Goal: Task Accomplishment & Management: Use online tool/utility

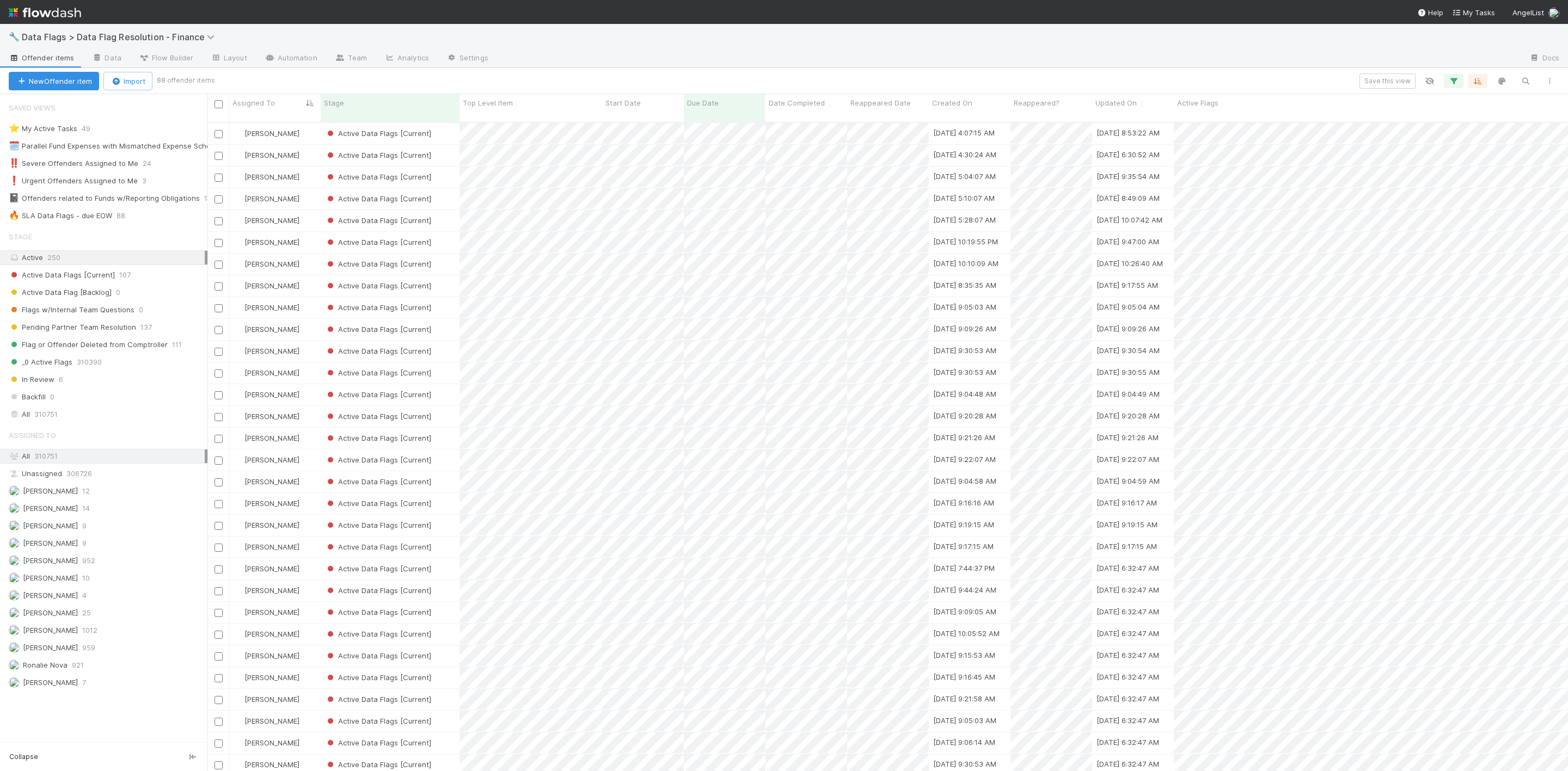
scroll to position [644, 1348]
click at [11, 9] on img at bounding box center [44, 13] width 72 height 19
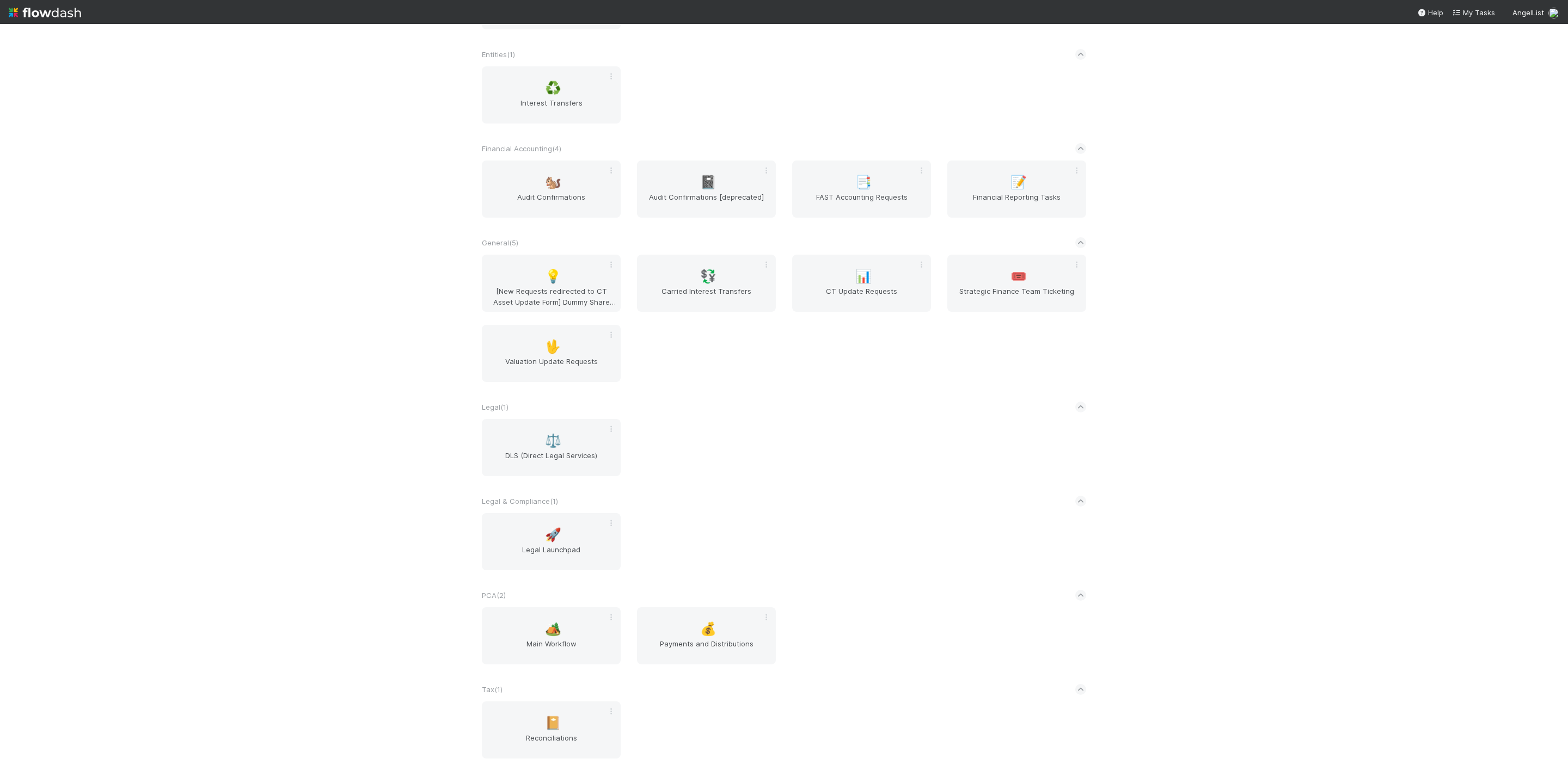
scroll to position [418, 0]
click at [551, 644] on span "Main Workflow" at bounding box center [551, 649] width 130 height 22
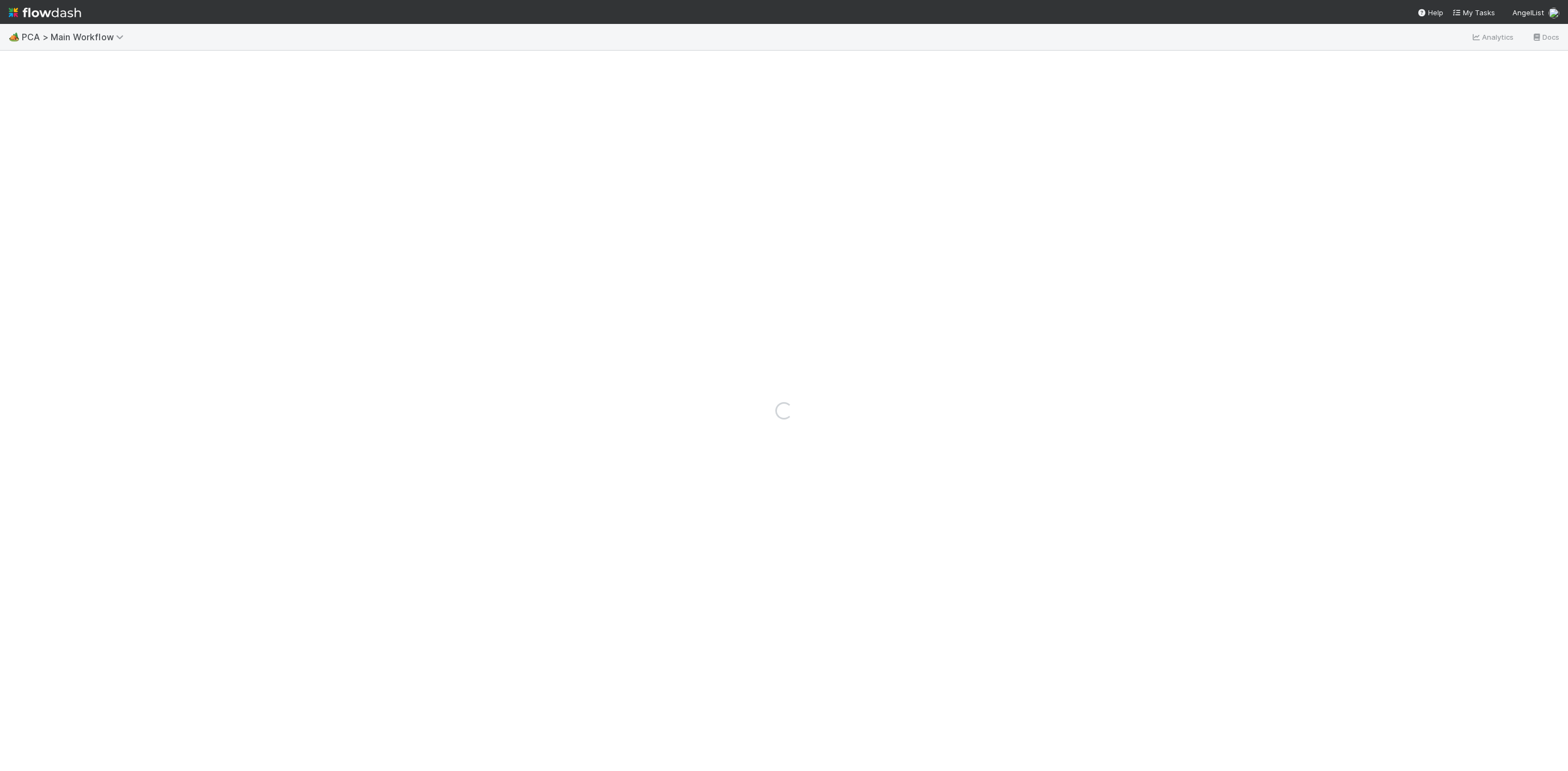
click at [9, 10] on img at bounding box center [44, 13] width 72 height 19
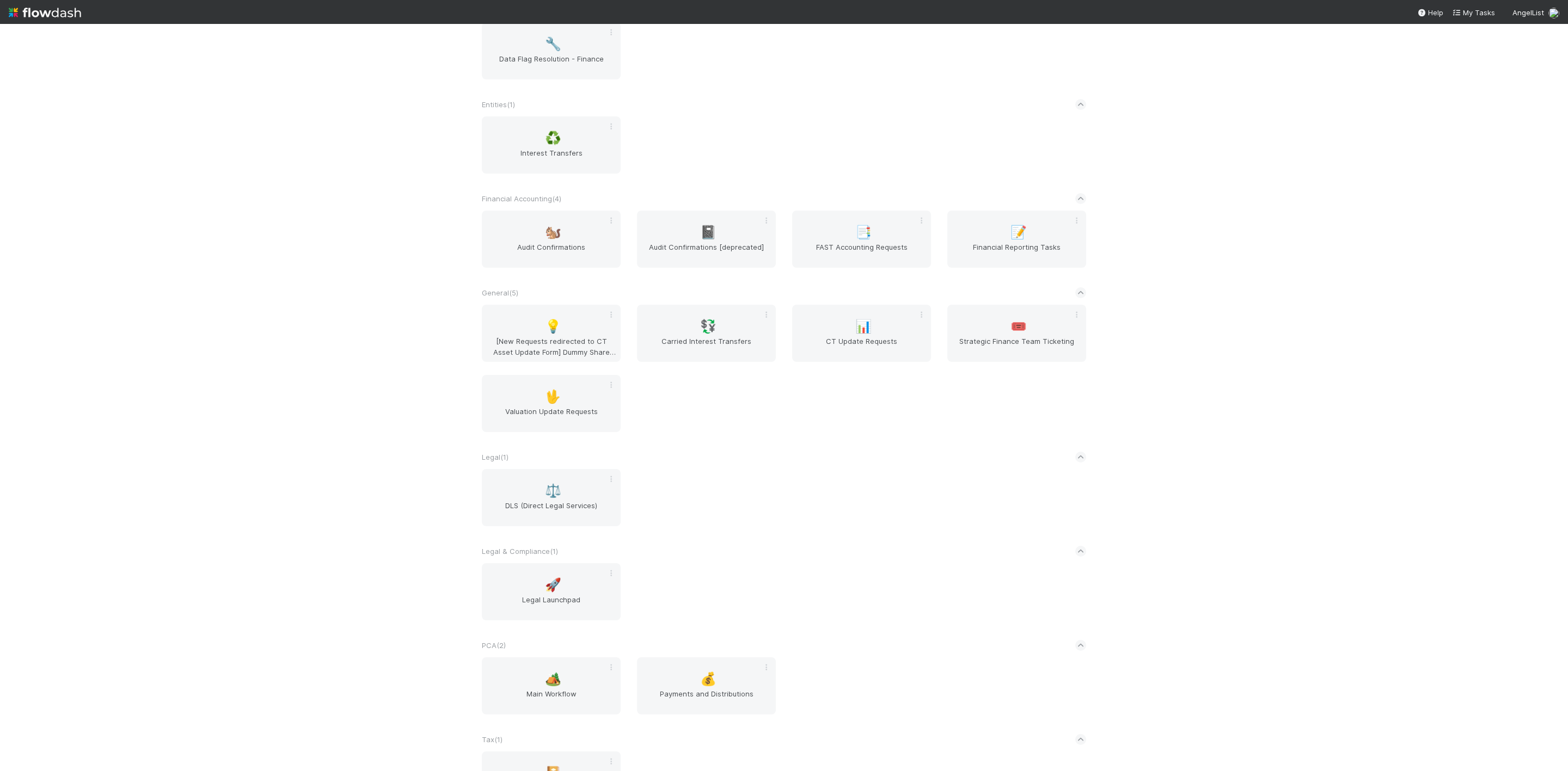
scroll to position [418, 0]
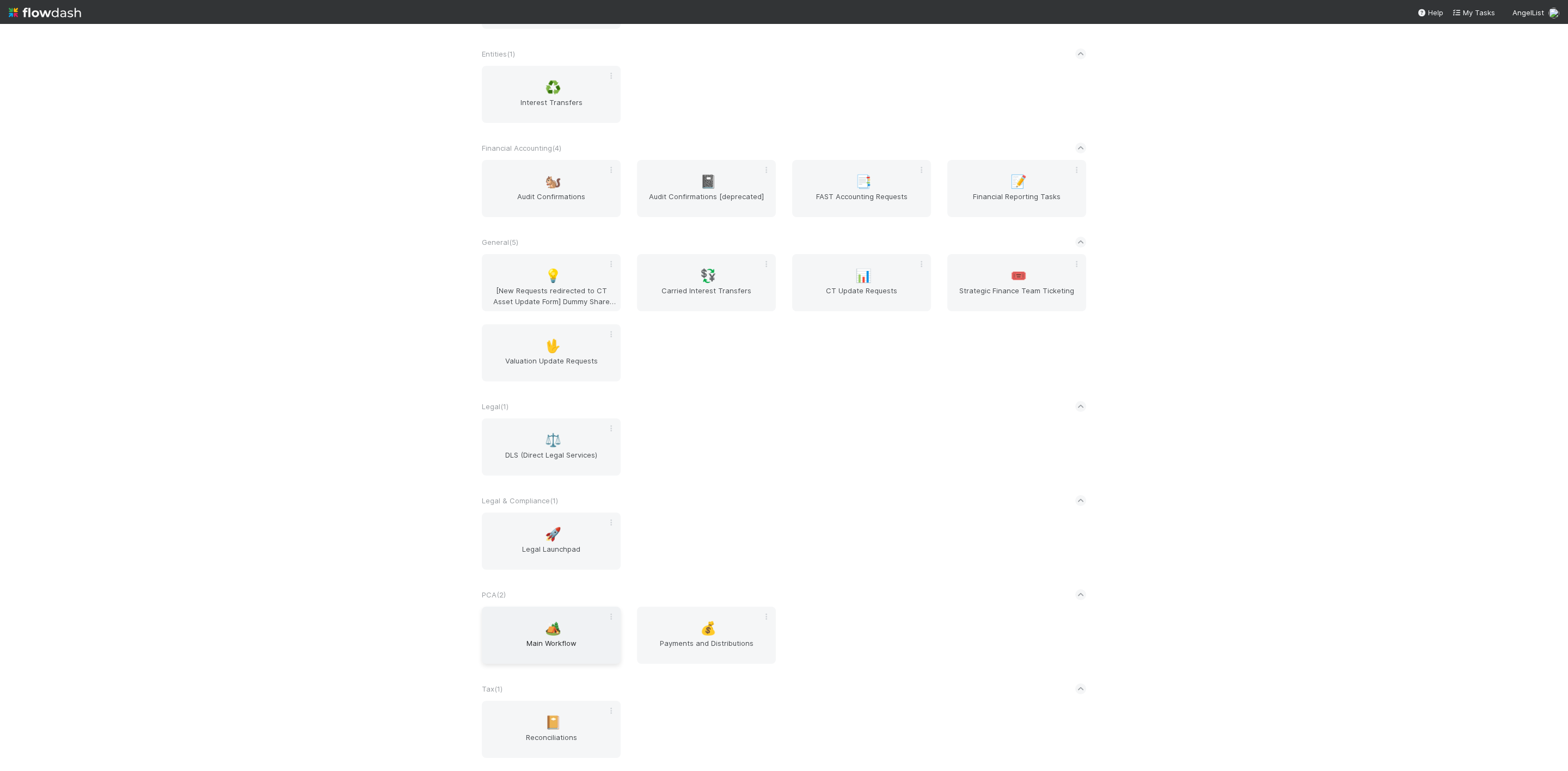
click at [546, 636] on div "🏕️ Main Workflow" at bounding box center [551, 635] width 139 height 57
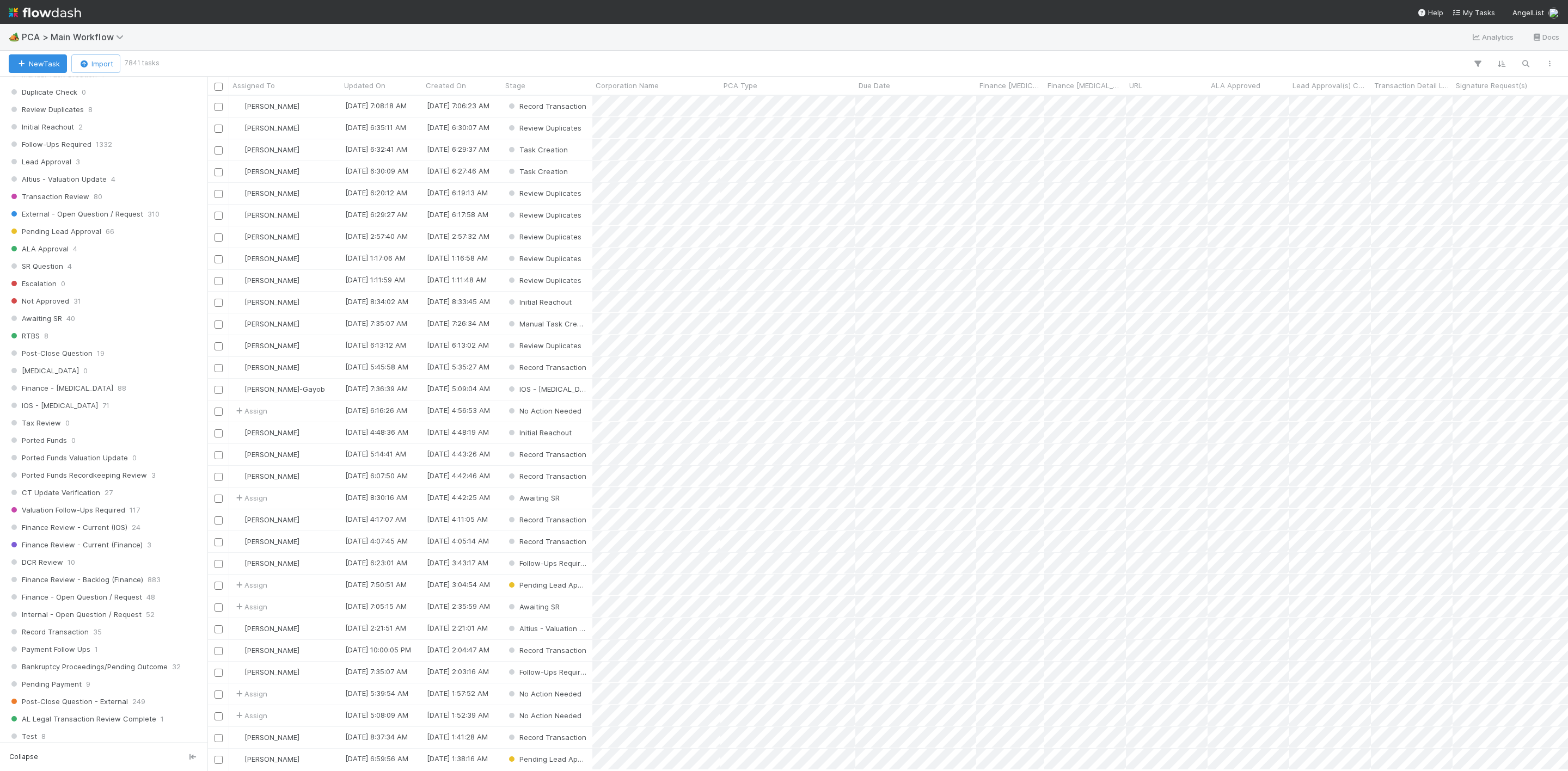
scroll to position [490, 0]
click at [96, 506] on span "Finance Review - Current (Finance)" at bounding box center [75, 499] width 134 height 14
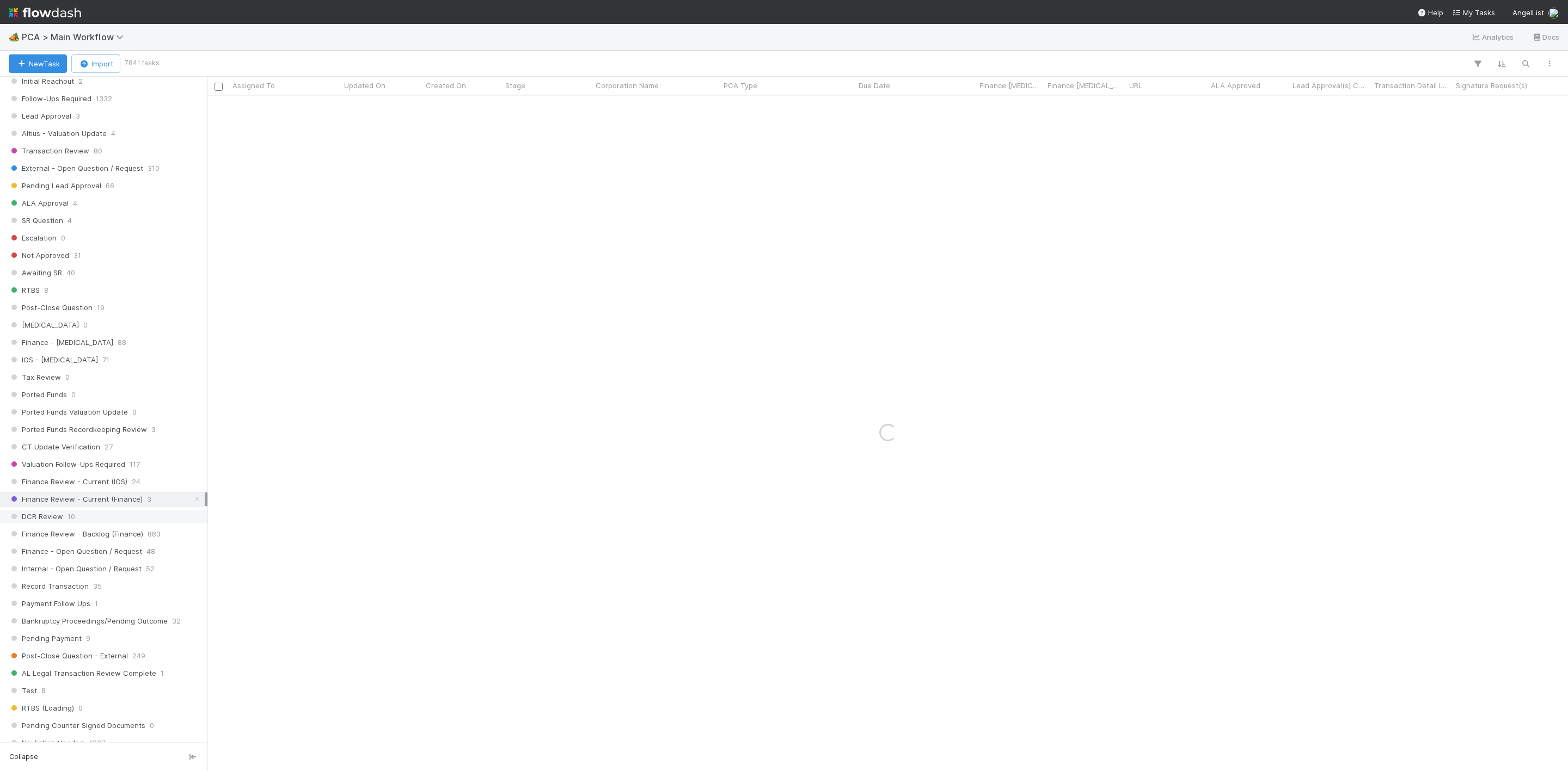
click at [90, 524] on div "DCR Review 10" at bounding box center [107, 517] width 196 height 14
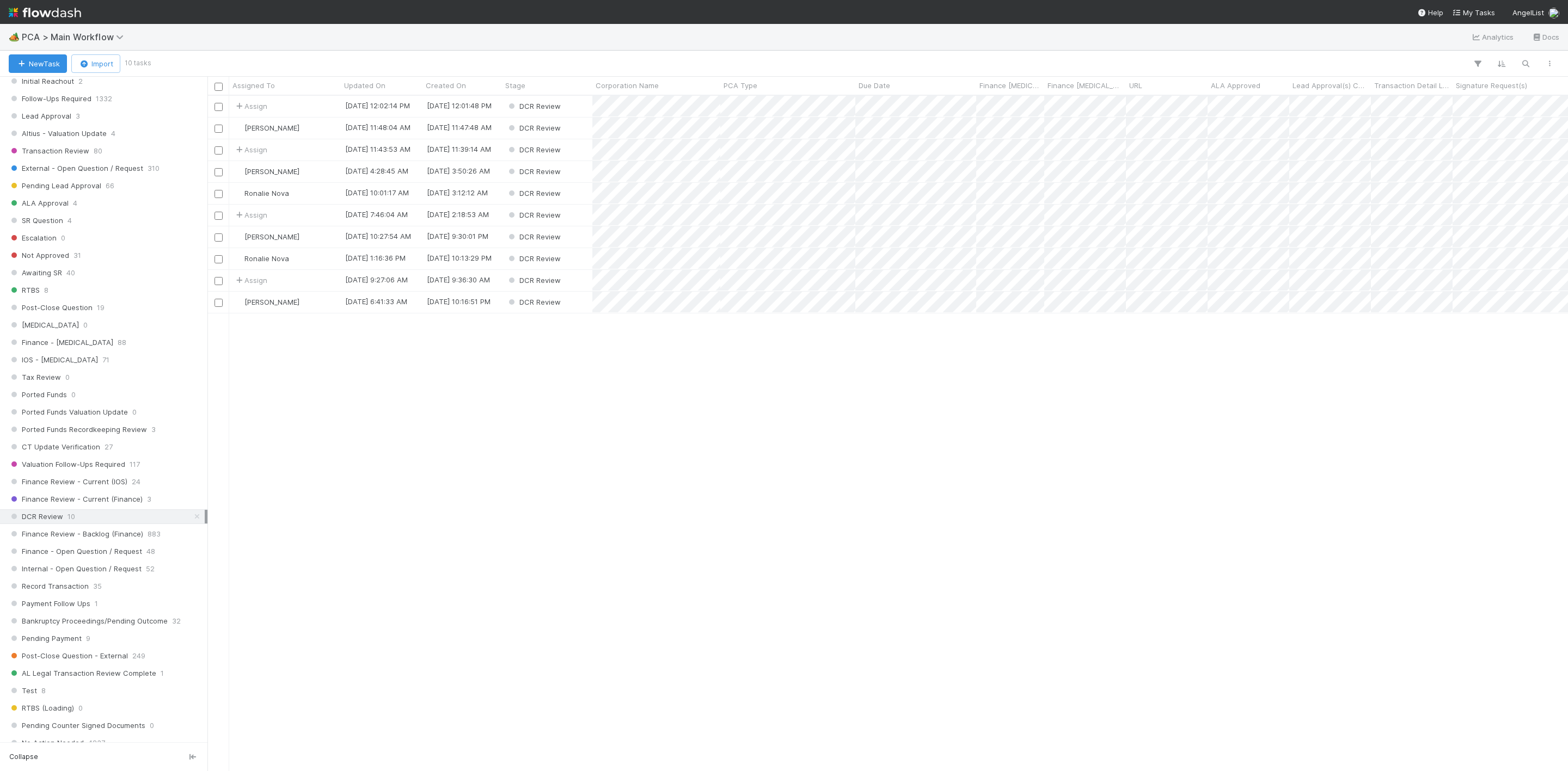
scroll to position [662, 1348]
click at [289, 85] on div "Assigned To" at bounding box center [285, 85] width 106 height 11
click at [286, 100] on div "Sort A → Z" at bounding box center [296, 106] width 124 height 16
click at [316, 196] on div "[PERSON_NAME]" at bounding box center [285, 193] width 112 height 21
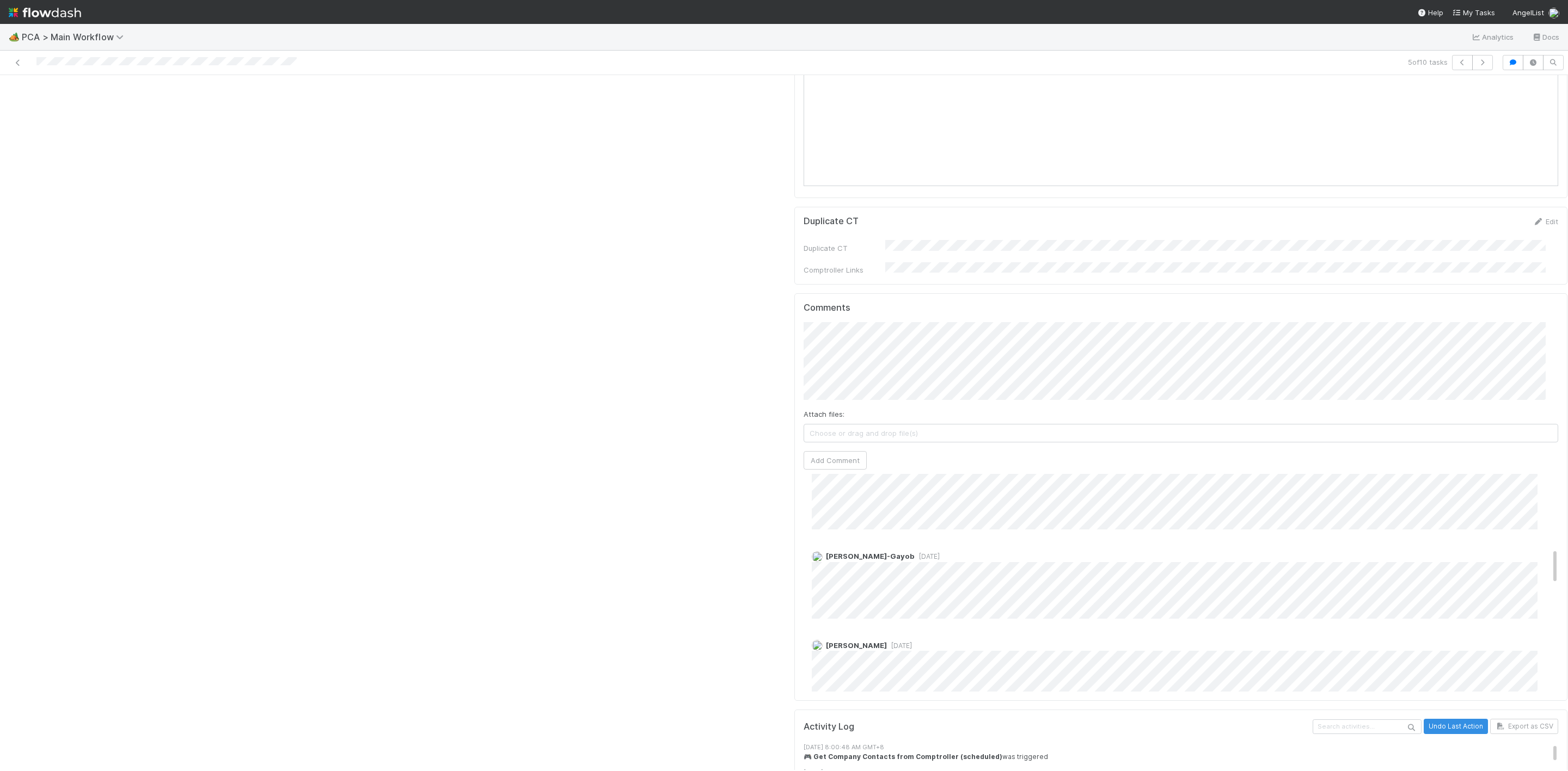
scroll to position [408, 0]
click at [940, 417] on div "Marlon 3 days ago Jacob Weiss 3 days ago Marlon 4 days ago Conor Queenan 1 week…" at bounding box center [1187, 782] width 767 height 1311
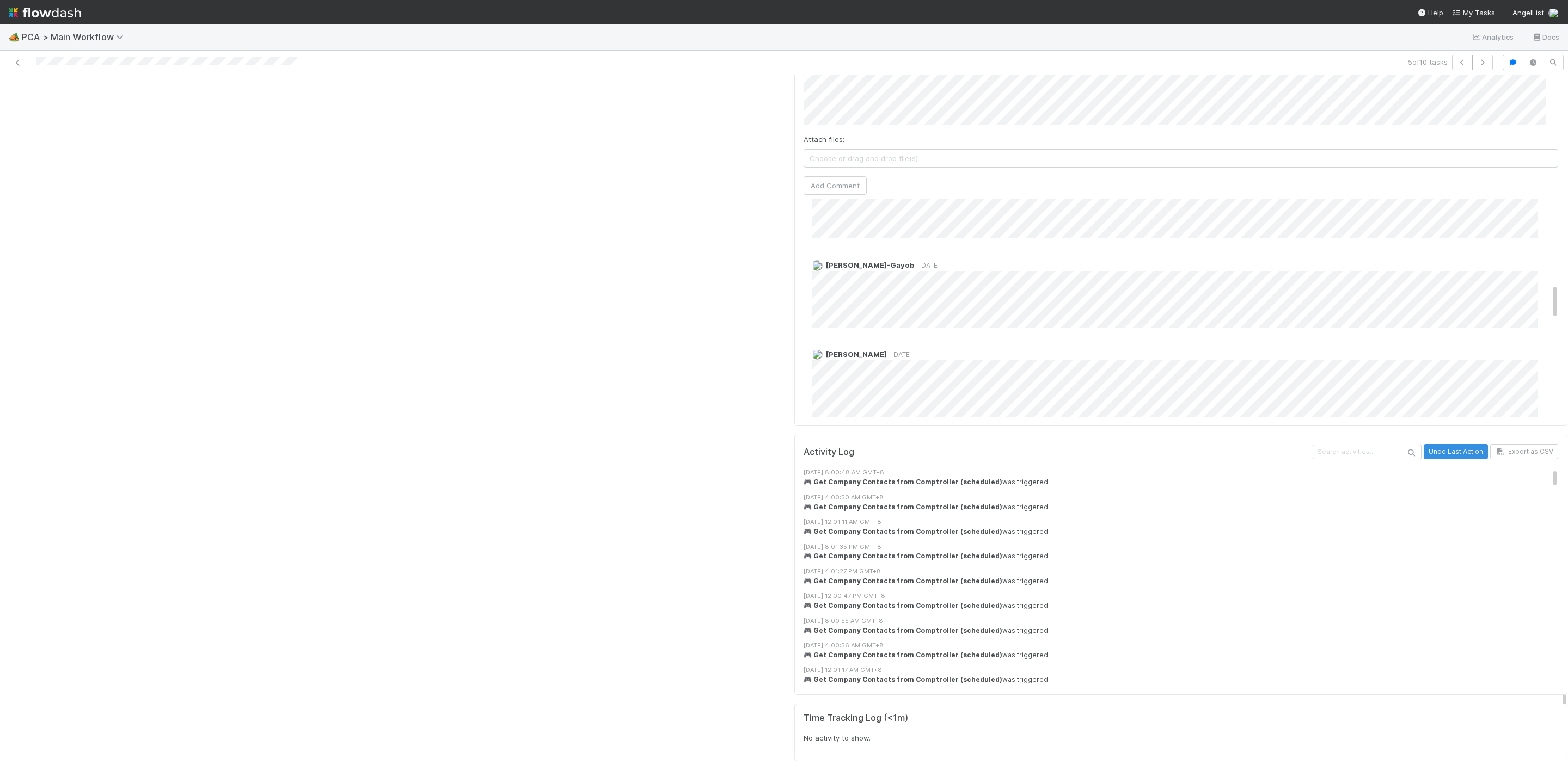
scroll to position [342, 0]
drag, startPoint x: 1039, startPoint y: 246, endPoint x: 1087, endPoint y: 240, distance: 48.4
click at [1041, 246] on div "Marlon 3 days ago Jacob Weiss 3 days ago Marlon 4 days ago Conor Queenan 1 week…" at bounding box center [1187, 511] width 767 height 1311
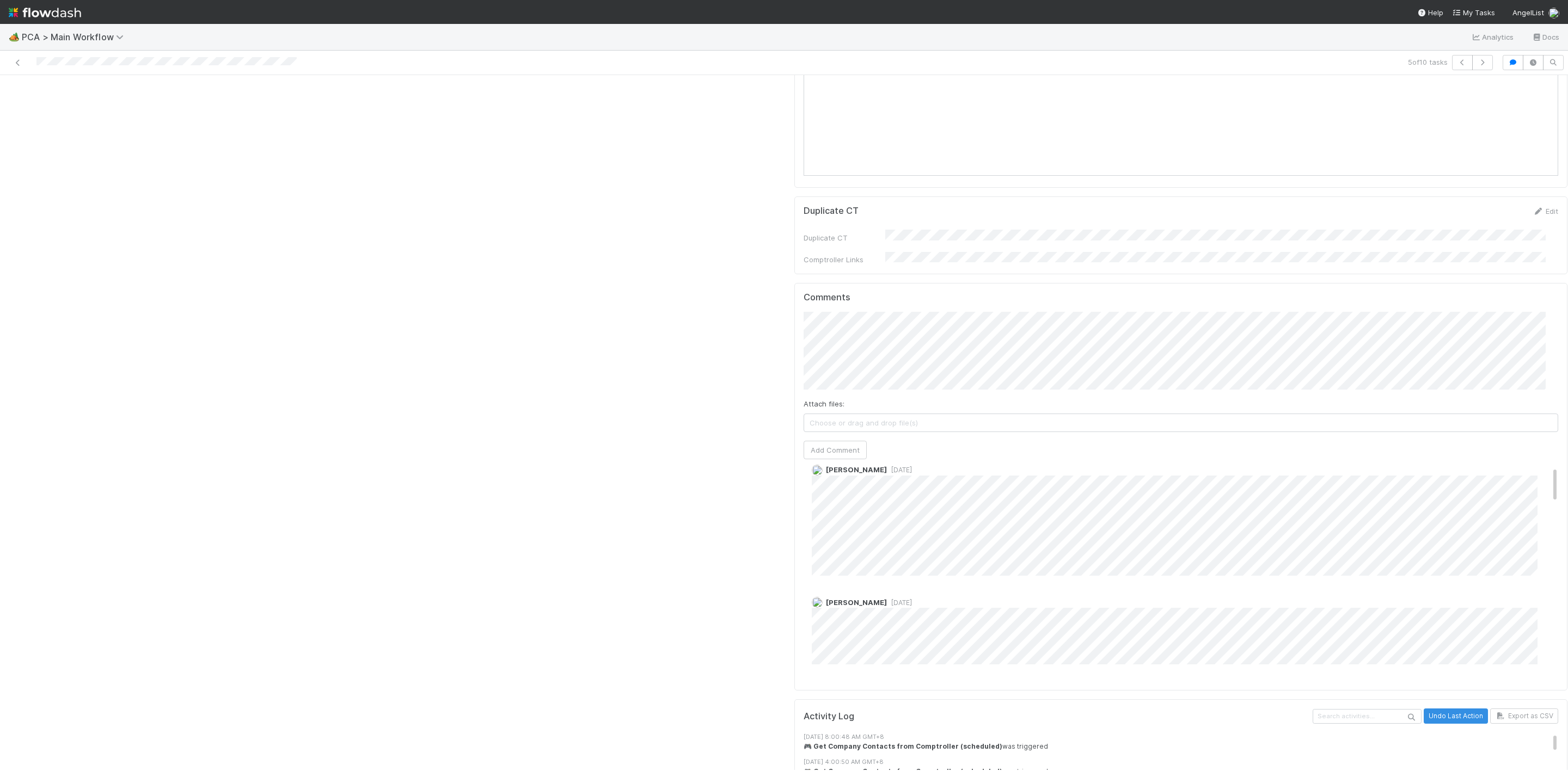
scroll to position [1907, 0]
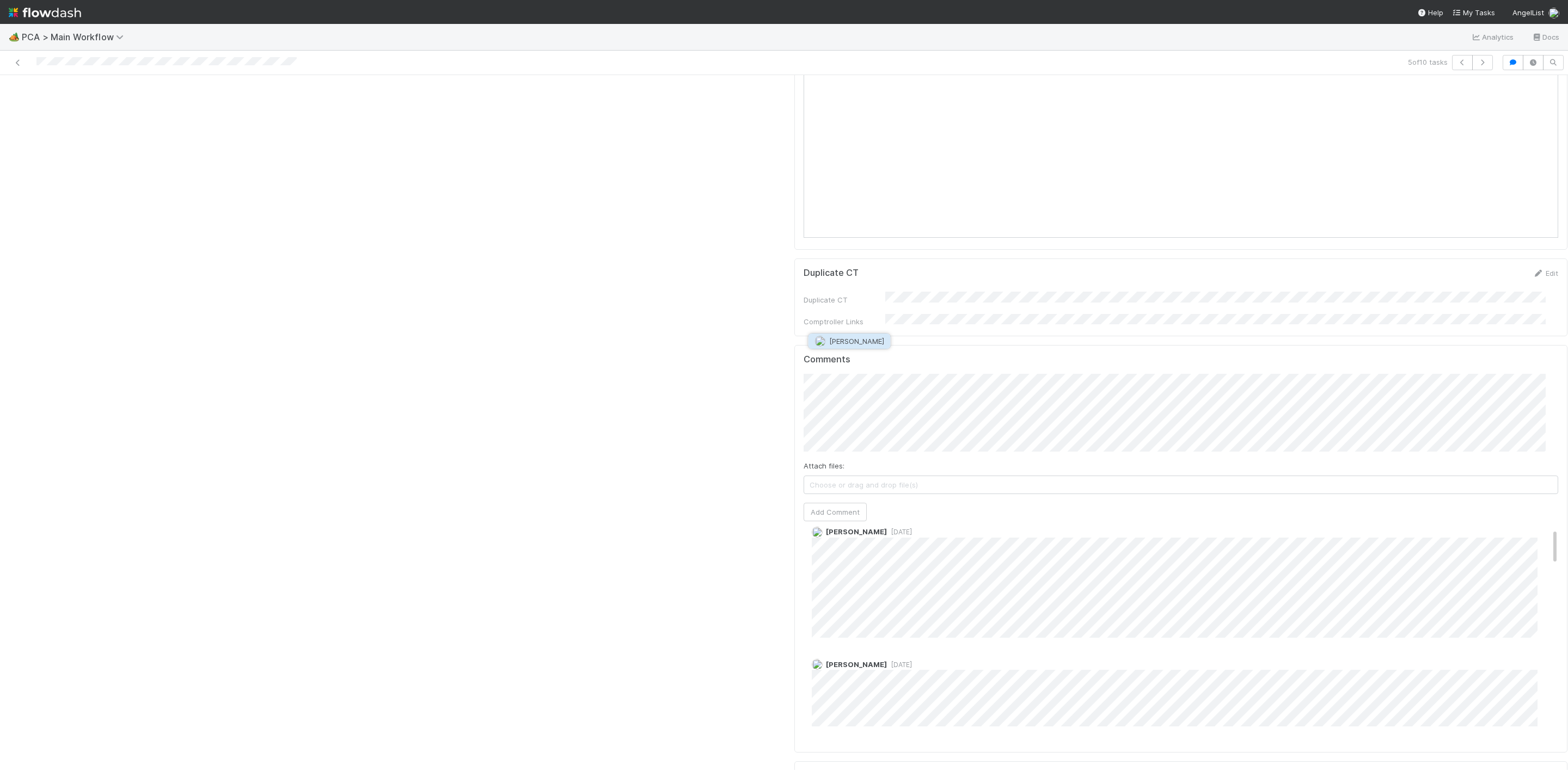
click at [833, 344] on span "Marlon" at bounding box center [856, 341] width 55 height 9
type input "https://app.frontapp.com/open/msg_1fo12t6v"
click at [1015, 329] on button "Ok" at bounding box center [1019, 334] width 23 height 19
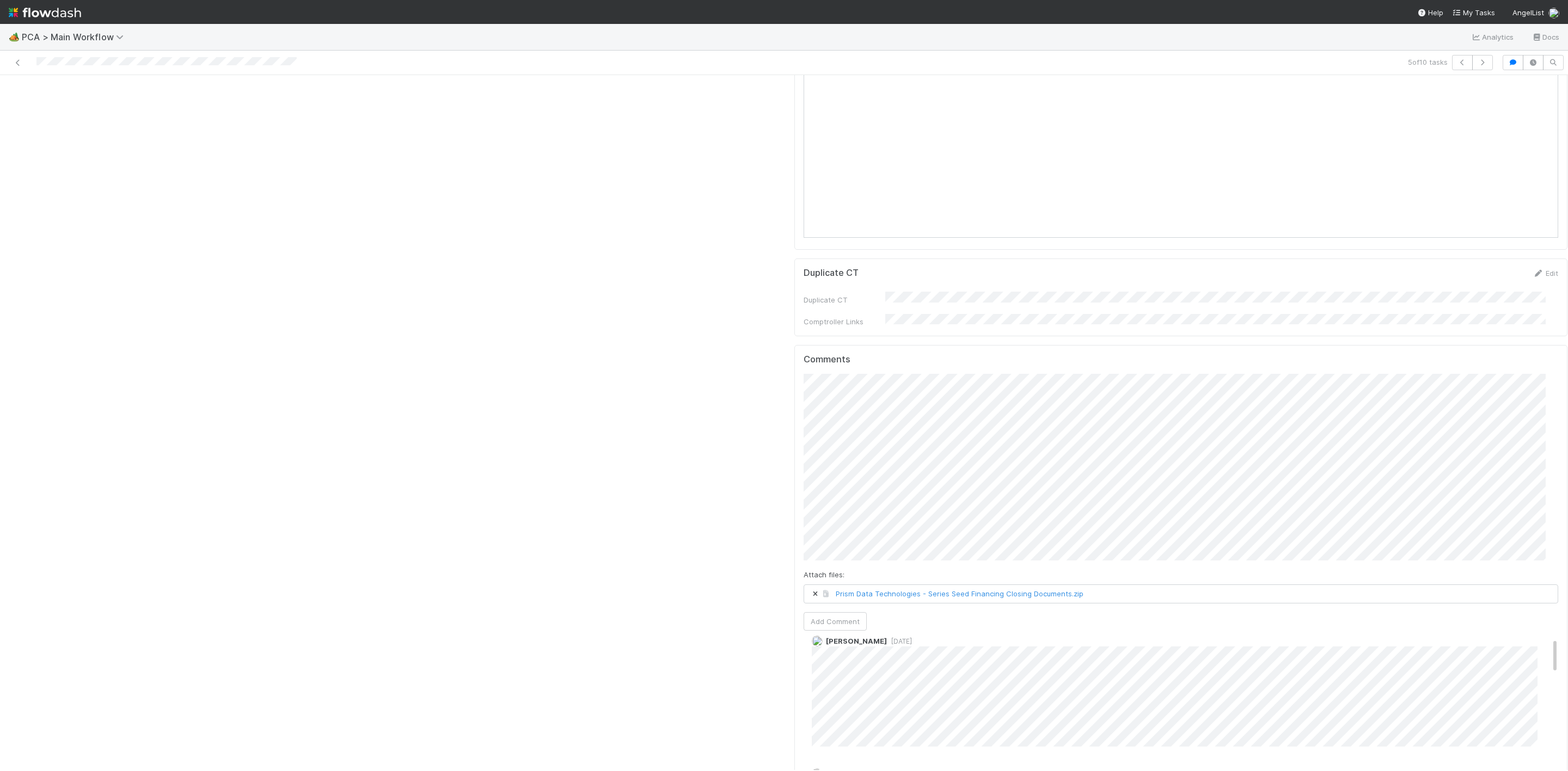
scroll to position [1989, 0]
click at [823, 531] on button "Add Comment" at bounding box center [835, 540] width 63 height 19
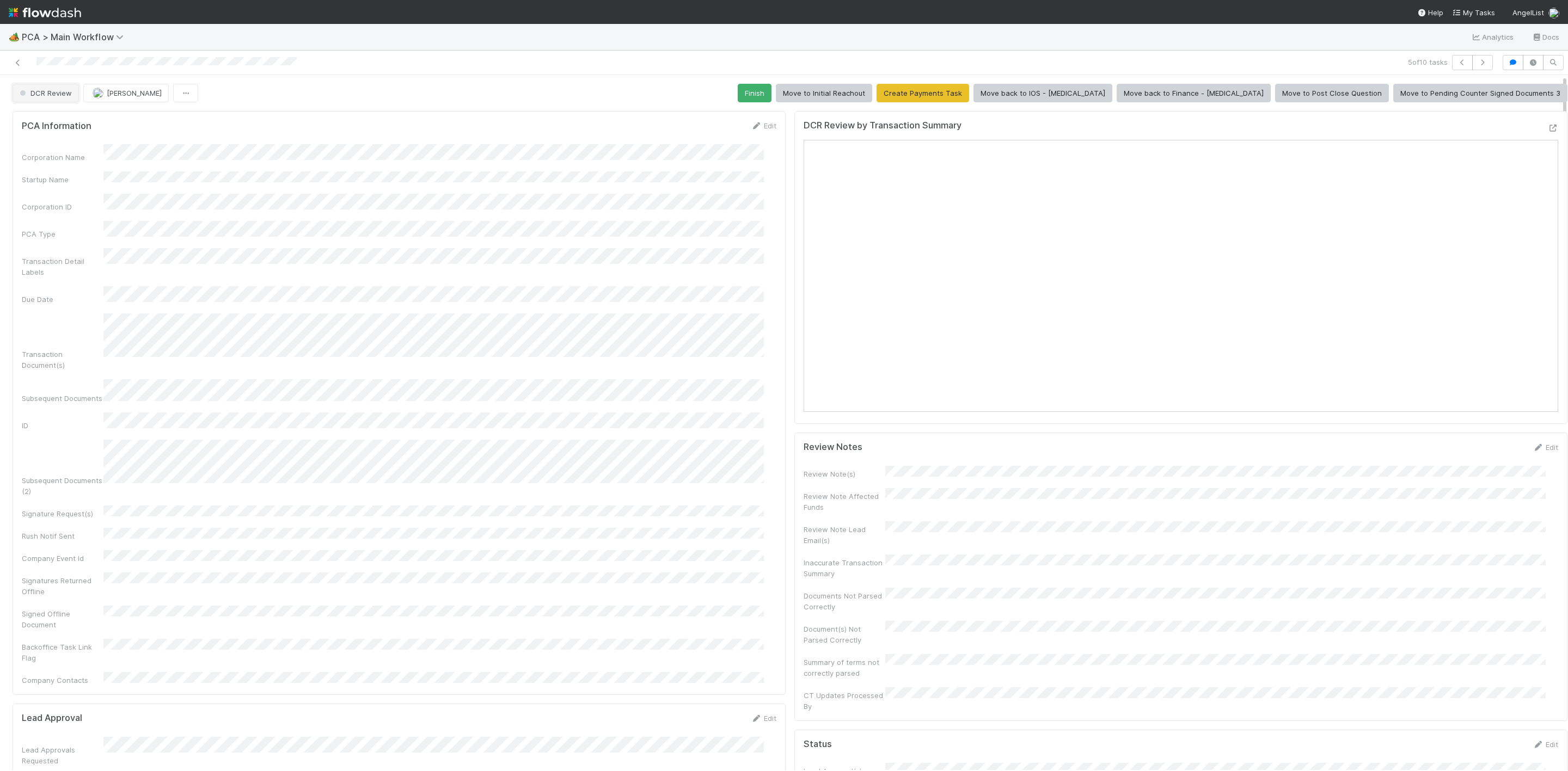
click at [51, 97] on span "DCR Review" at bounding box center [44, 93] width 55 height 9
click at [49, 116] on div "Finance - ICU" at bounding box center [86, 122] width 153 height 20
click at [111, 91] on span "[PERSON_NAME]" at bounding box center [134, 93] width 55 height 9
click at [528, 170] on div at bounding box center [784, 385] width 1568 height 771
click at [64, 95] on span "DCR Review" at bounding box center [44, 93] width 55 height 9
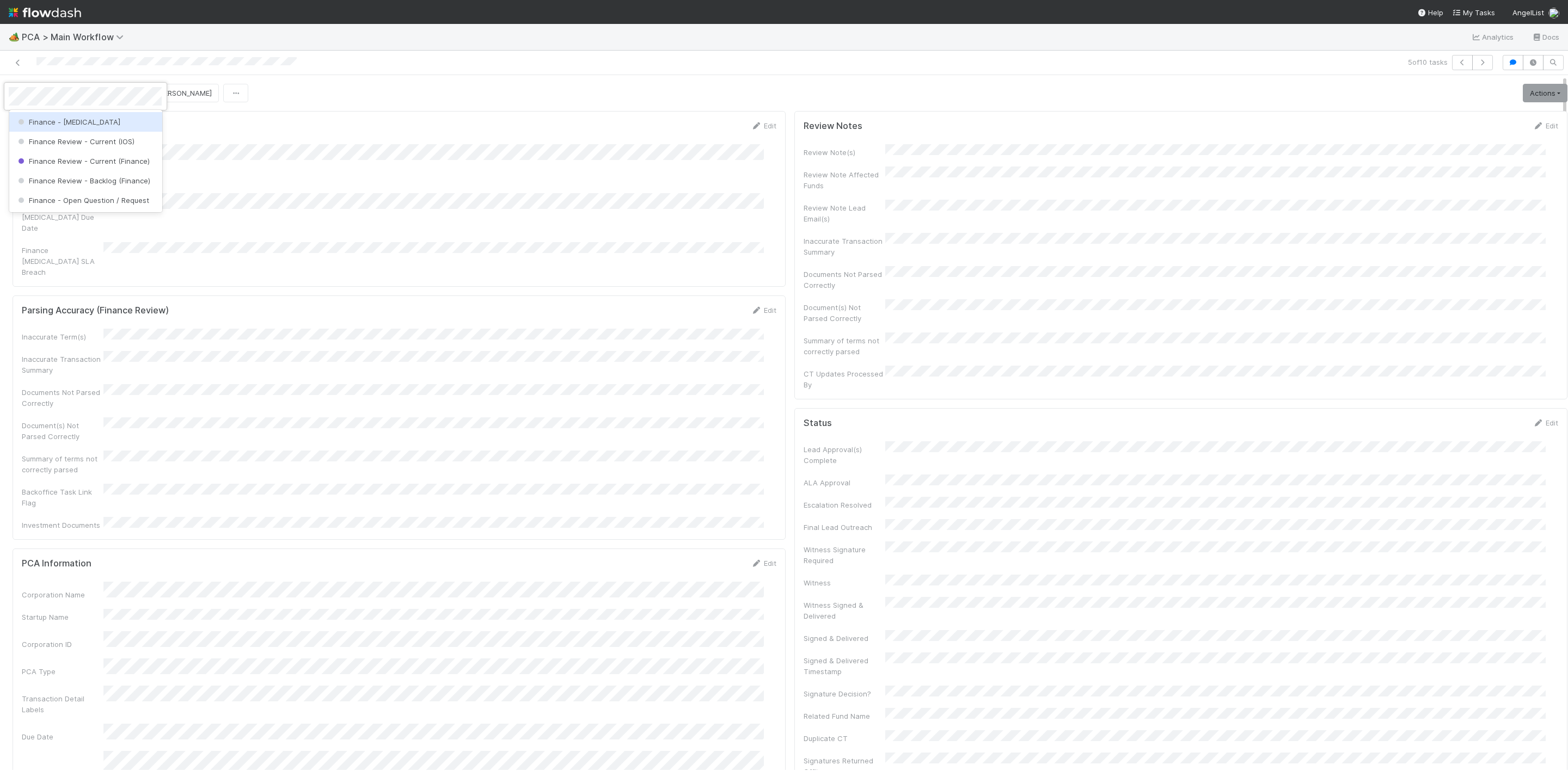
click at [62, 124] on span "Finance - ICU" at bounding box center [68, 122] width 105 height 9
click at [274, 94] on div at bounding box center [784, 385] width 1568 height 771
drag, startPoint x: 13, startPoint y: 62, endPoint x: 187, endPoint y: 14, distance: 180.5
click at [13, 62] on icon at bounding box center [18, 63] width 11 height 7
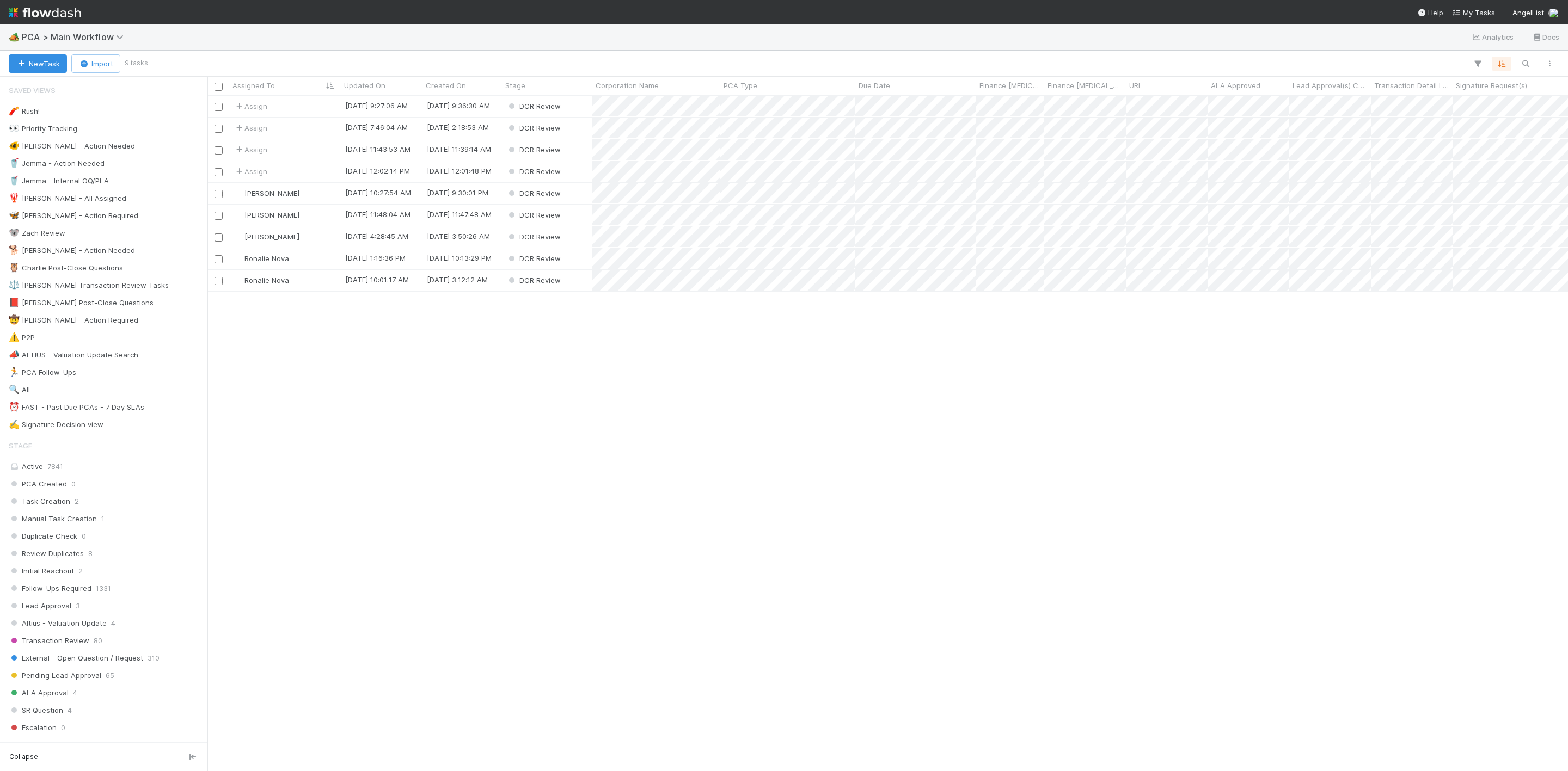
scroll to position [662, 1348]
click at [325, 194] on div "[PERSON_NAME]" at bounding box center [285, 193] width 112 height 21
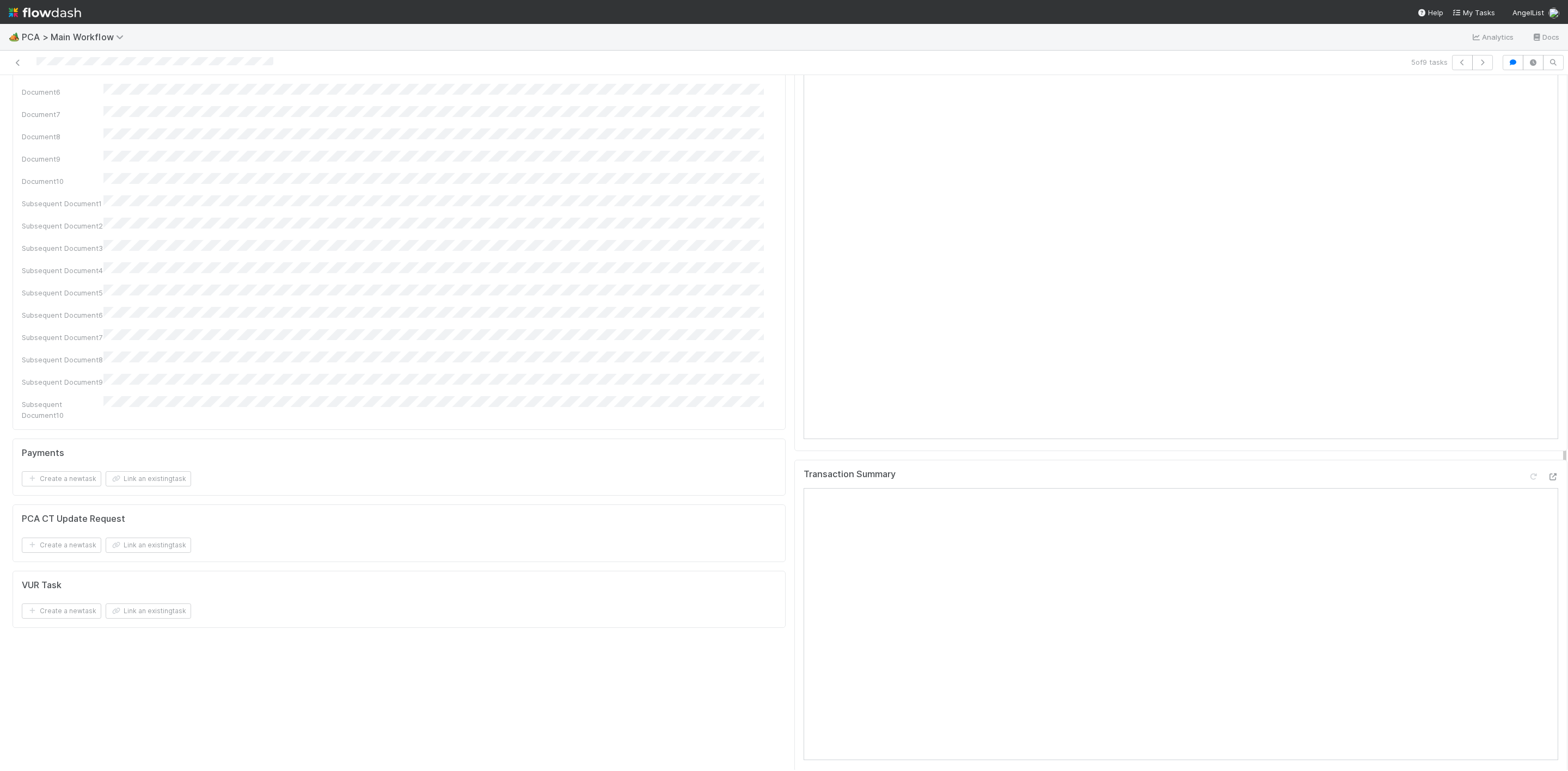
scroll to position [1388, 0]
click at [1548, 490] on icon at bounding box center [1553, 493] width 11 height 7
click at [827, 552] on button "Add Comment" at bounding box center [835, 561] width 63 height 19
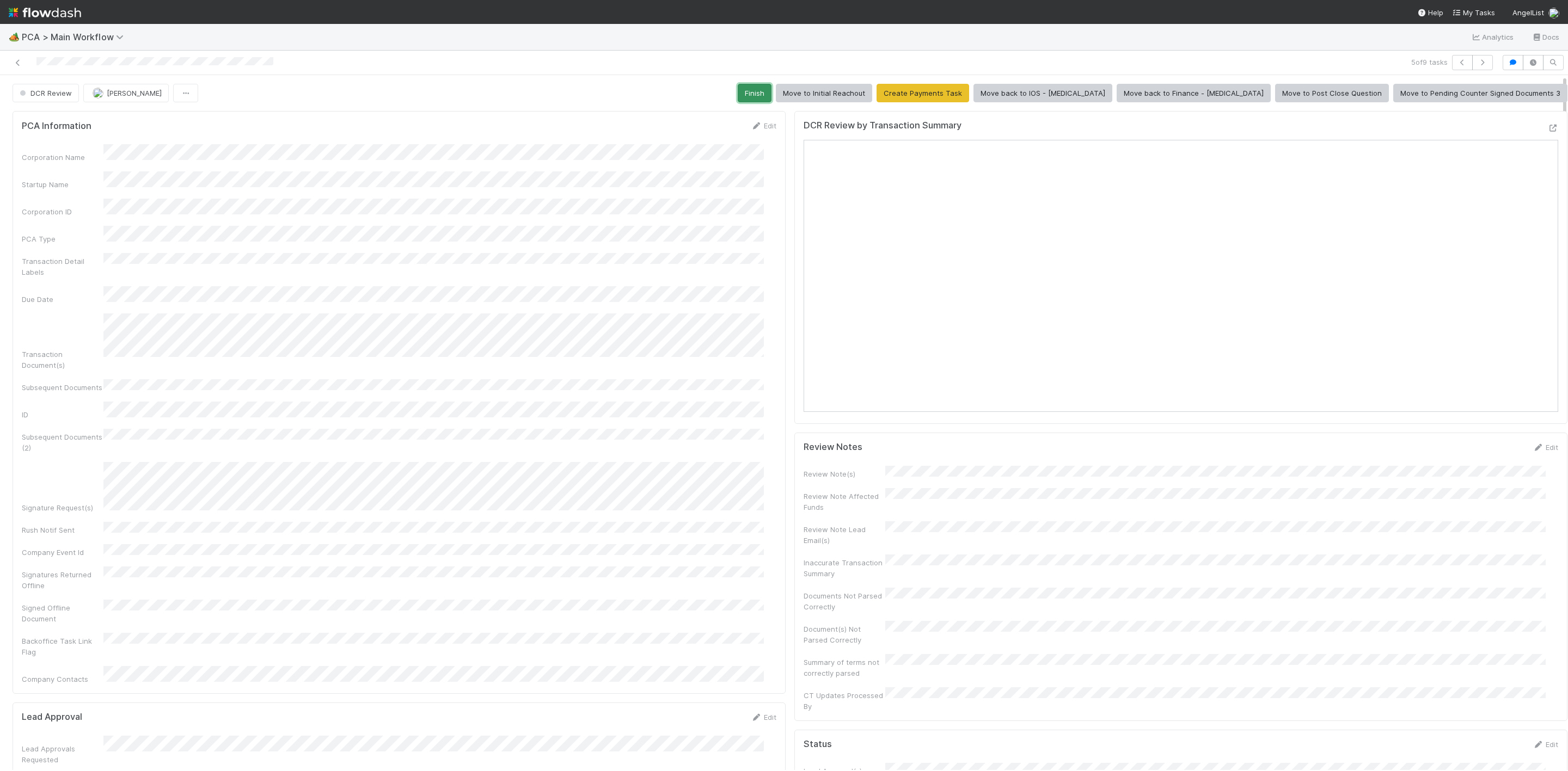
click at [771, 94] on button "Finish" at bounding box center [755, 93] width 34 height 19
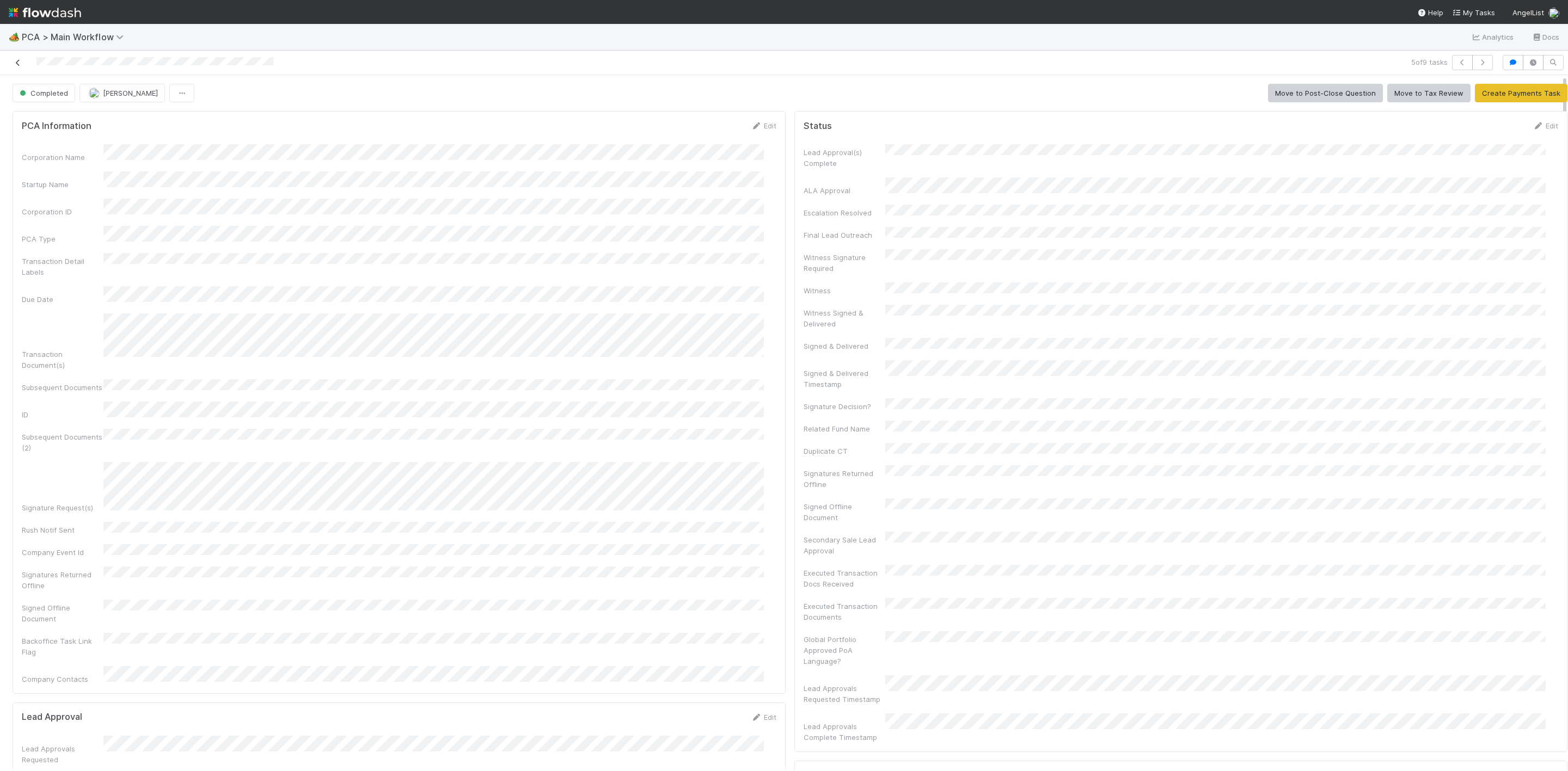
click at [20, 61] on icon at bounding box center [18, 63] width 11 height 7
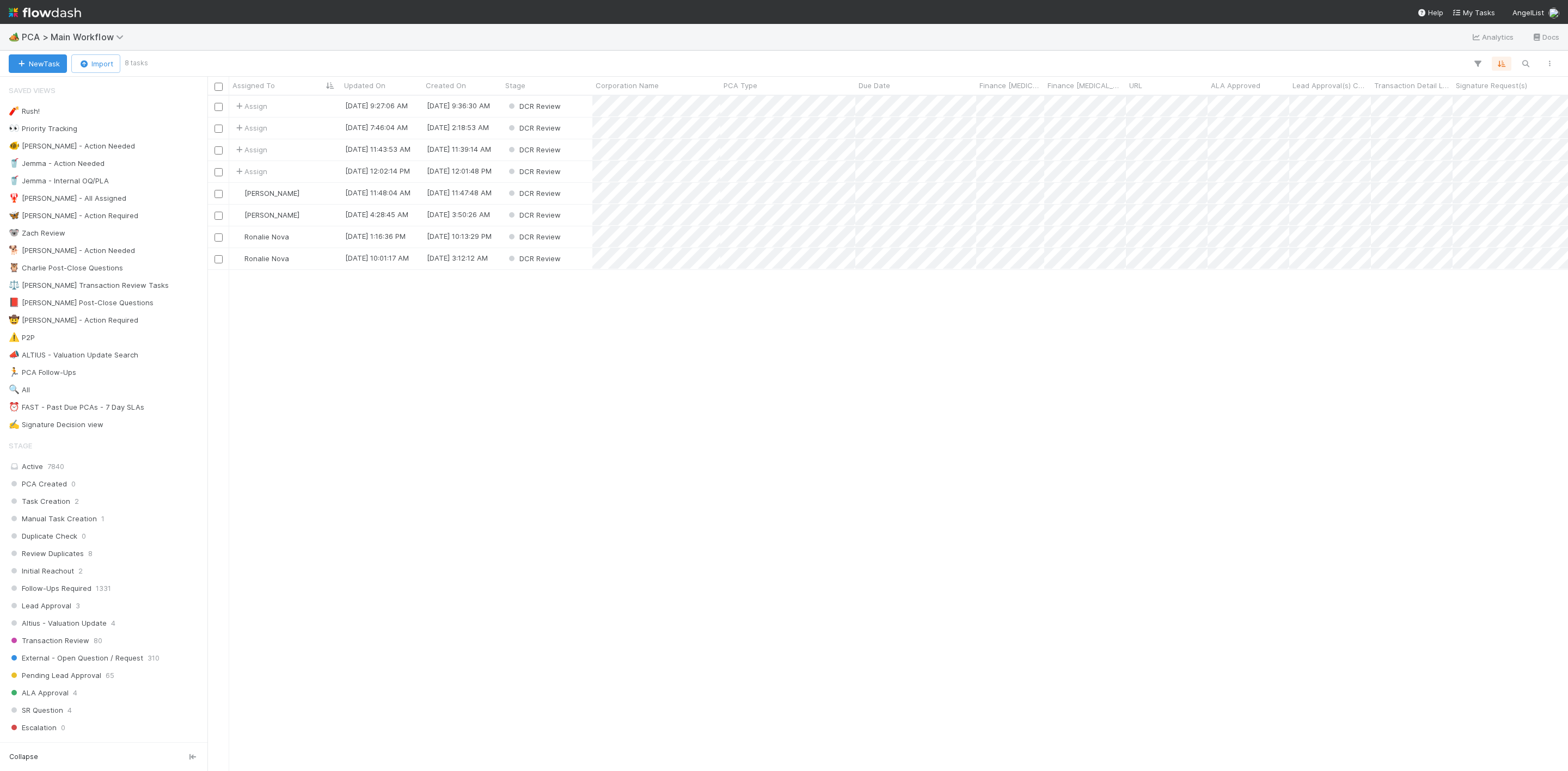
scroll to position [662, 1348]
click at [311, 199] on div "[PERSON_NAME]" at bounding box center [285, 193] width 112 height 21
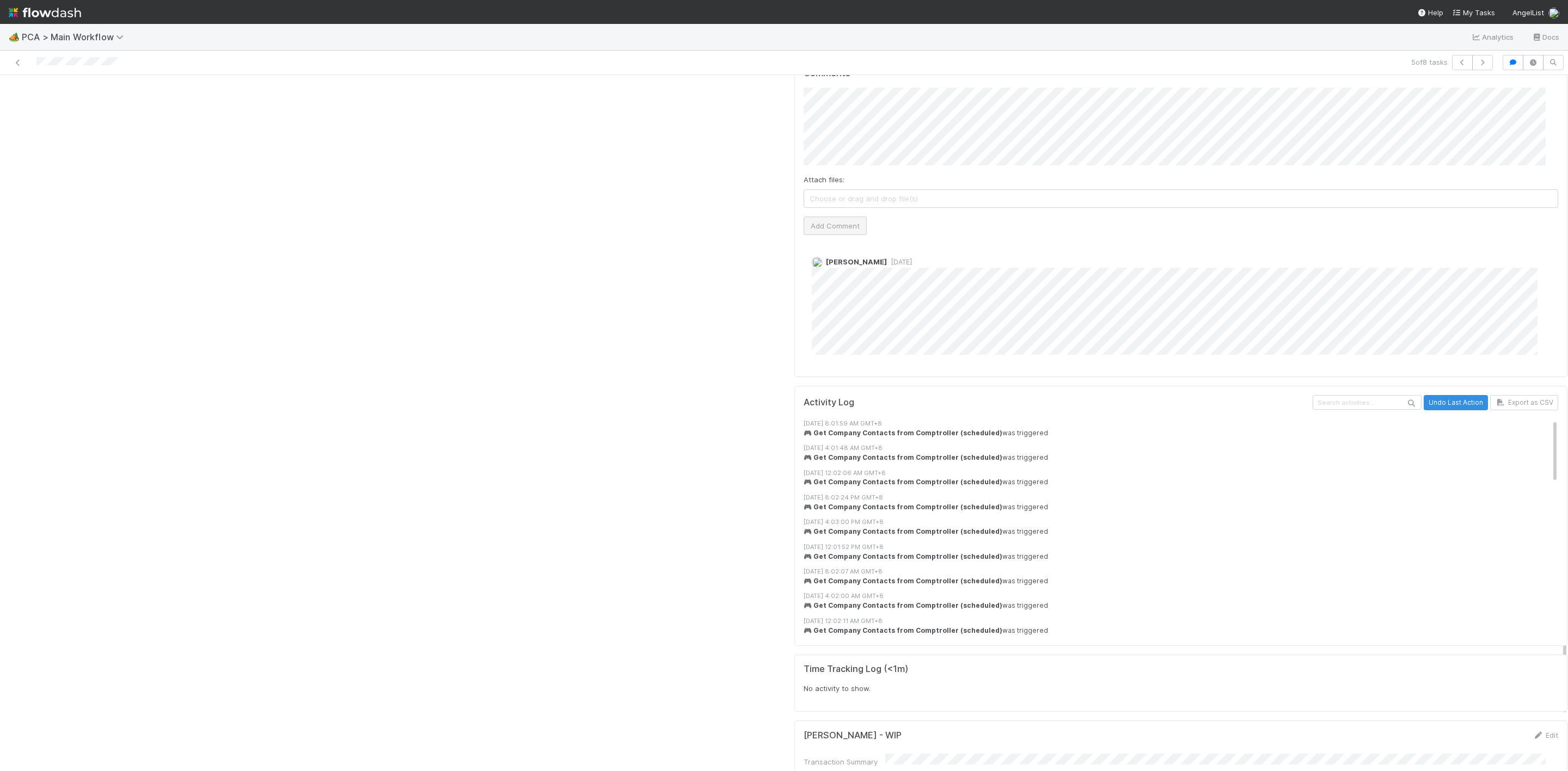
scroll to position [1306, 0]
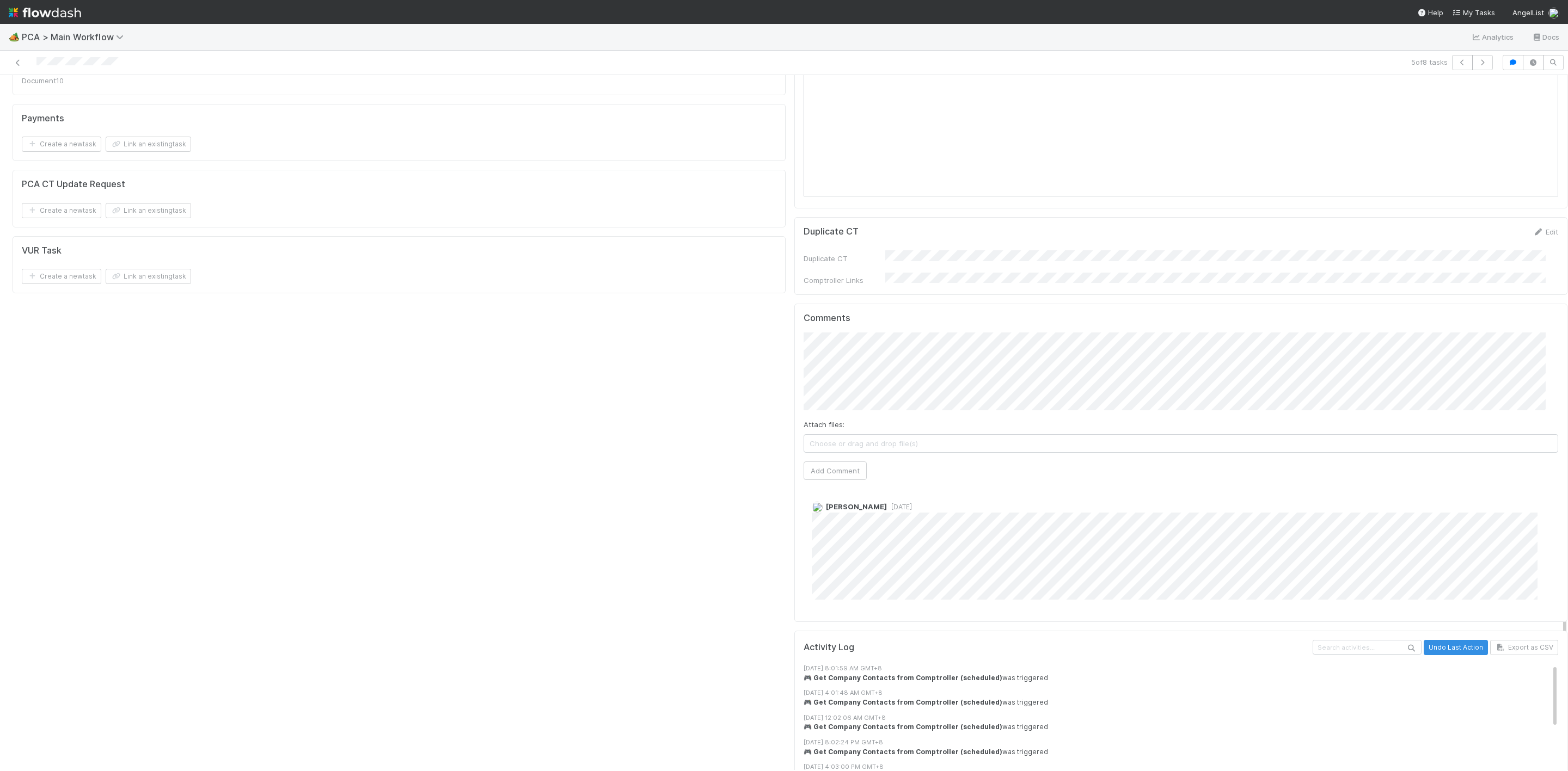
click at [828, 406] on div "Comments Attach files: Choose or drag and drop file(s) Add Comment Marlon 2 day…" at bounding box center [1180, 462] width 754 height 299
click at [833, 462] on button "Add Comment" at bounding box center [835, 471] width 63 height 19
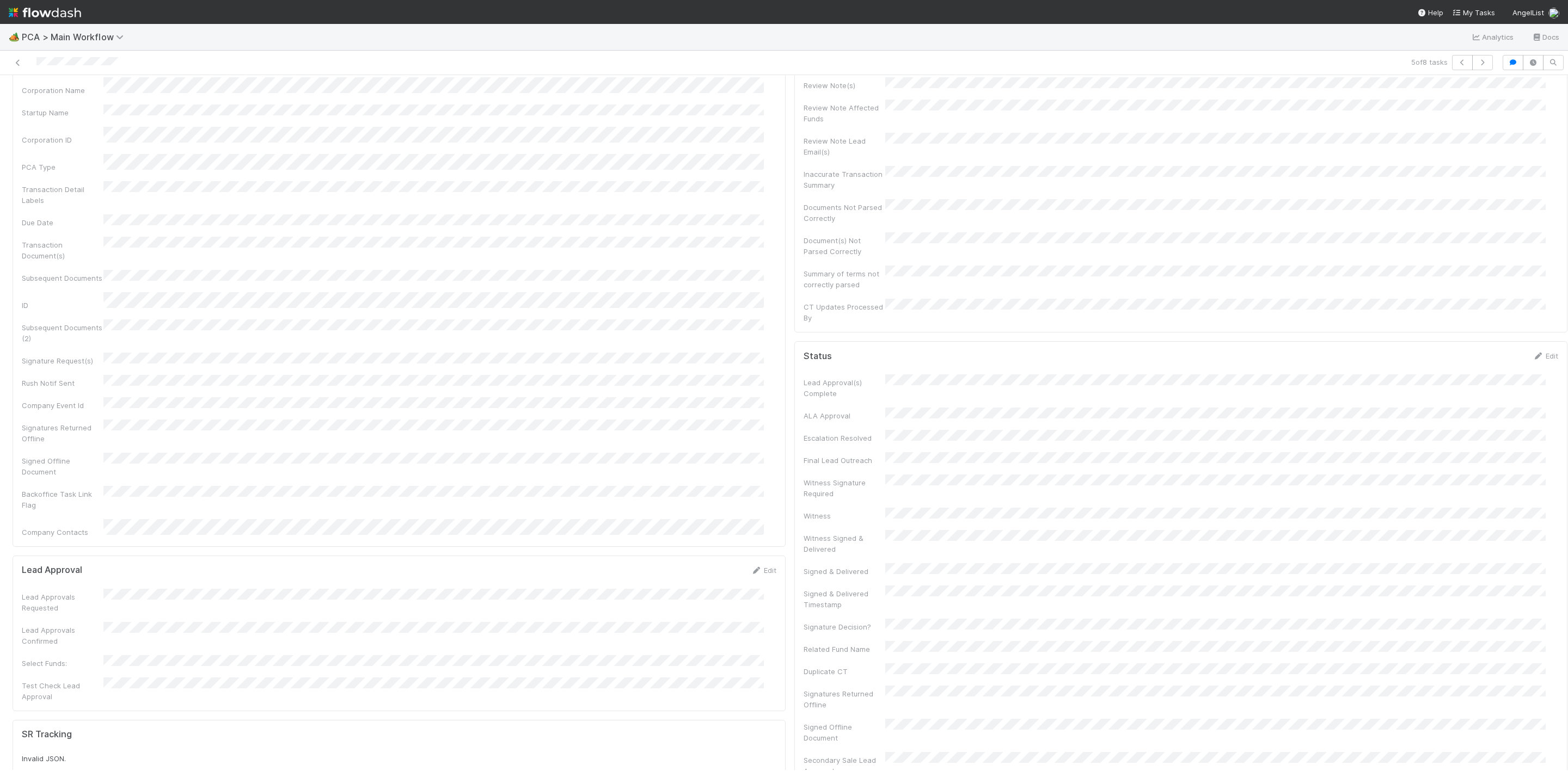
scroll to position [0, 0]
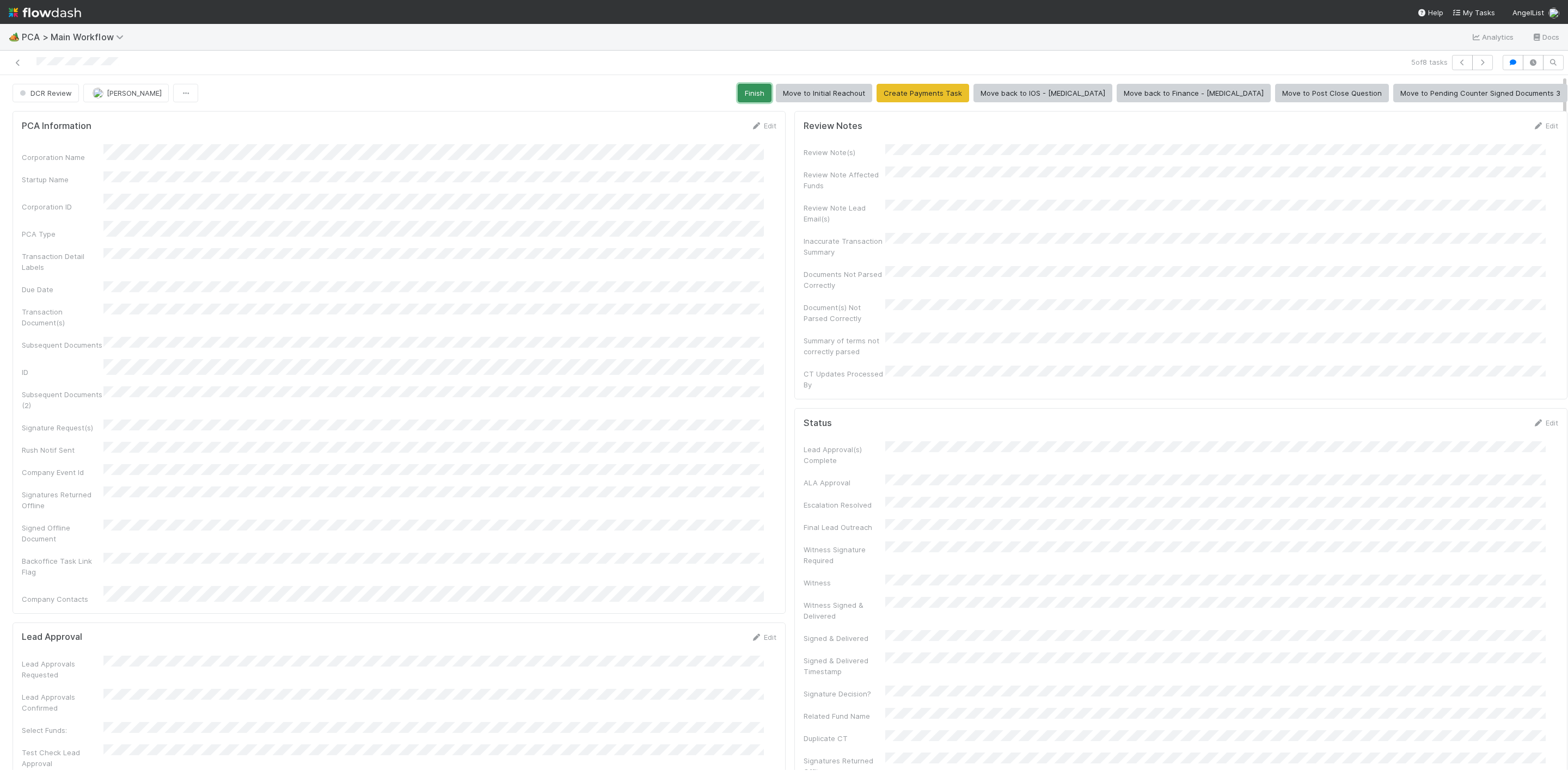
click at [771, 99] on button "Finish" at bounding box center [755, 93] width 34 height 19
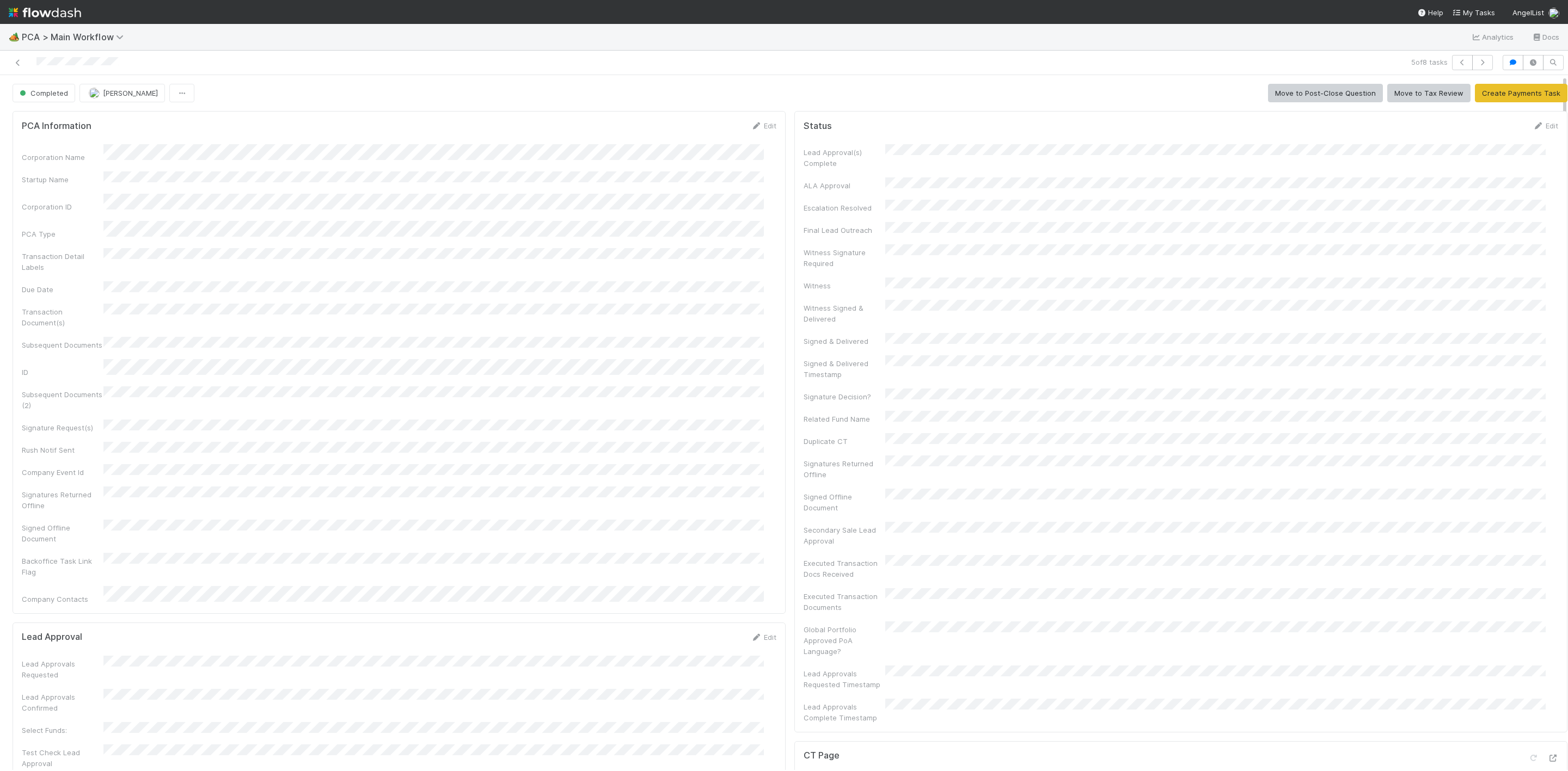
drag, startPoint x: 11, startPoint y: 14, endPoint x: 72, endPoint y: 5, distance: 61.7
click at [11, 14] on img at bounding box center [44, 13] width 72 height 19
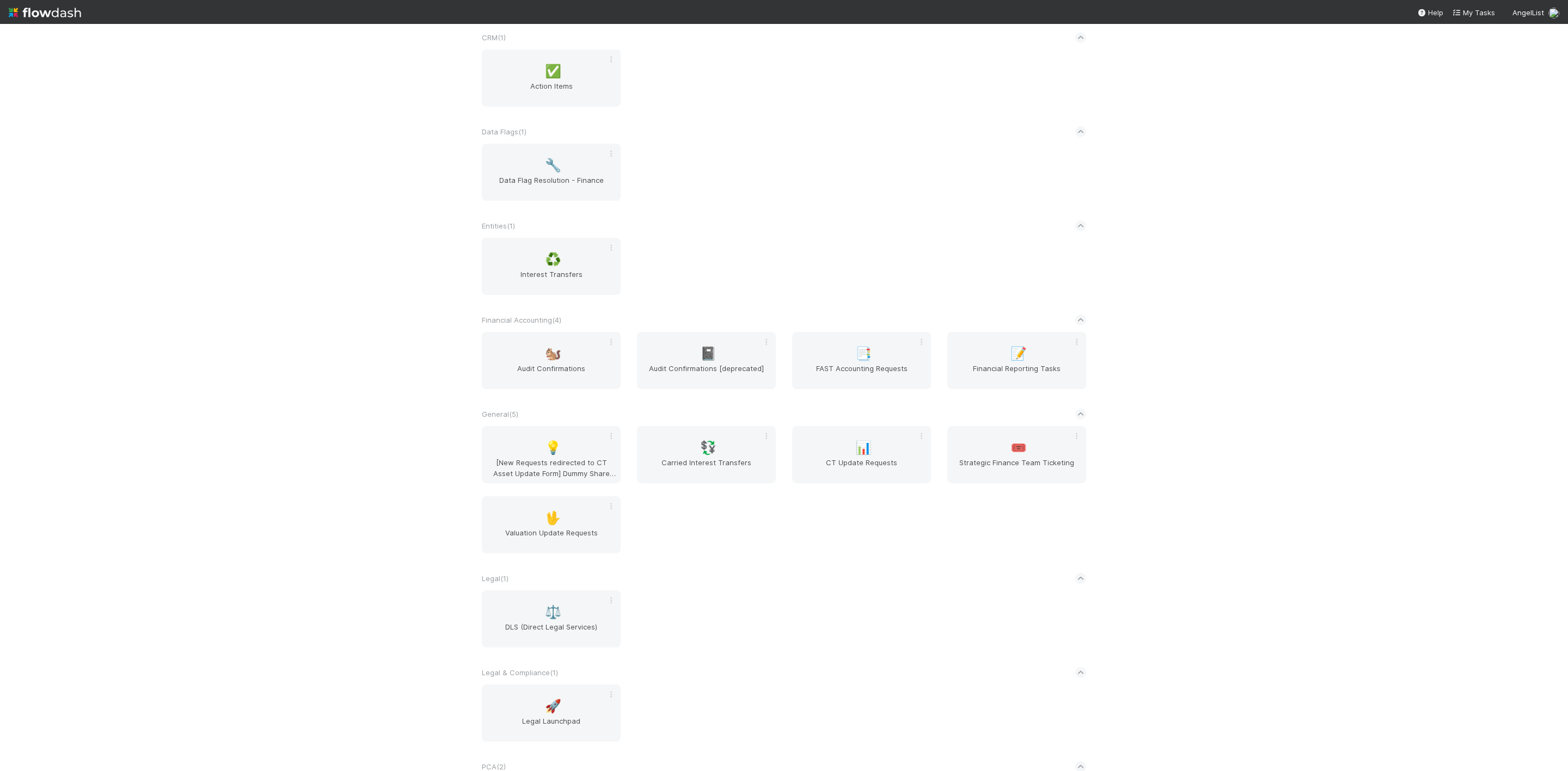
scroll to position [245, 0]
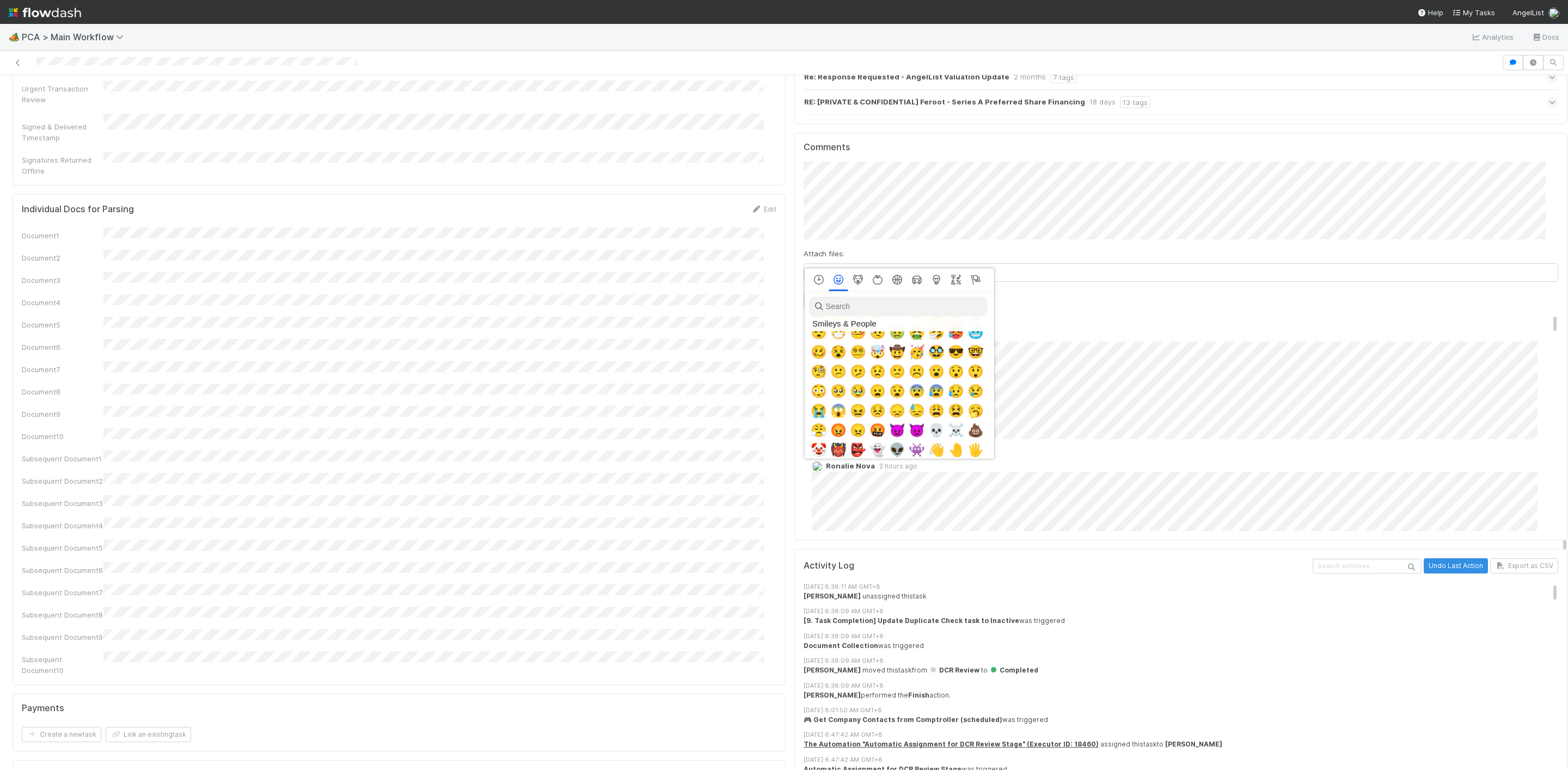
scroll to position [164, 0]
click at [838, 314] on input "search" at bounding box center [898, 306] width 179 height 20
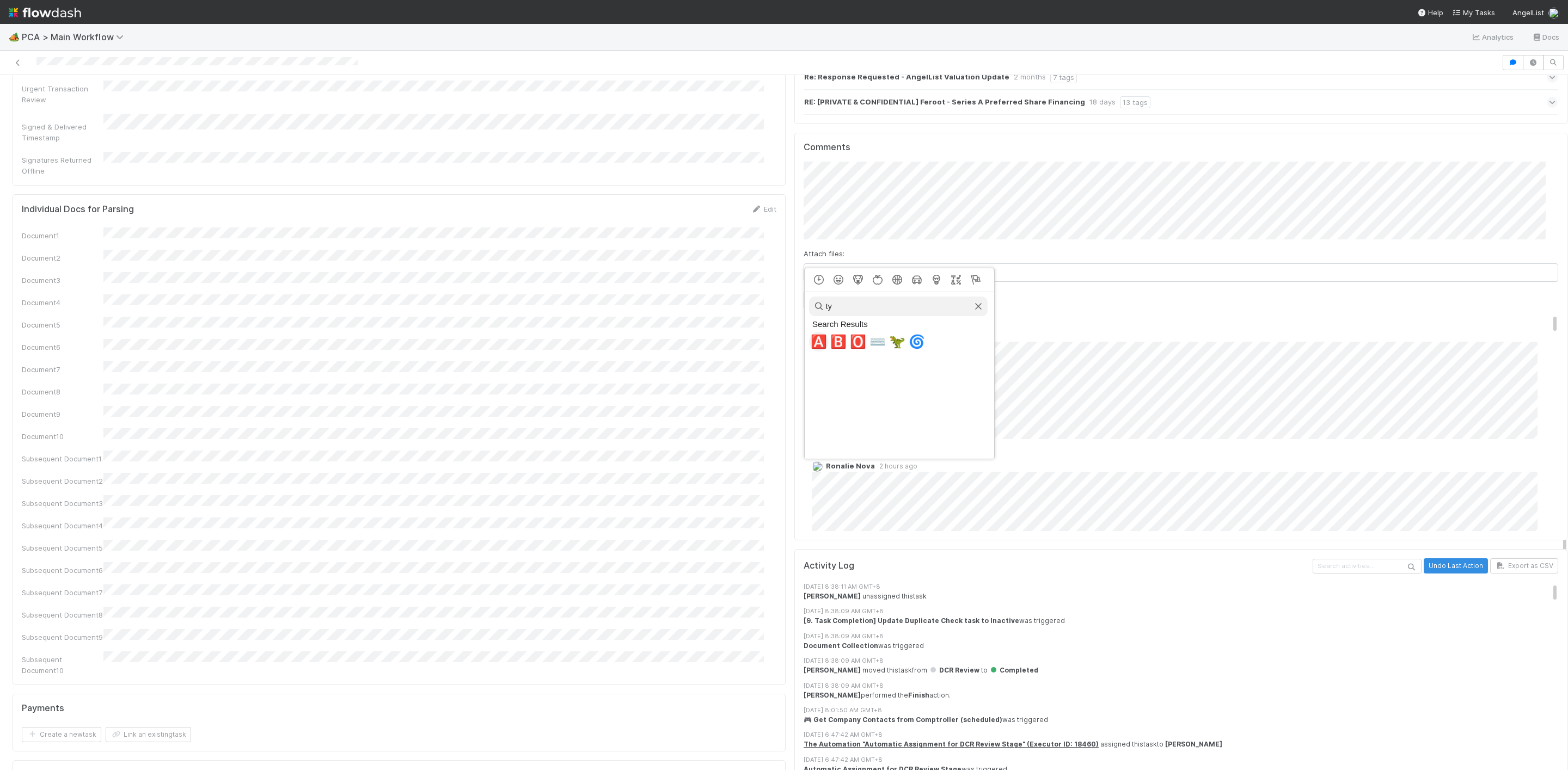
type input "t"
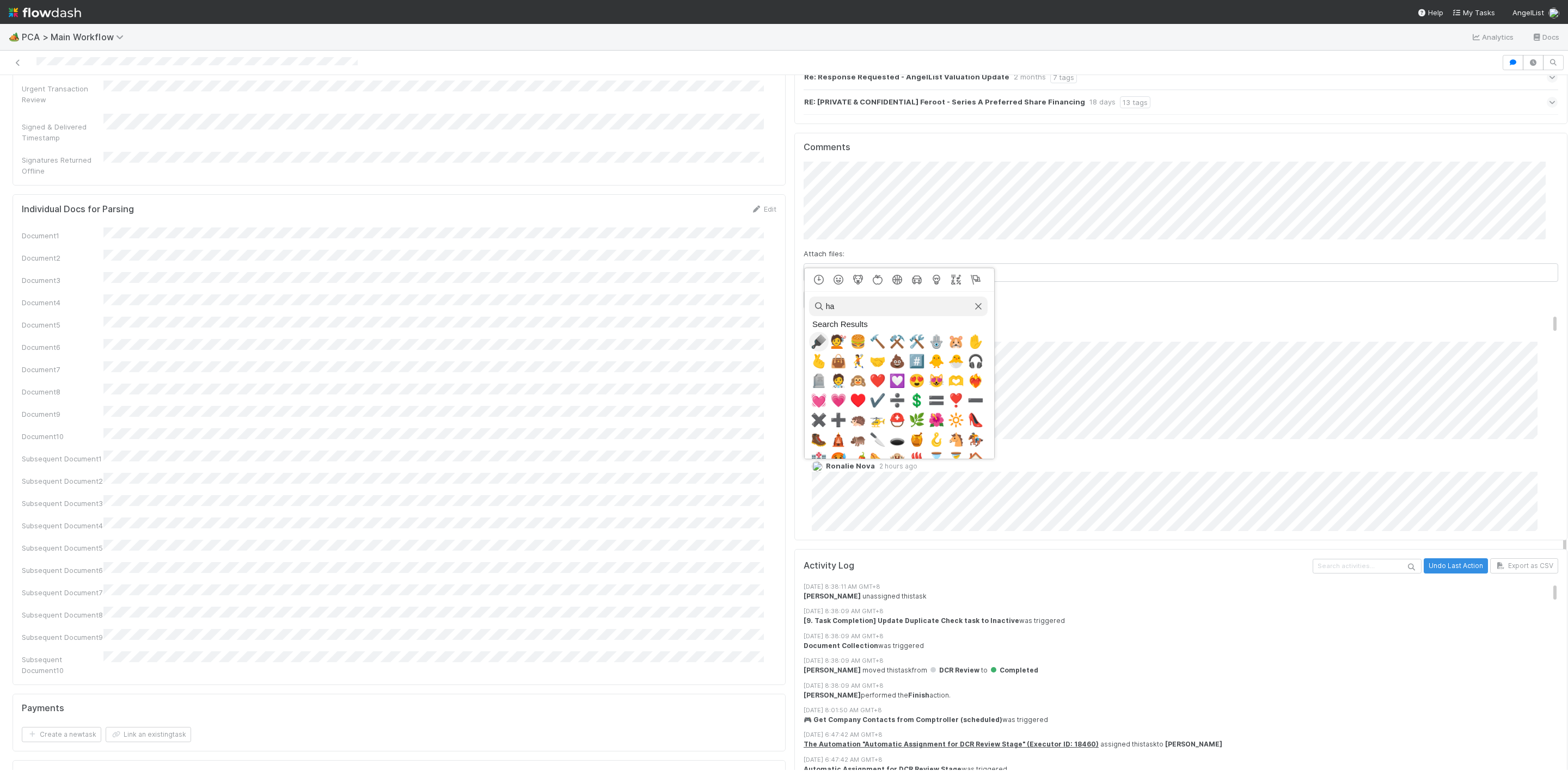
type input "h"
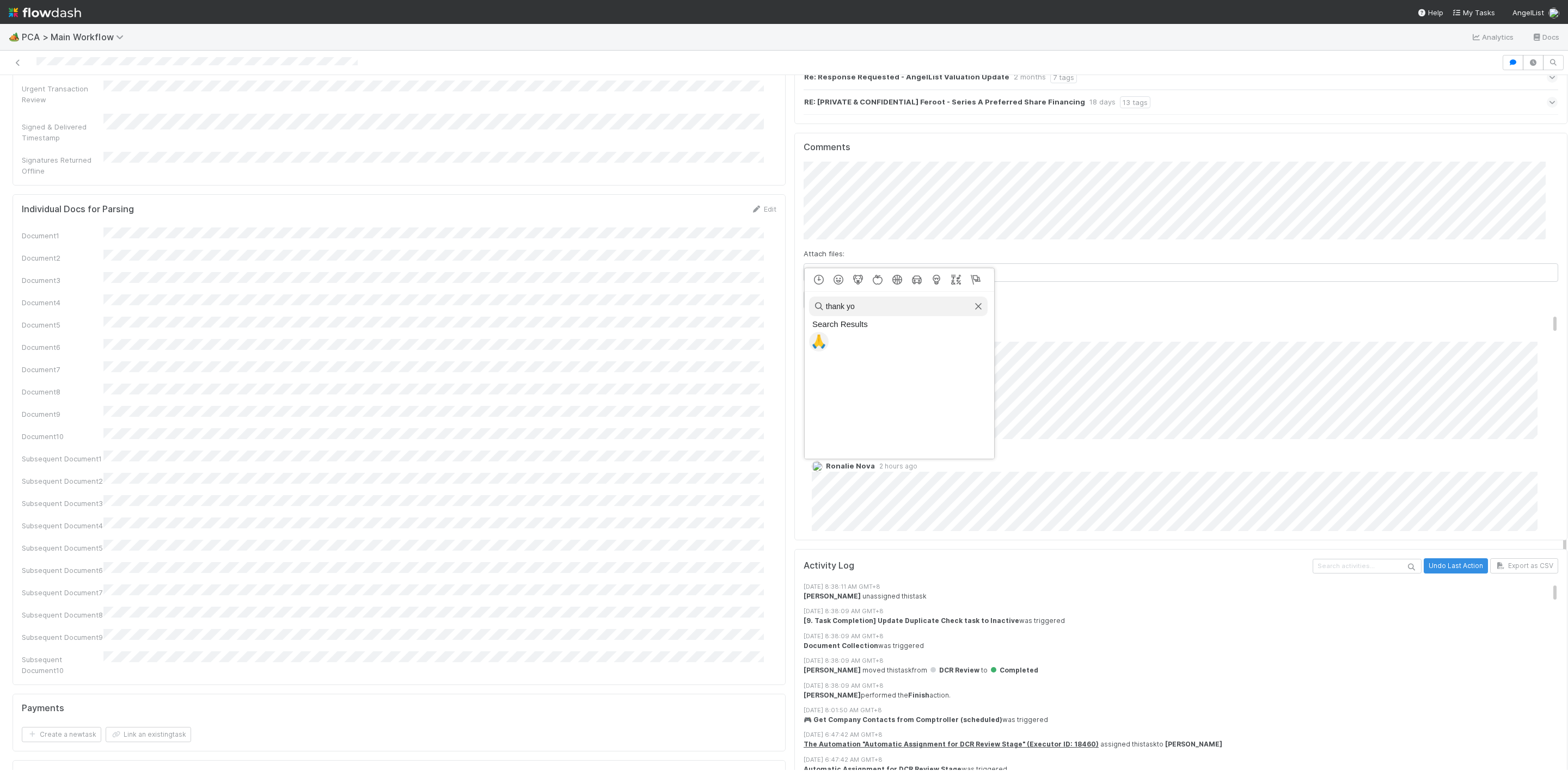
type input "thank yo"
click at [1099, 322] on div at bounding box center [784, 385] width 1568 height 771
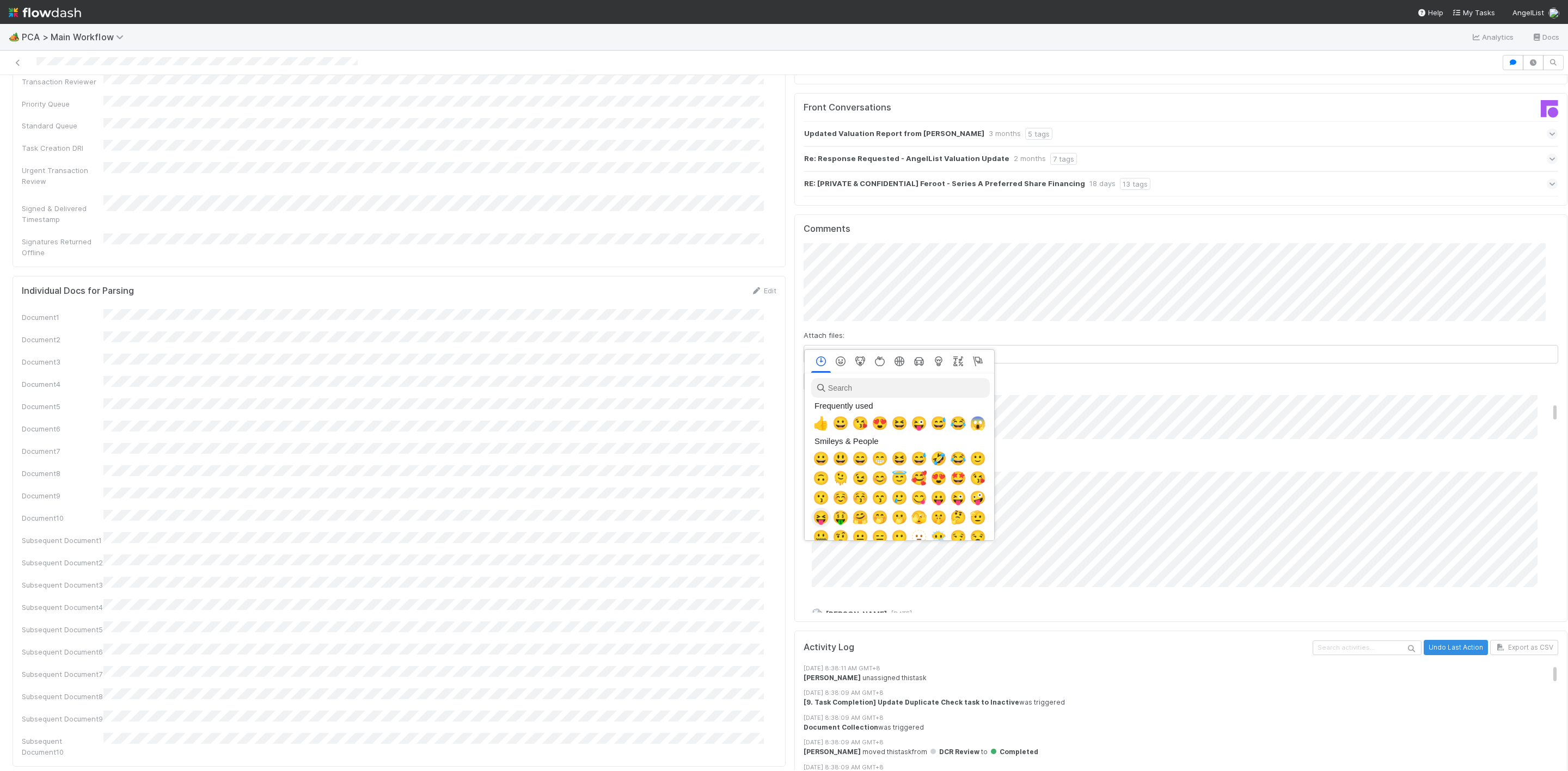
scroll to position [0, 7]
click at [1183, 405] on div at bounding box center [784, 385] width 1568 height 771
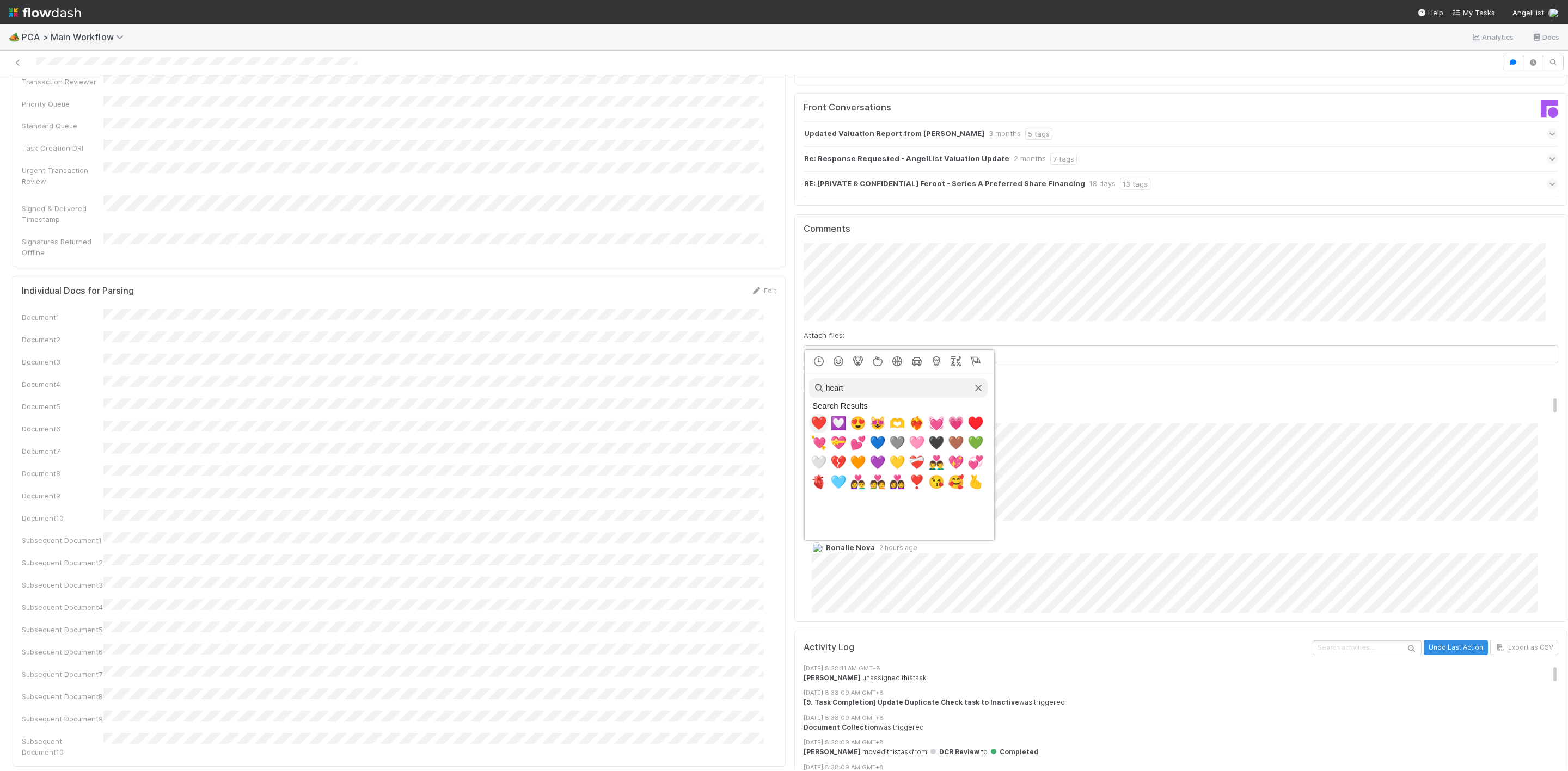
type input "heart"
click at [822, 423] on span "❤️" at bounding box center [818, 423] width 16 height 15
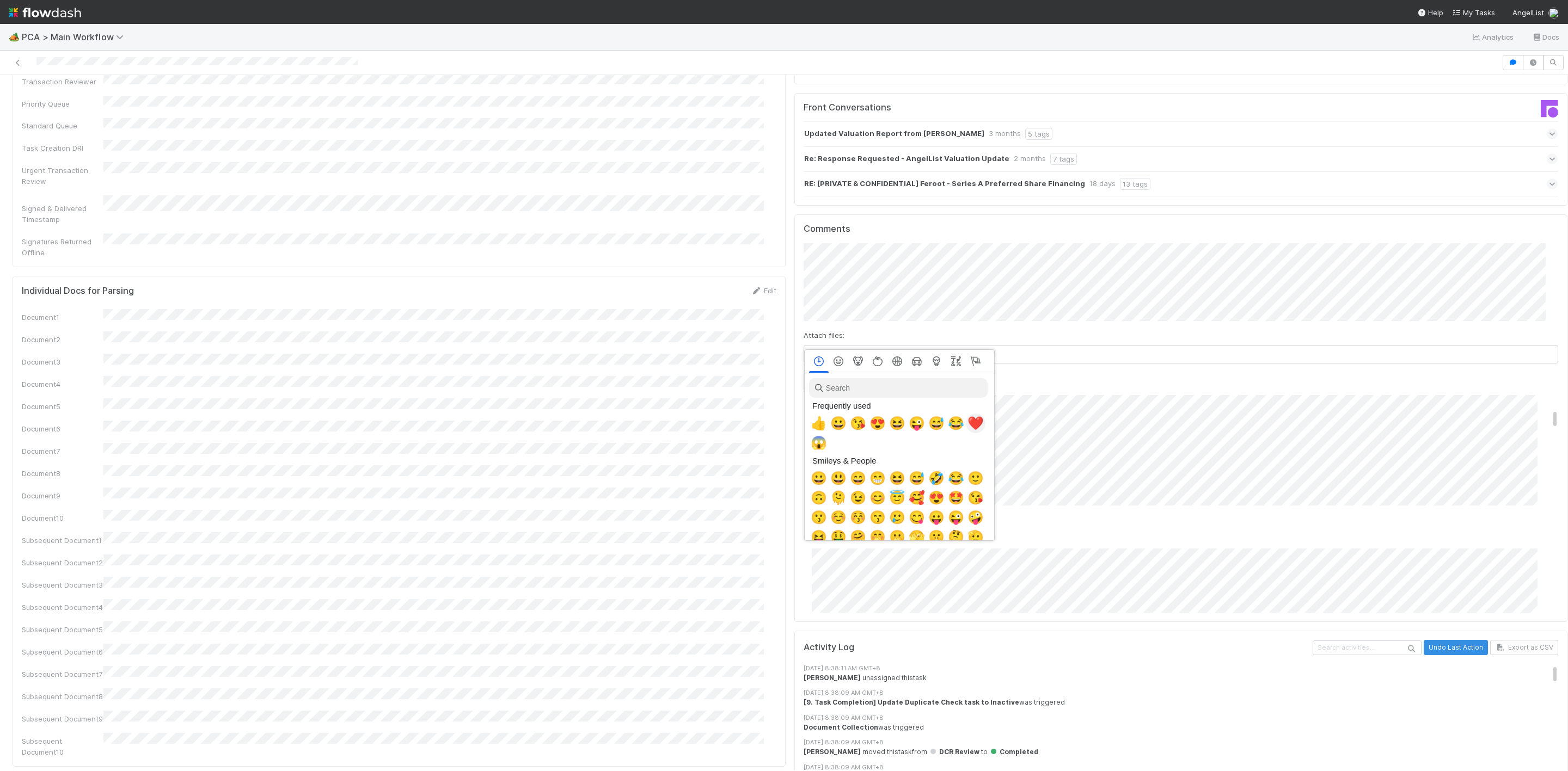
click at [967, 423] on span "❤️" at bounding box center [975, 423] width 16 height 15
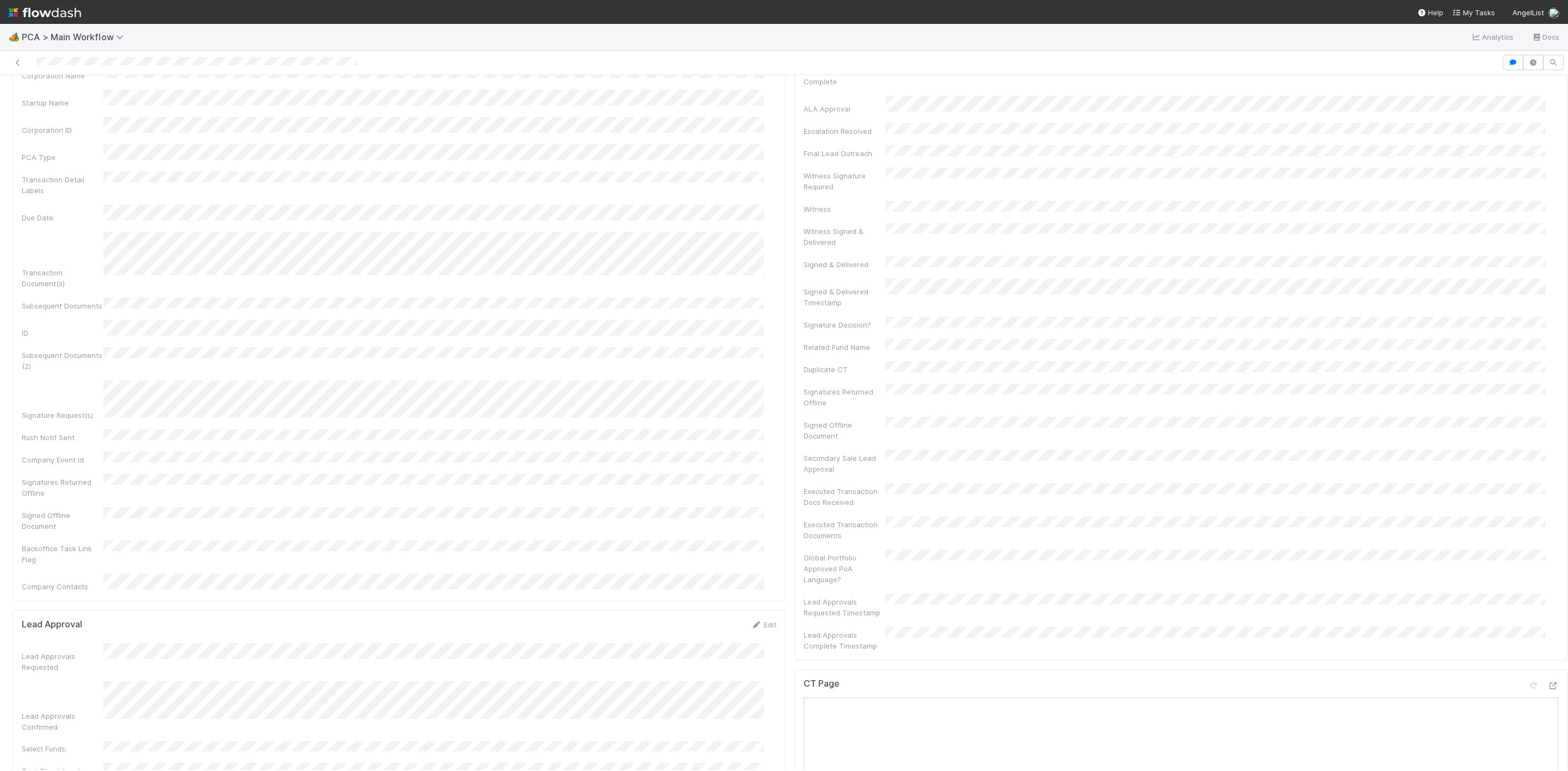
scroll to position [0, 0]
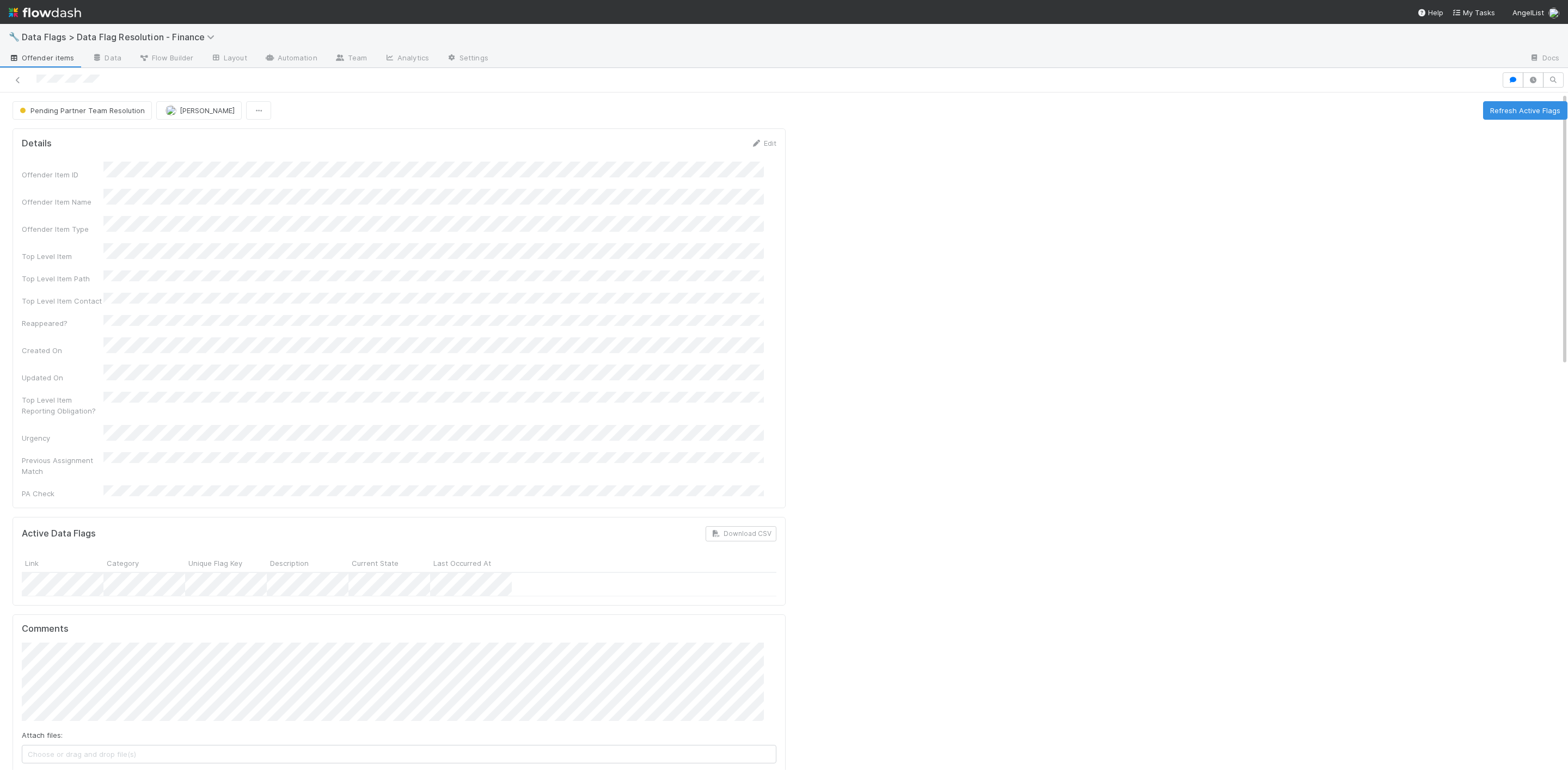
click at [1502, 112] on button "Refresh Active Flags" at bounding box center [1525, 111] width 84 height 19
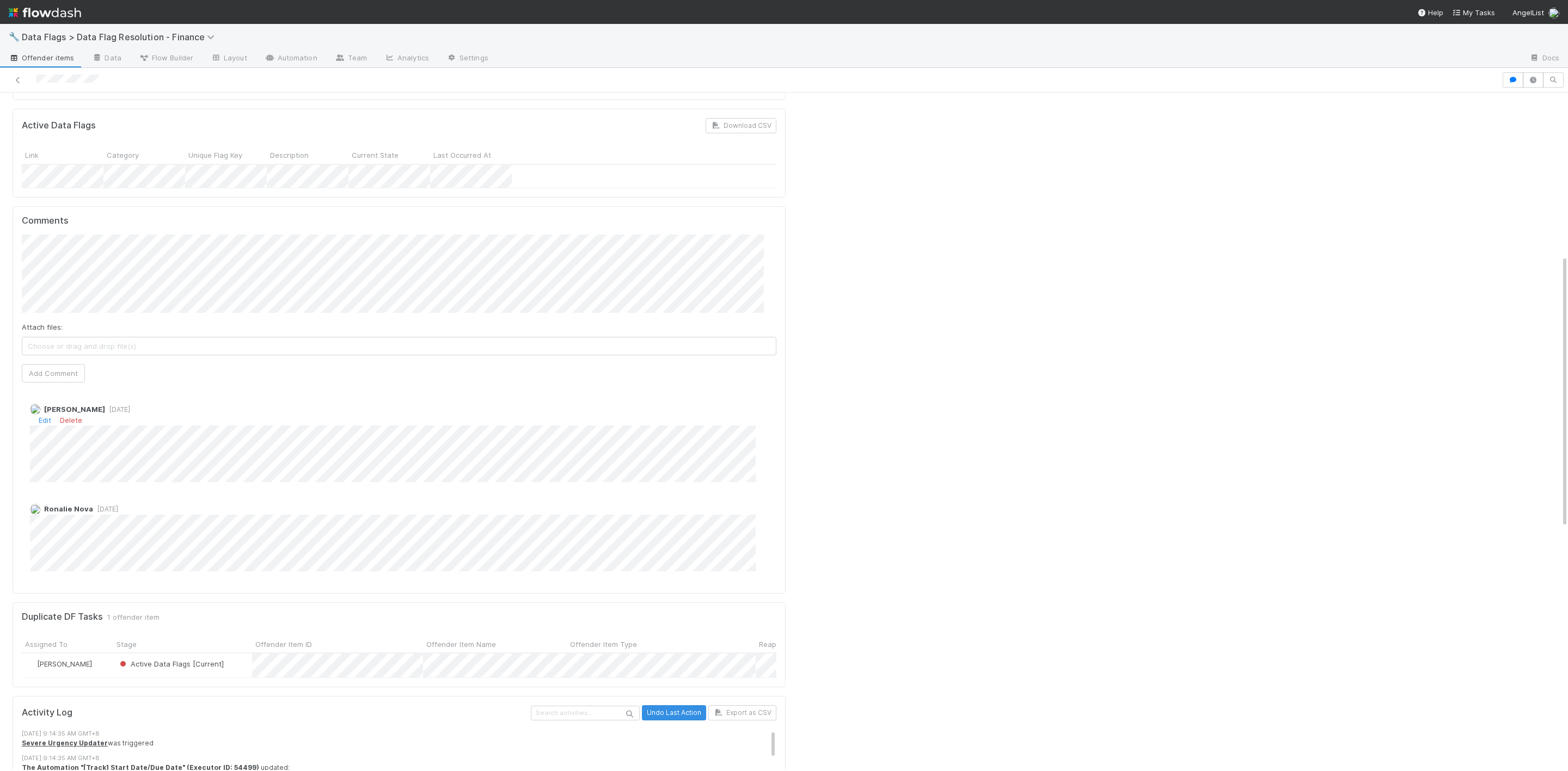
scroll to position [326, 0]
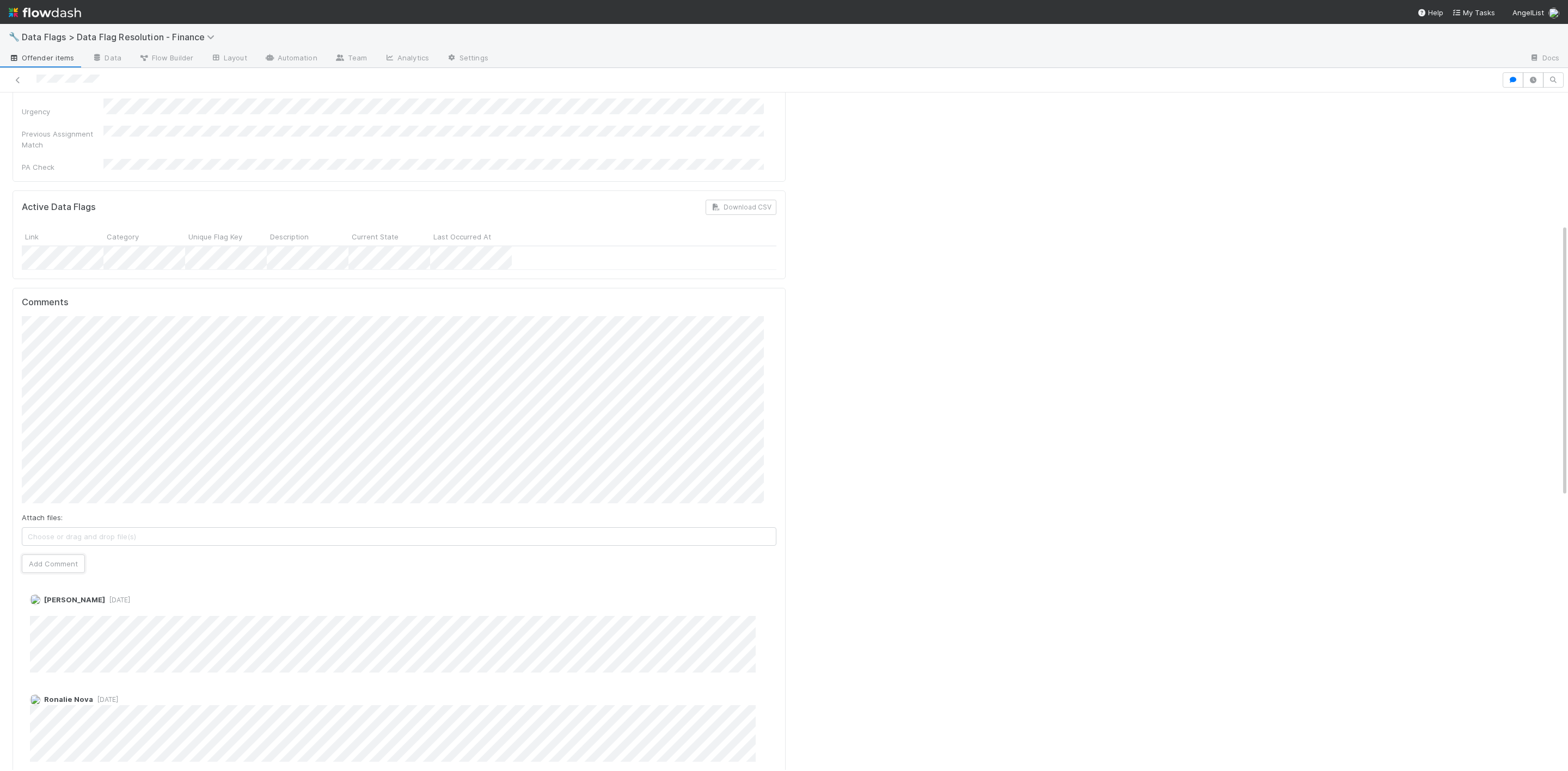
drag, startPoint x: 53, startPoint y: 532, endPoint x: 81, endPoint y: 508, distance: 36.9
click at [53, 555] on button "Add Comment" at bounding box center [54, 564] width 63 height 19
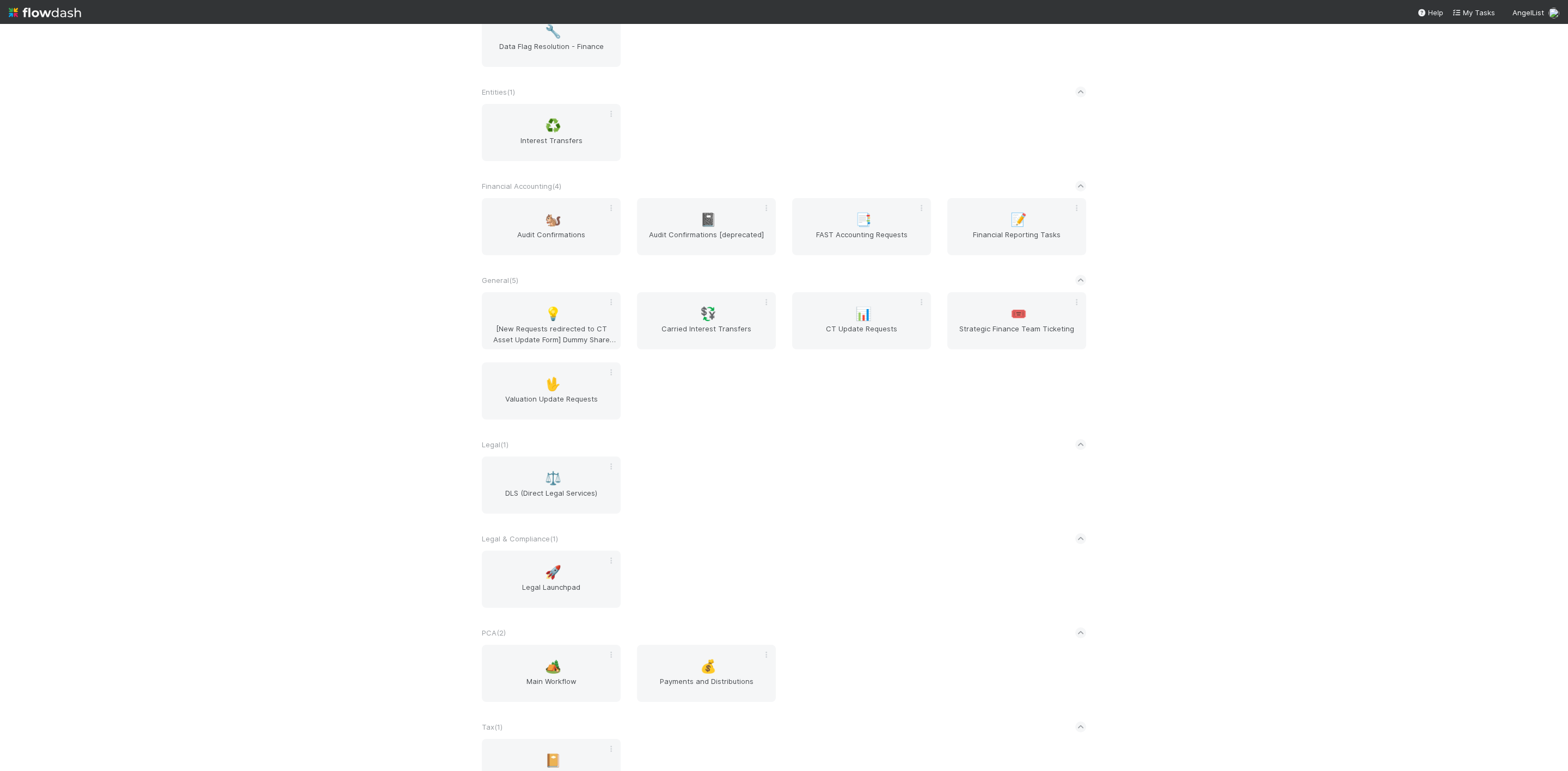
scroll to position [418, 0]
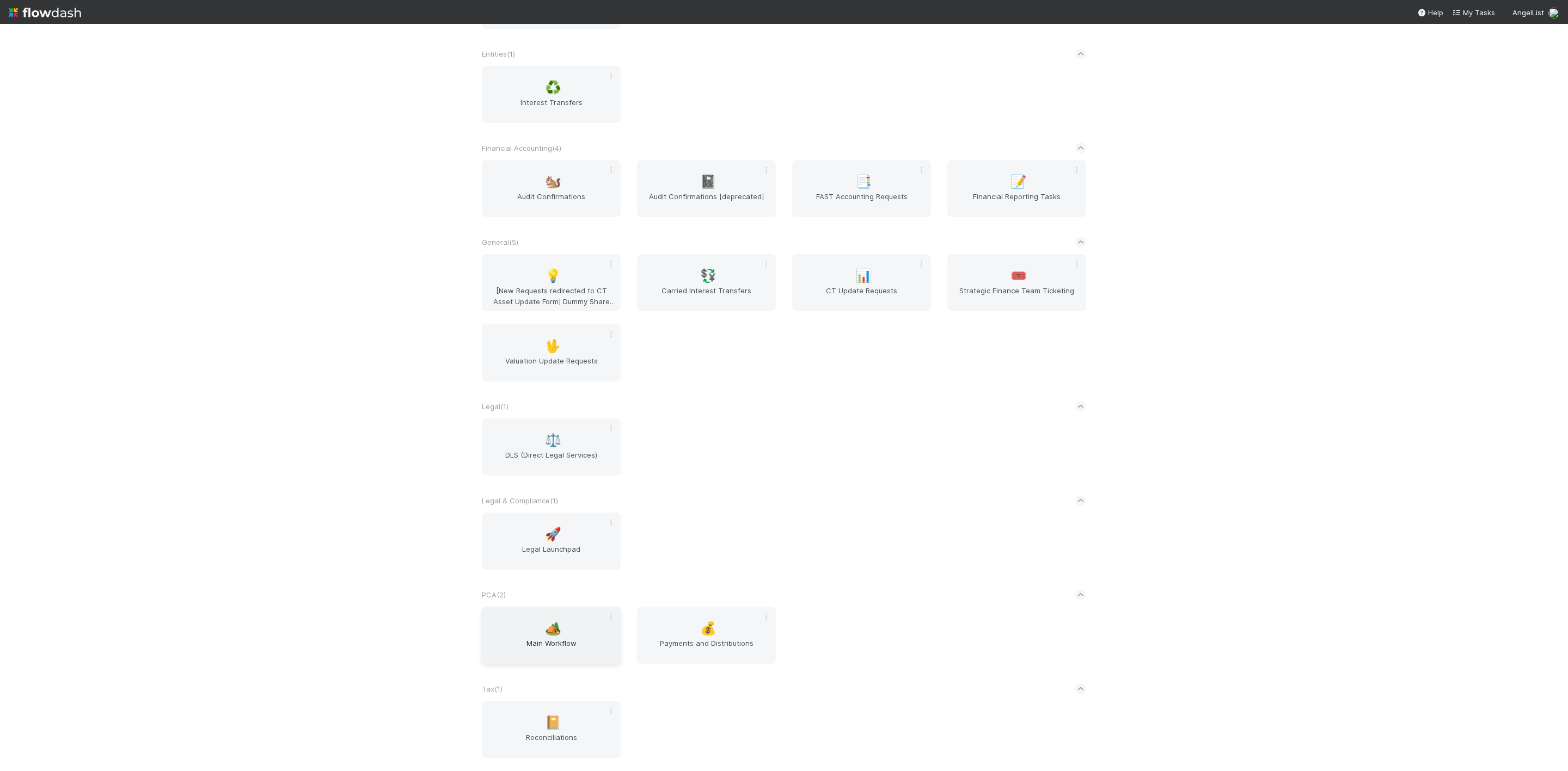
click at [559, 646] on span "Main Workflow" at bounding box center [551, 649] width 130 height 22
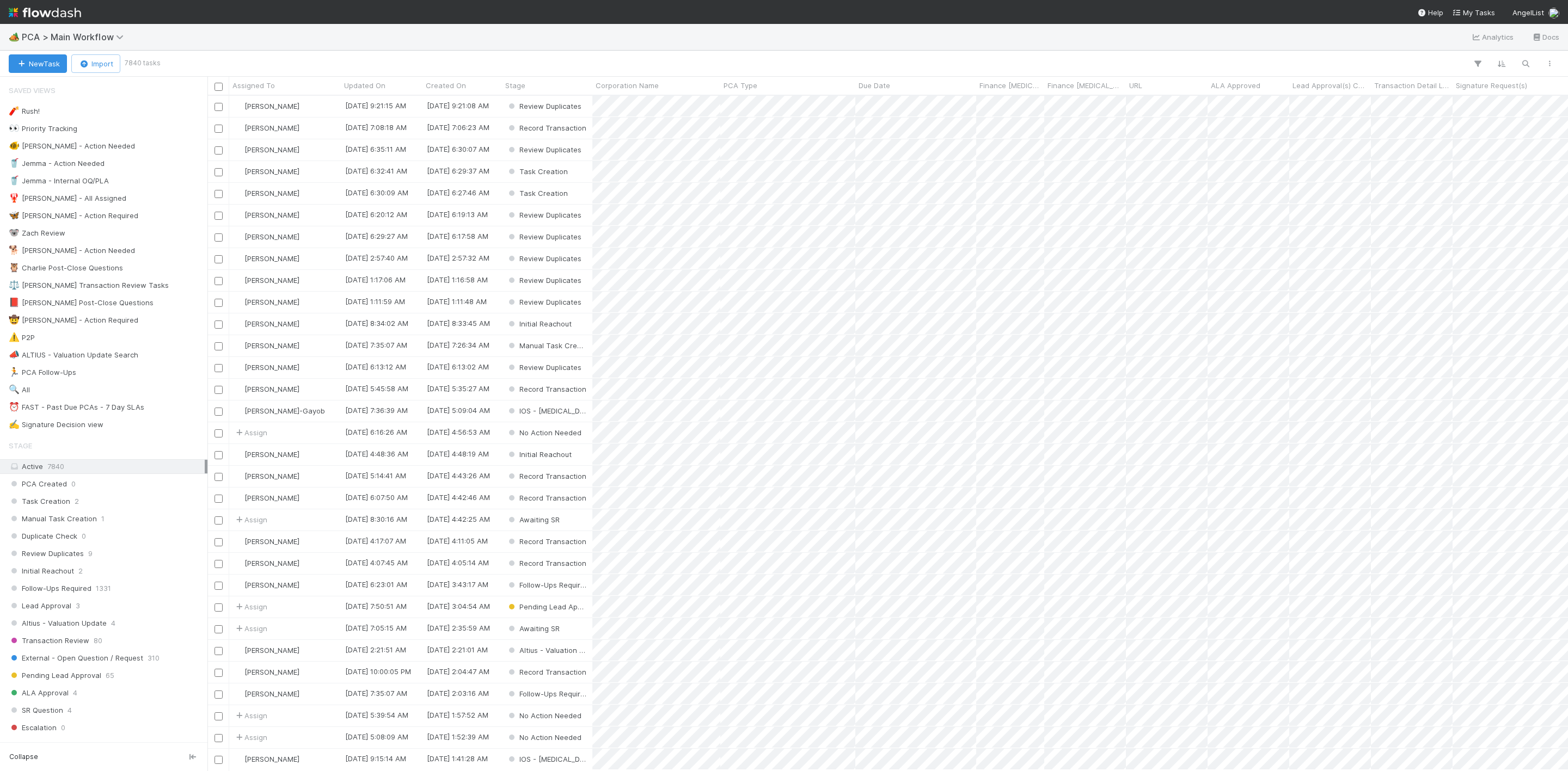
scroll to position [662, 1348]
click at [46, 60] on button "New Task" at bounding box center [37, 64] width 58 height 19
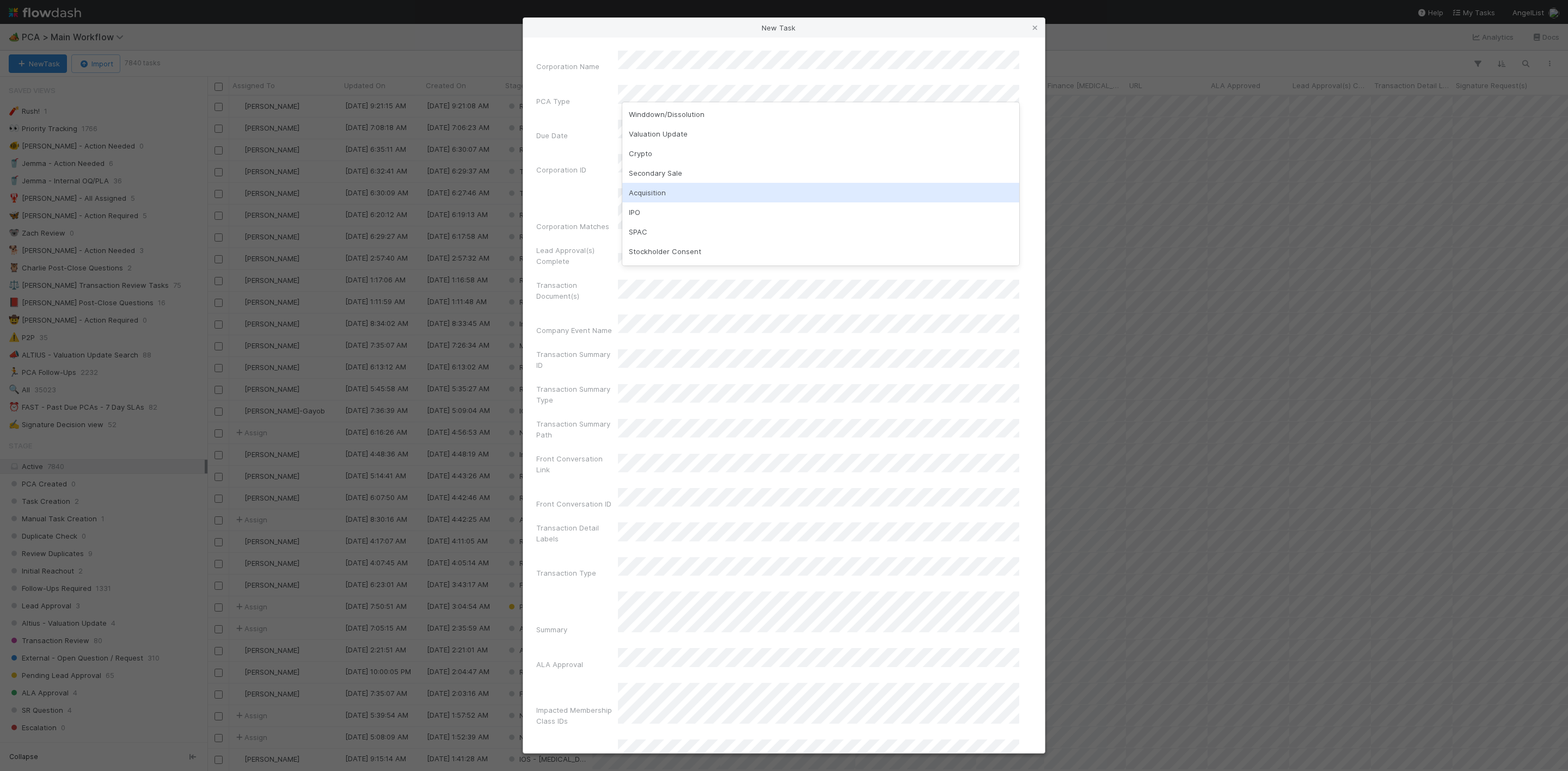
click at [646, 198] on div "Acquisition" at bounding box center [821, 193] width 397 height 20
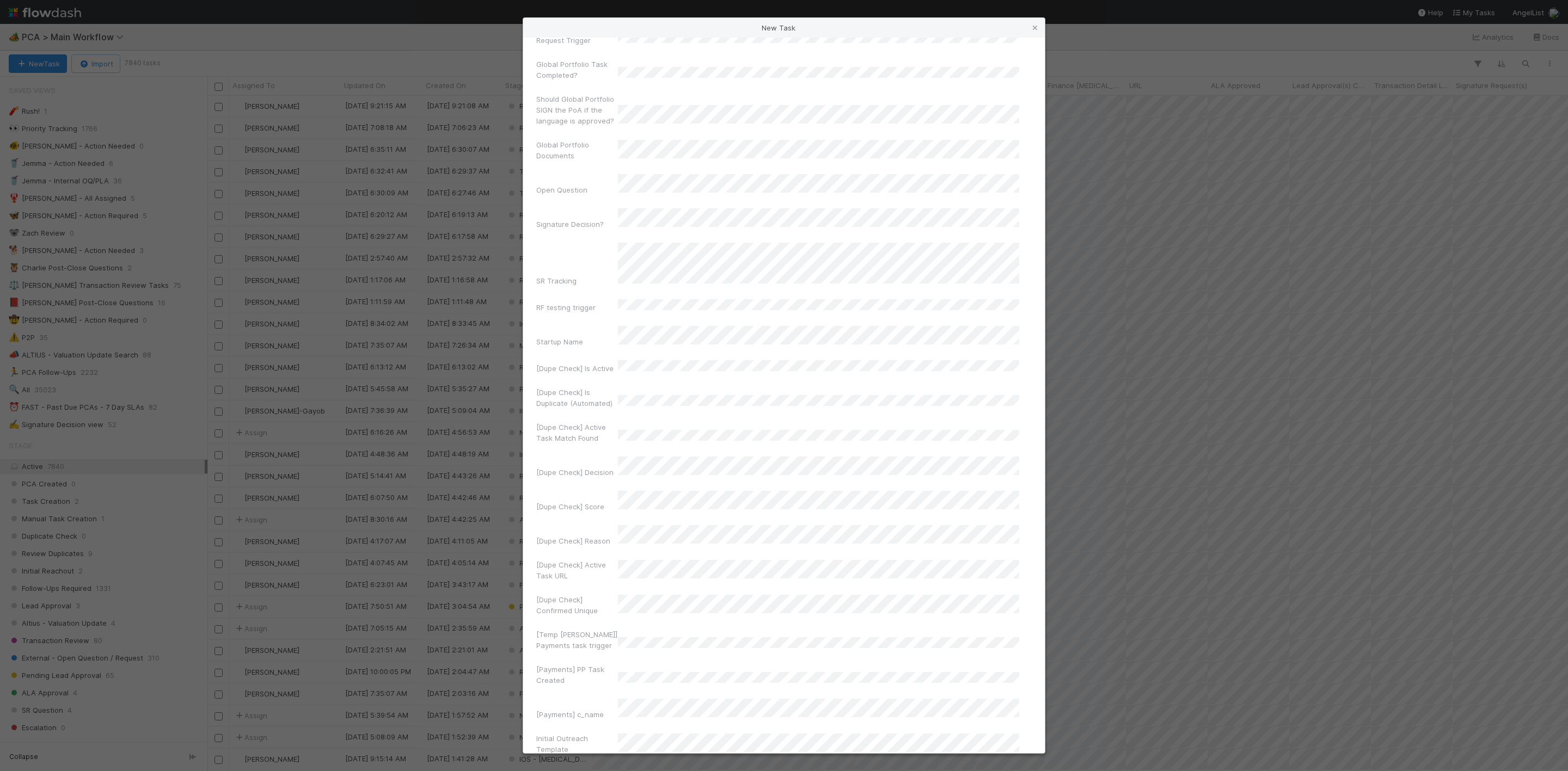
scroll to position [6969, 0]
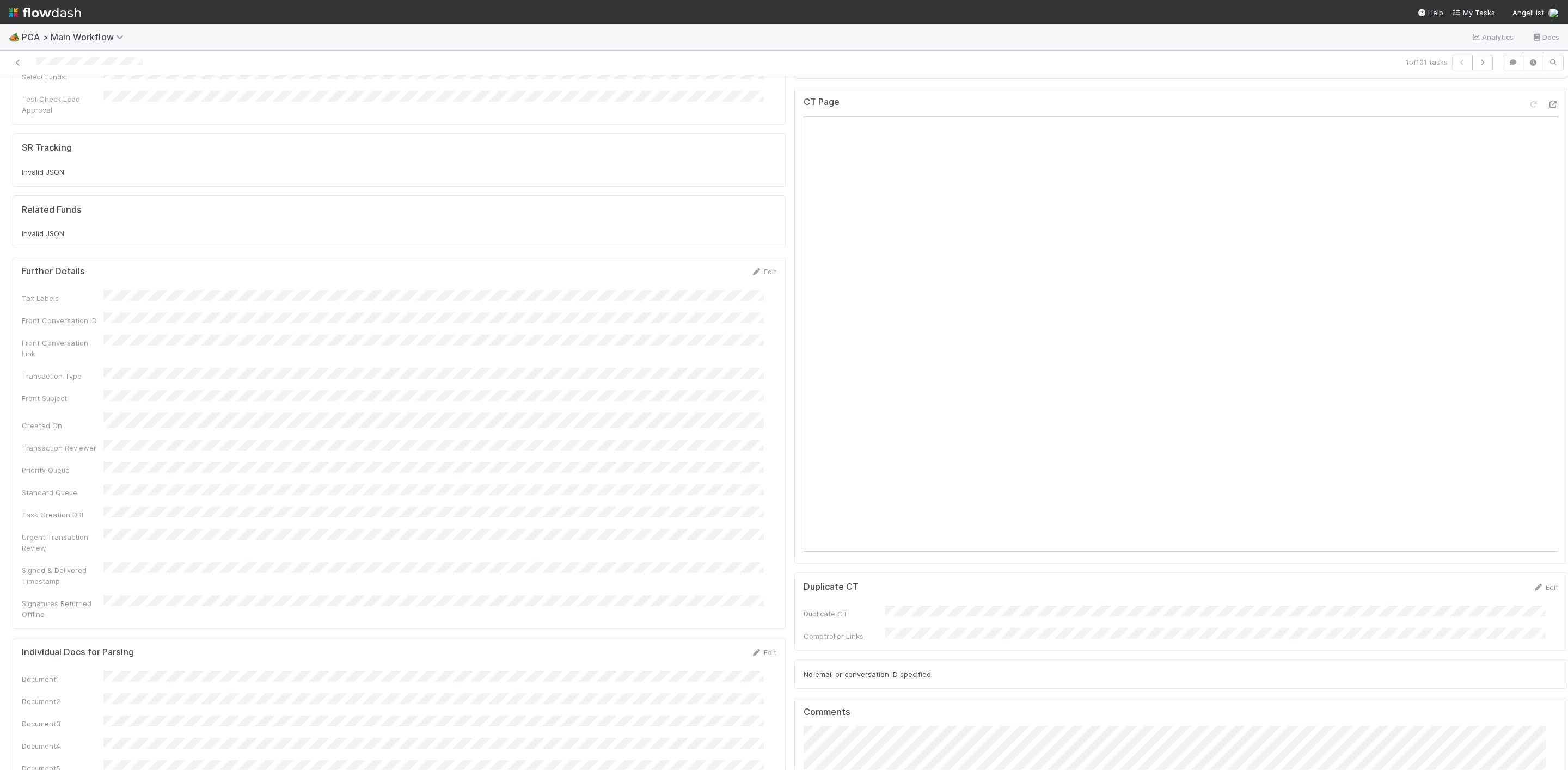
scroll to position [653, 0]
click at [757, 268] on link "Edit" at bounding box center [764, 272] width 26 height 9
click at [703, 267] on button "Save" at bounding box center [718, 276] width 31 height 19
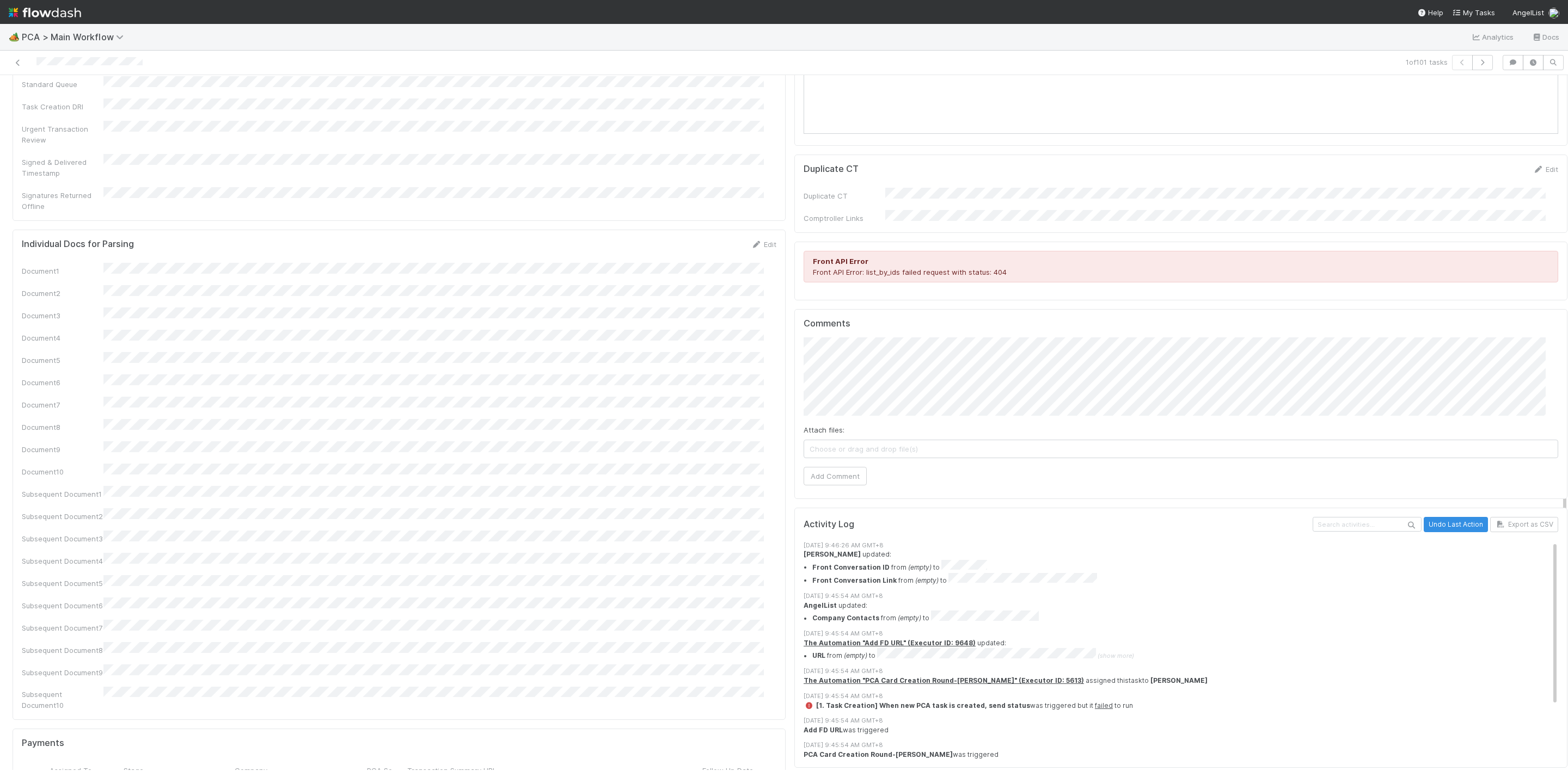
scroll to position [1143, 0]
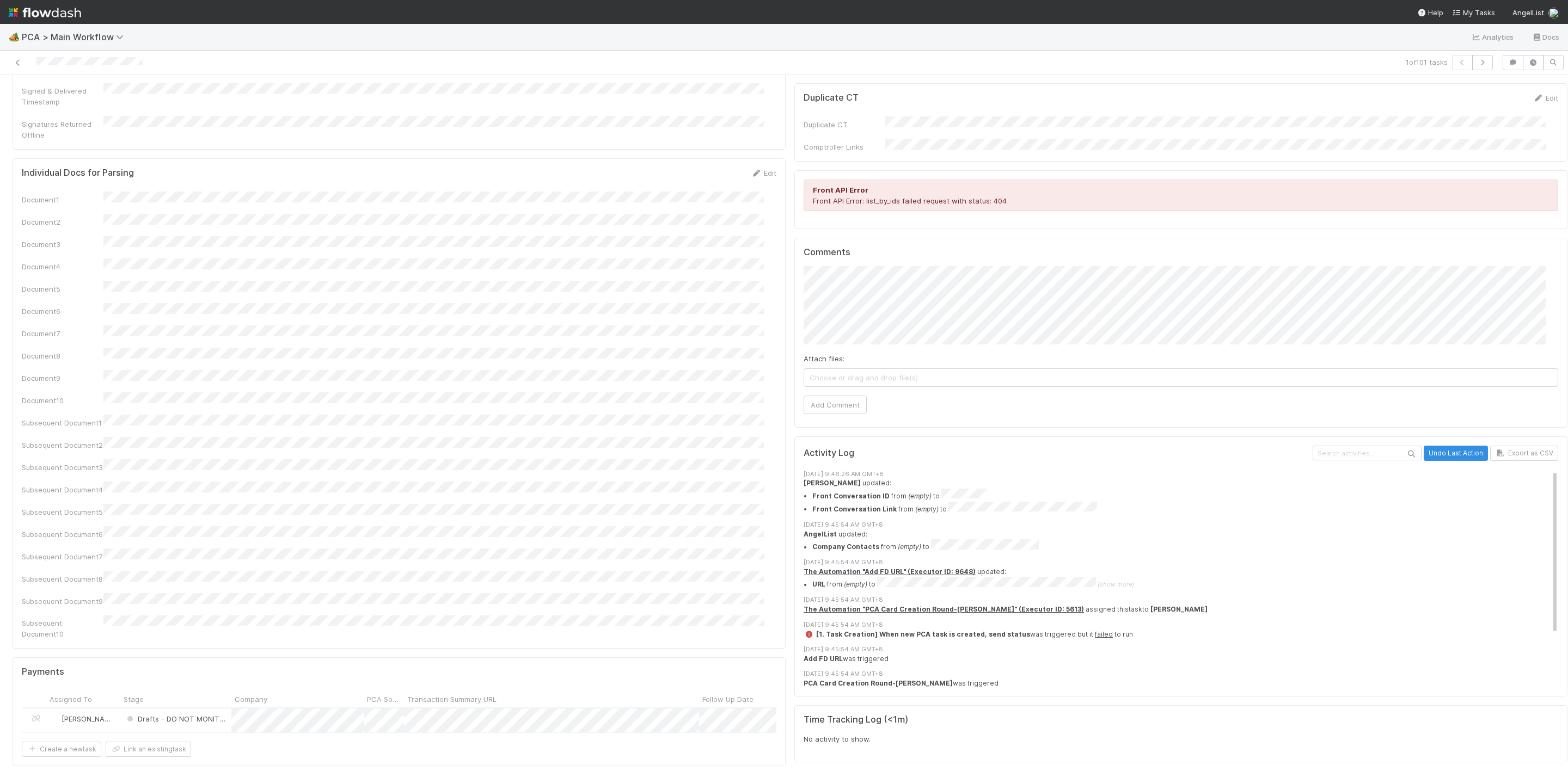
click at [790, 257] on div "Status Edit Lead Approval(s) Complete ALA Approval Escalation Resolved Final Le…" at bounding box center [1180, 45] width 781 height 2163
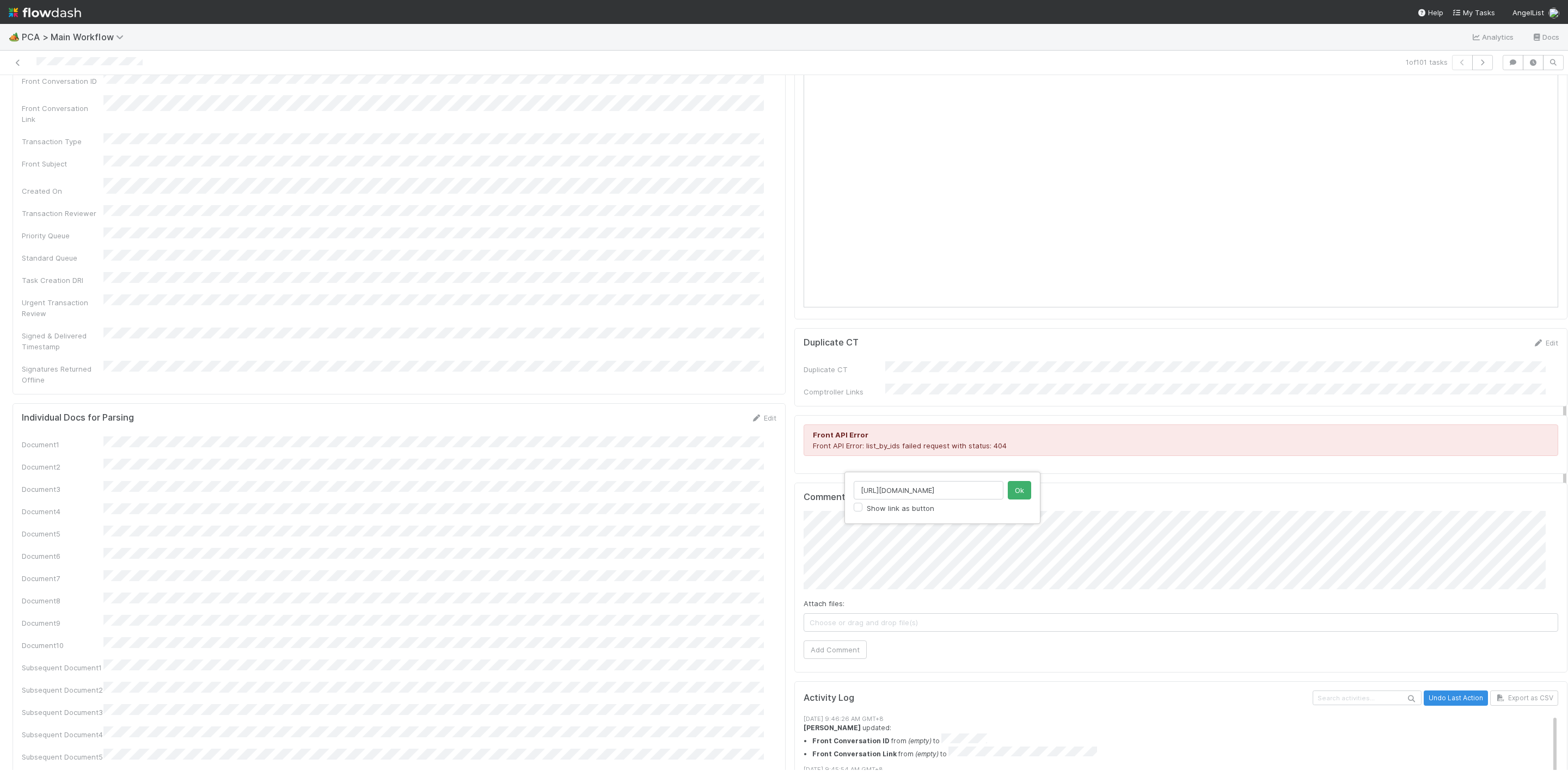
scroll to position [0, 18]
type input "https://app.frontapp.com/open/msg_1yfkqu9z"
click at [1021, 493] on button "Ok" at bounding box center [1019, 491] width 23 height 19
click at [827, 641] on button "Add Comment" at bounding box center [835, 650] width 63 height 19
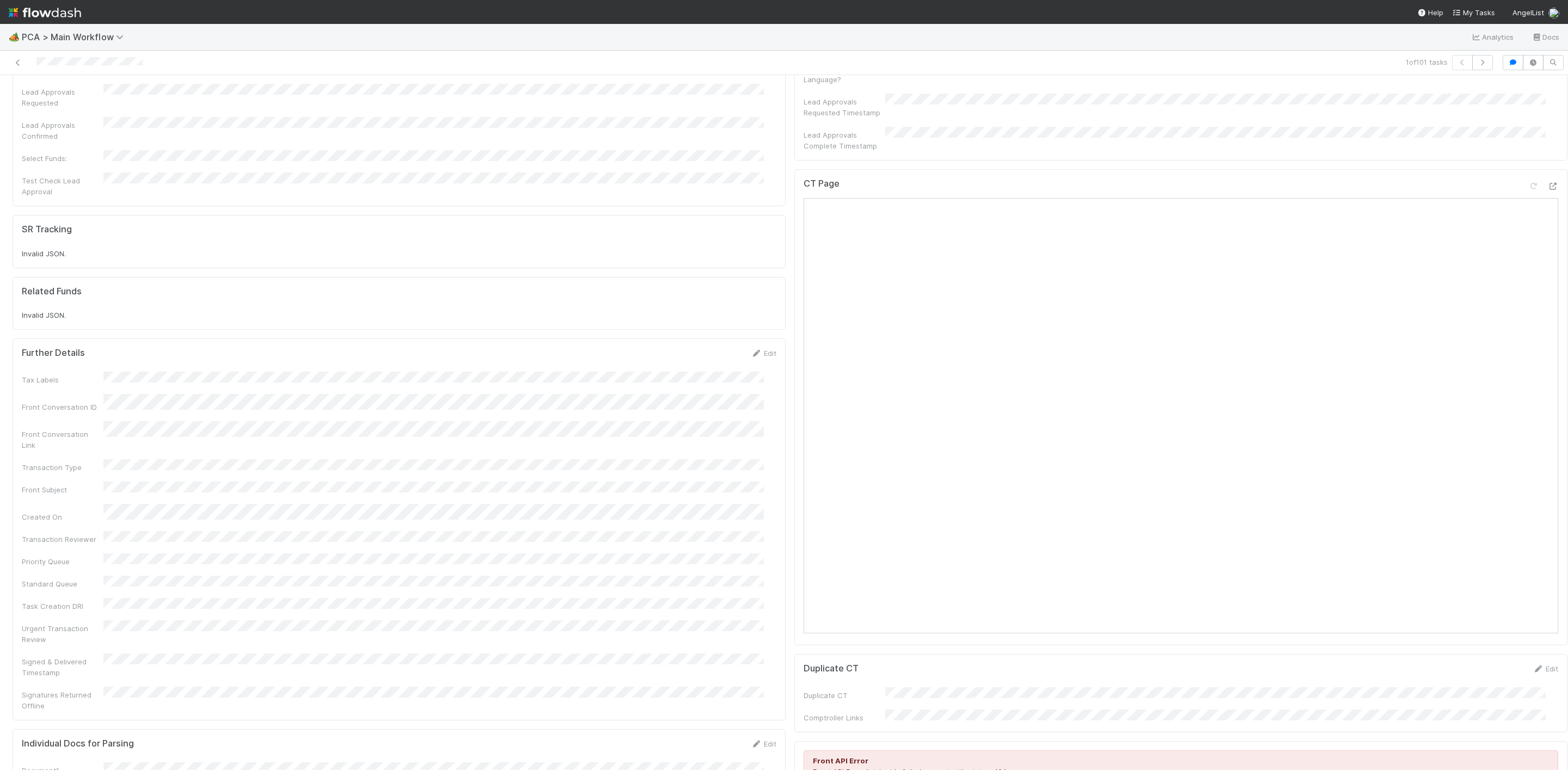
scroll to position [572, 0]
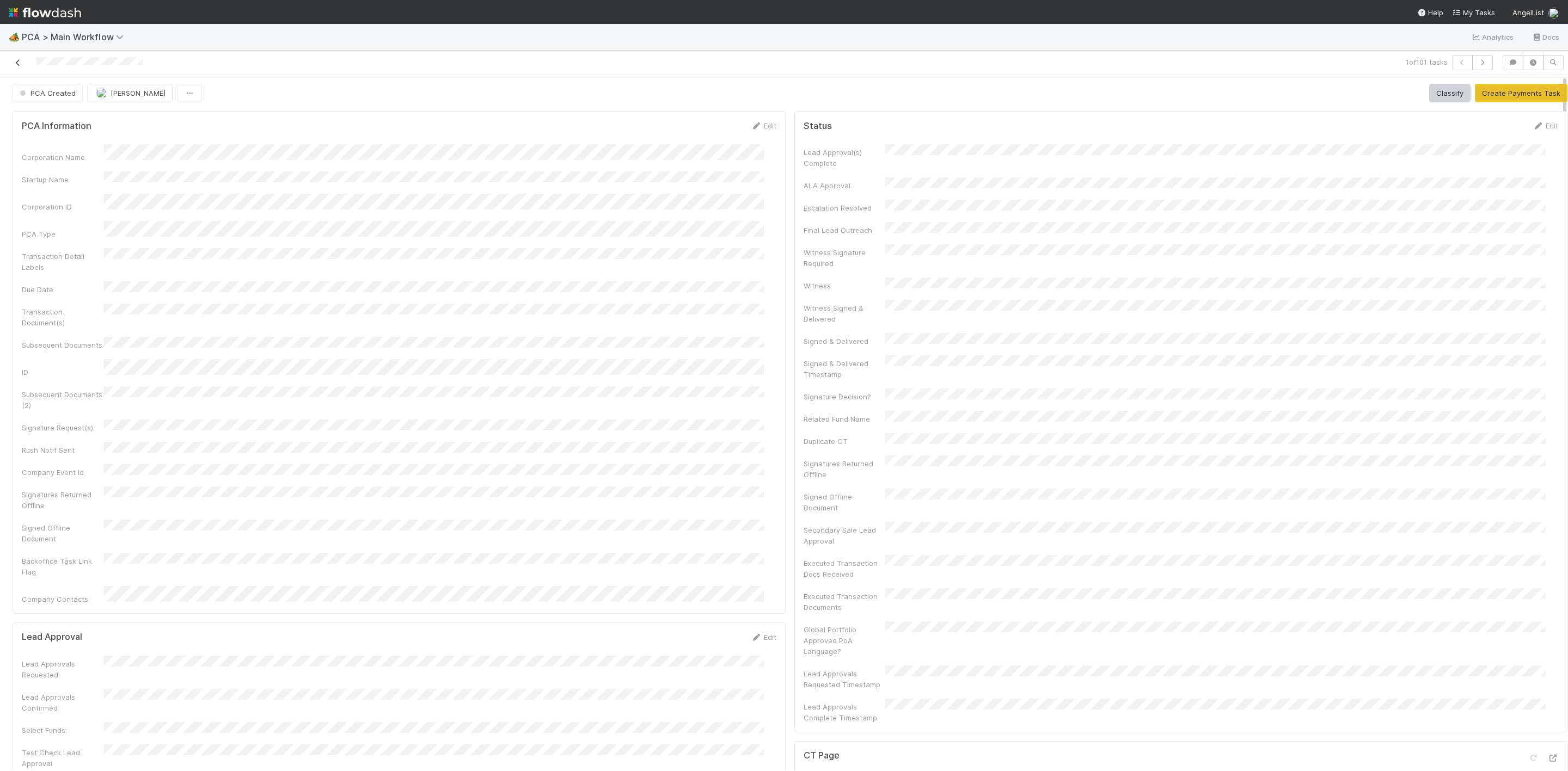
click at [19, 61] on icon at bounding box center [18, 63] width 11 height 7
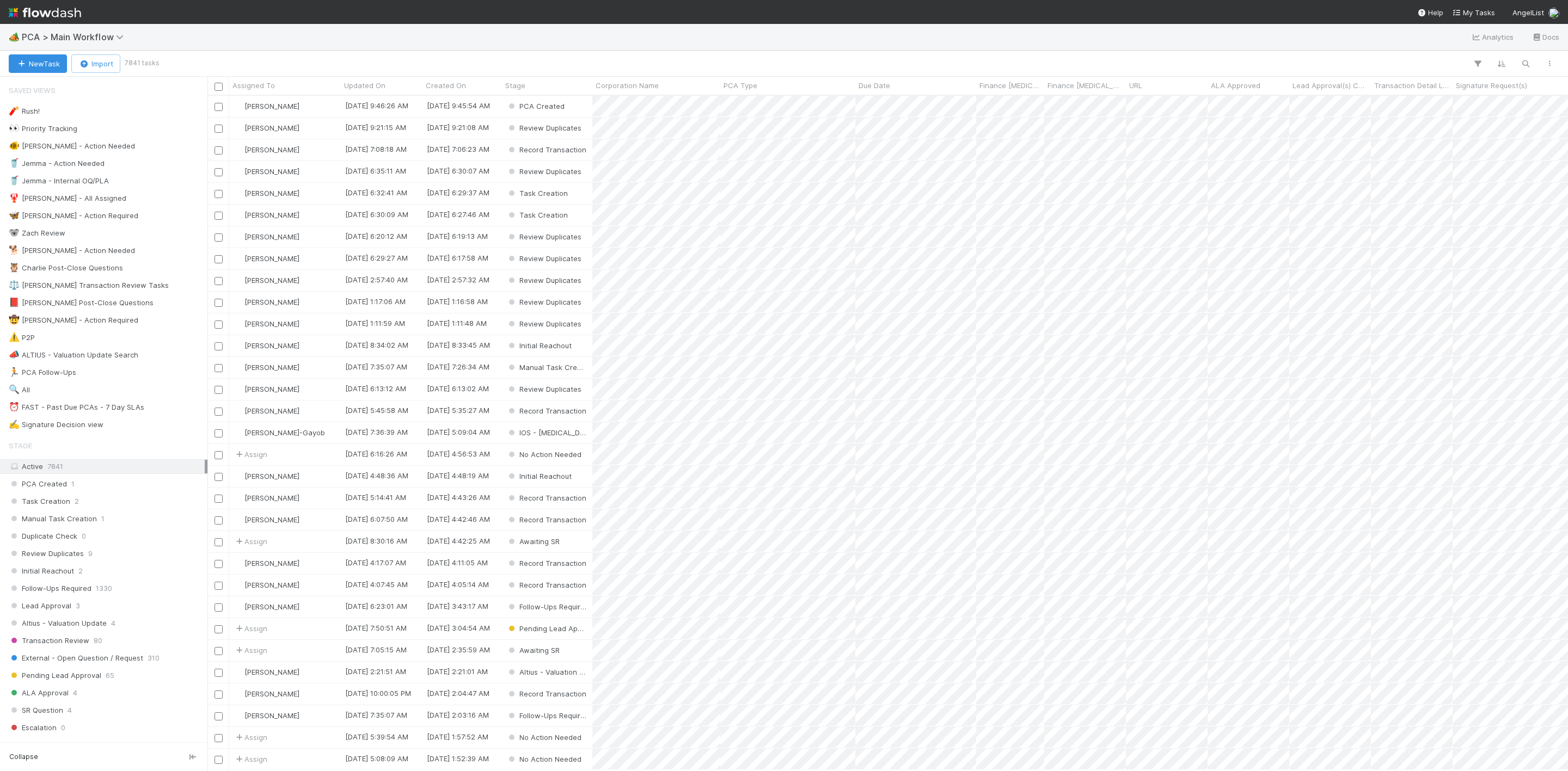
scroll to position [662, 1348]
click at [29, 397] on div "🔍 All" at bounding box center [19, 390] width 21 height 14
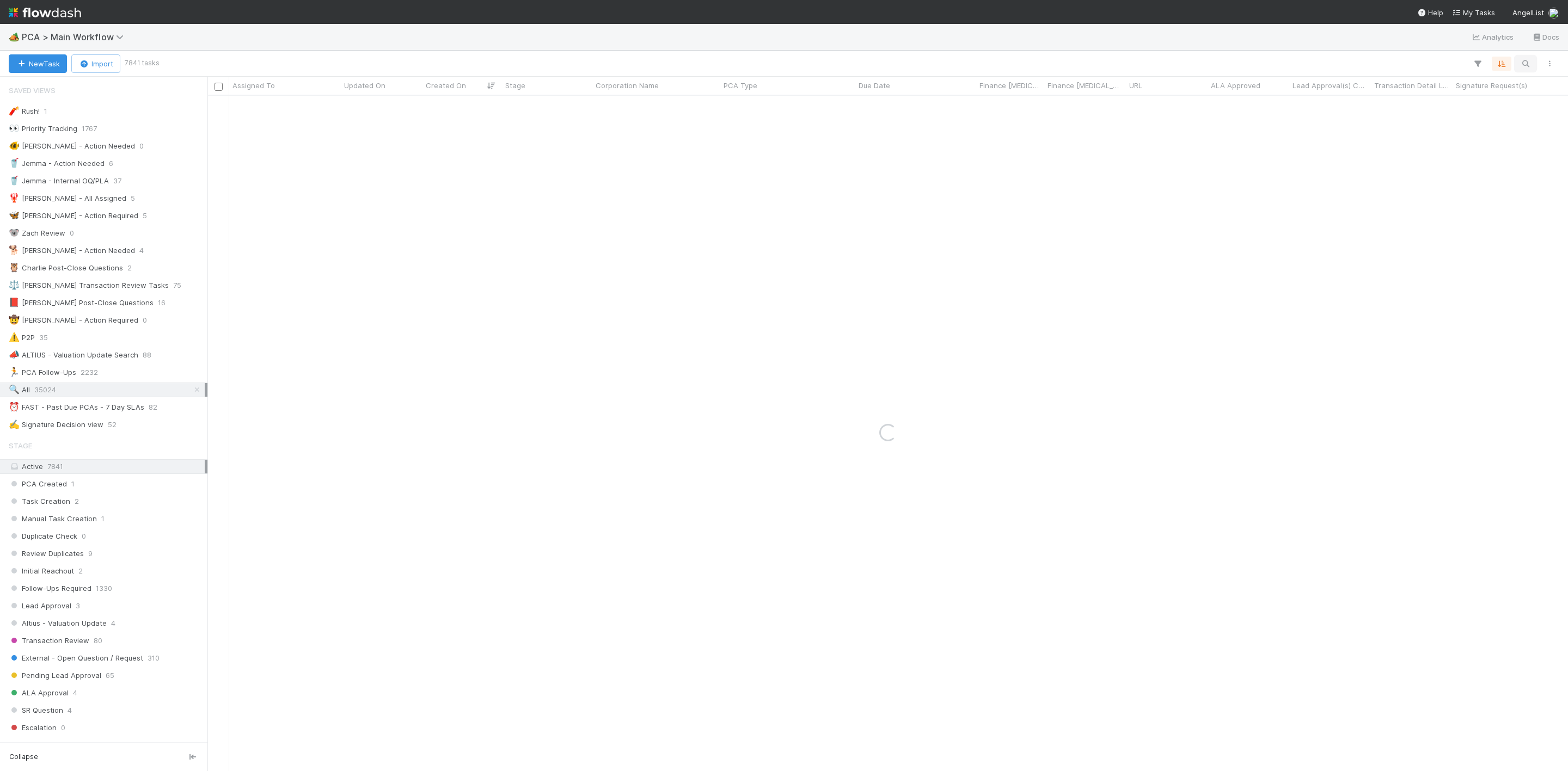
click at [1527, 62] on icon "button" at bounding box center [1525, 63] width 11 height 9
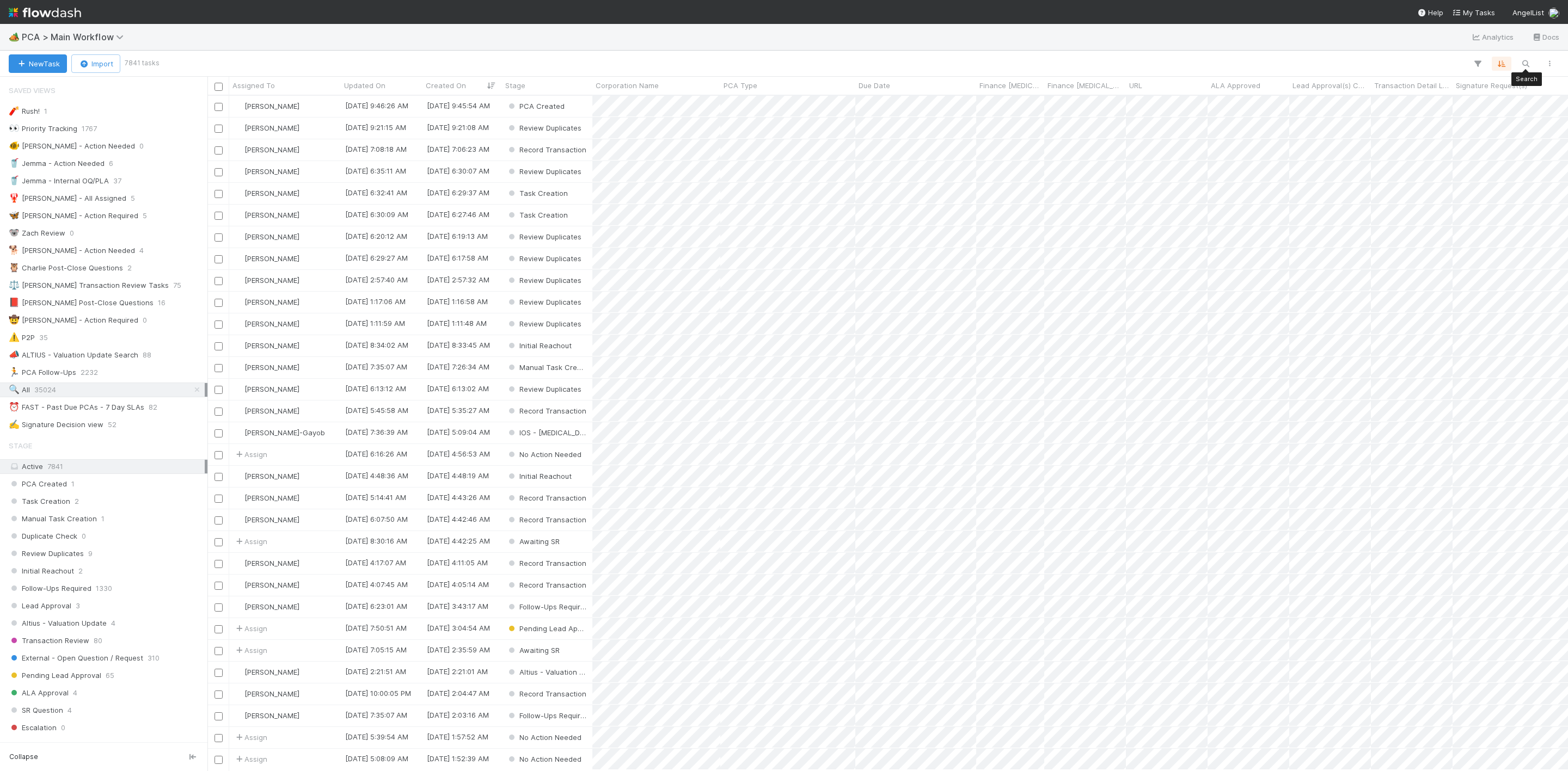
scroll to position [662, 1348]
click at [1525, 61] on icon "button" at bounding box center [1525, 63] width 11 height 9
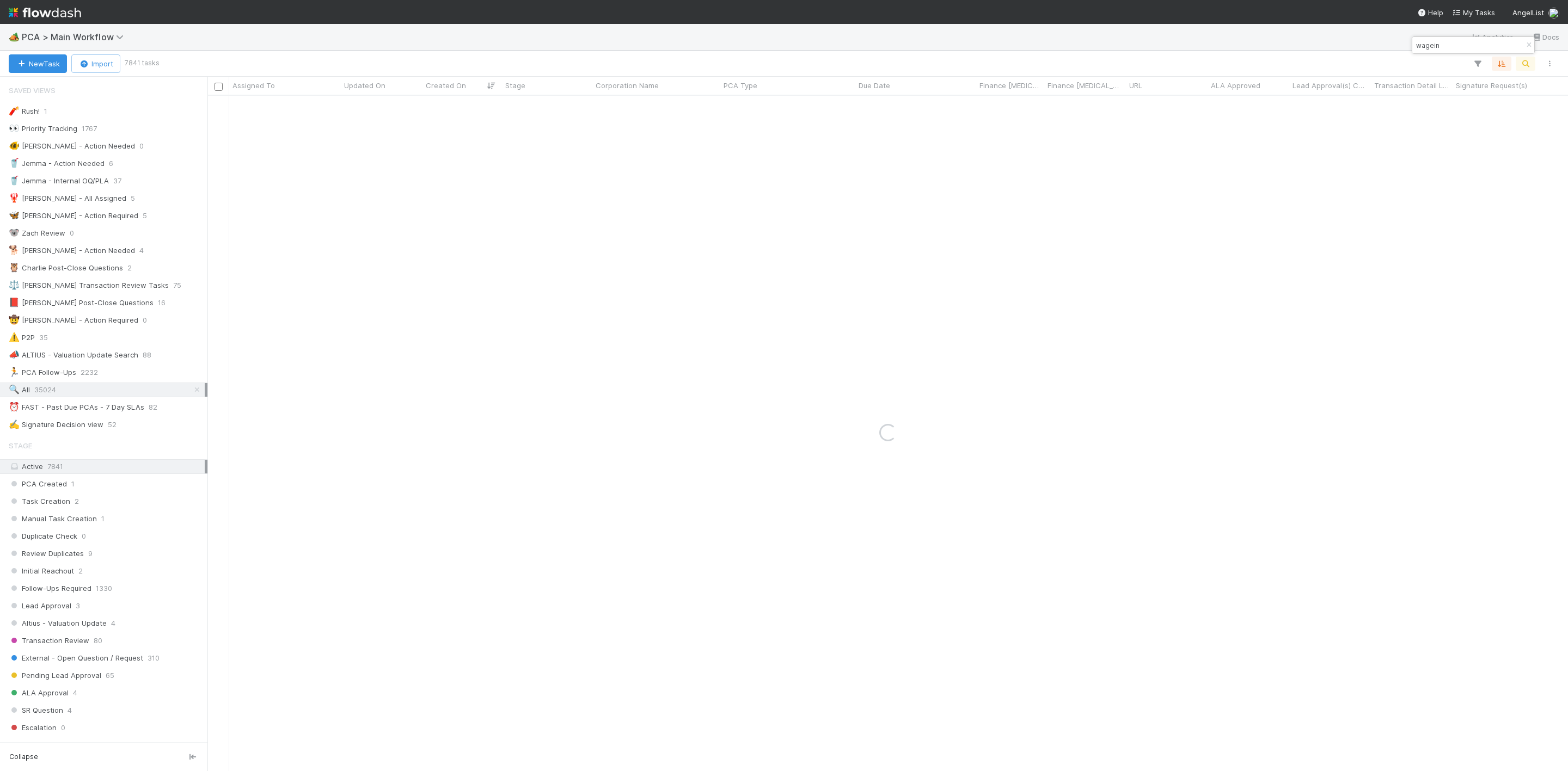
type input "wagein"
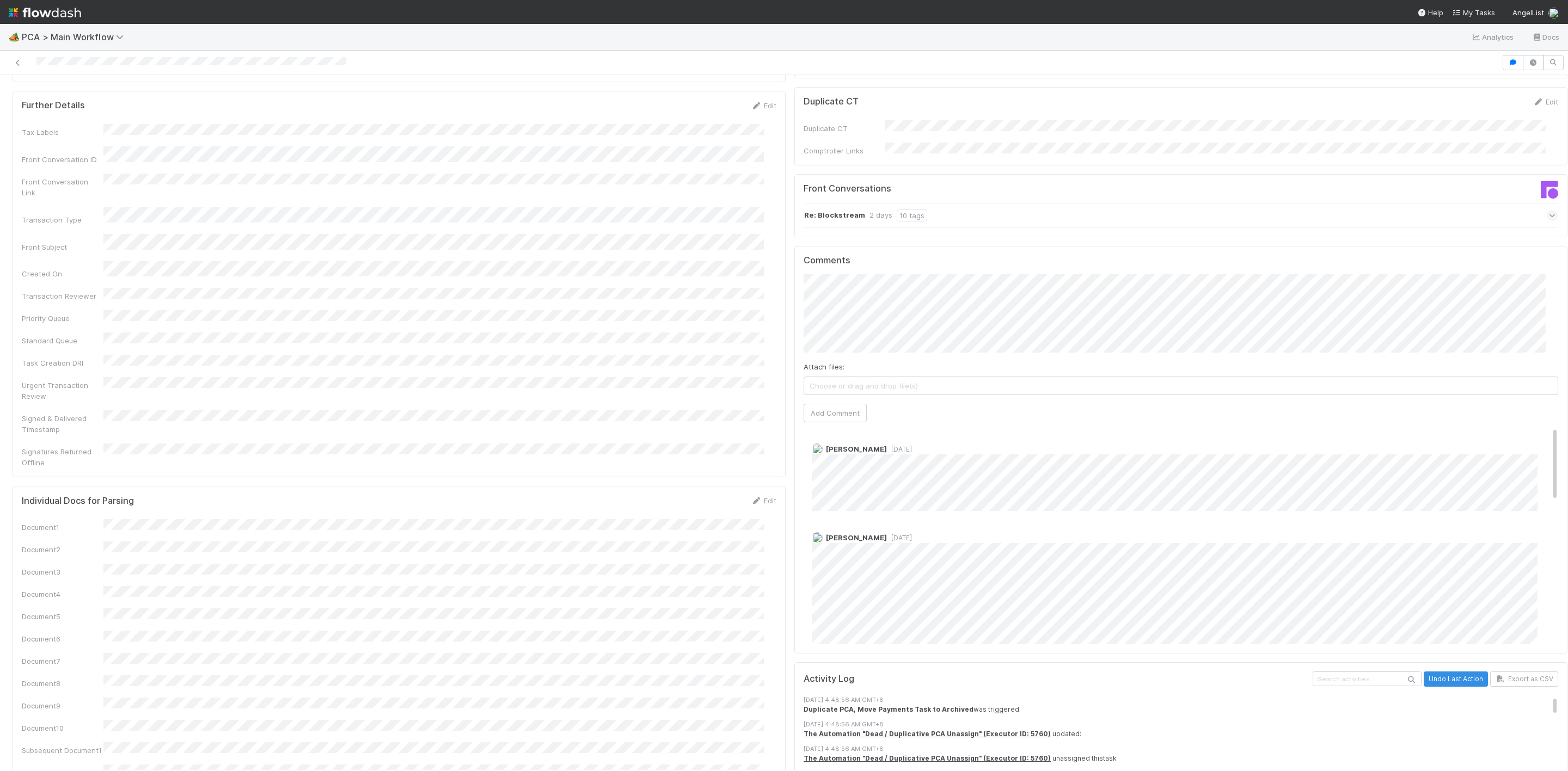
scroll to position [1143, 0]
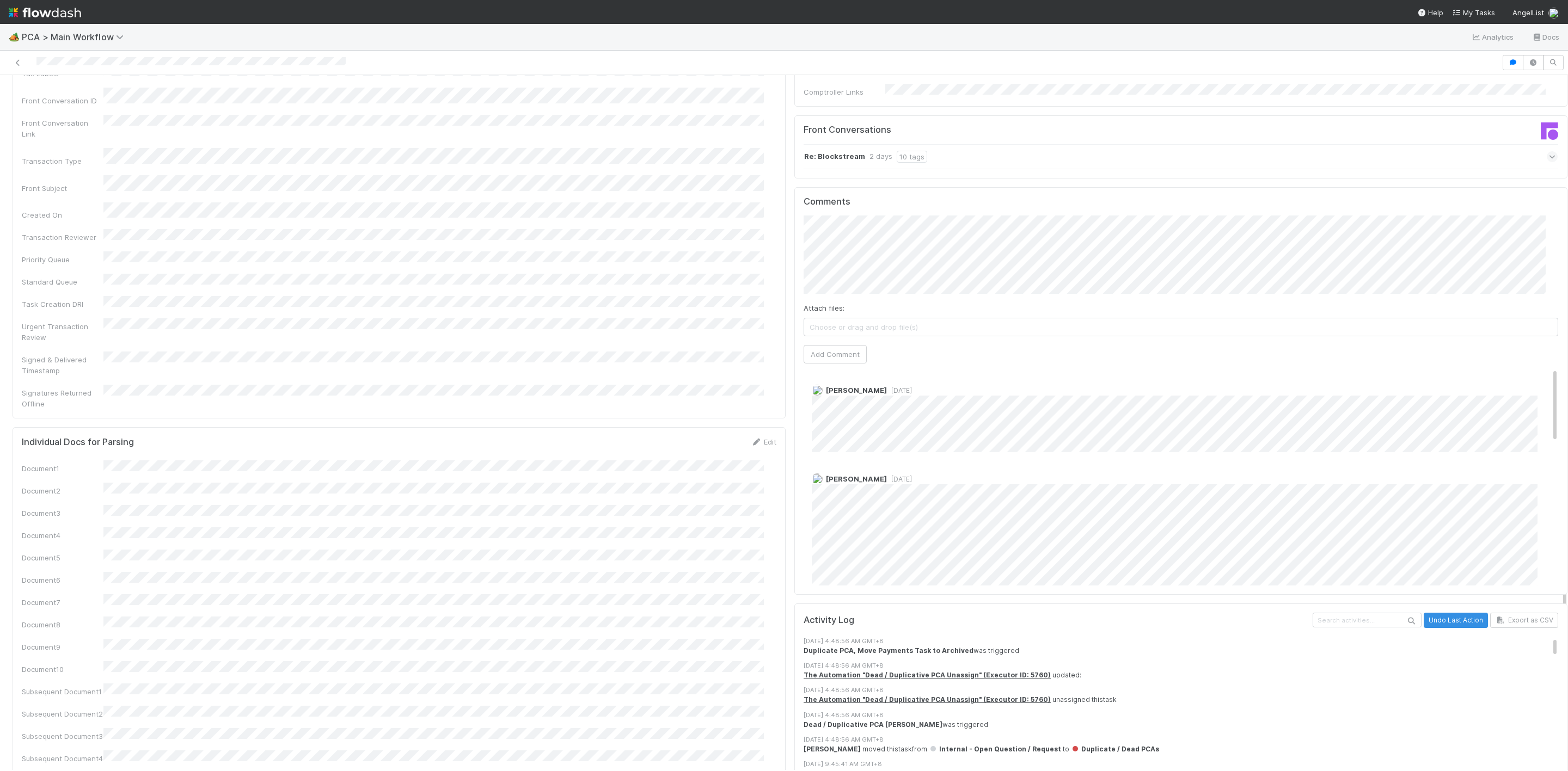
scroll to position [1224, 0]
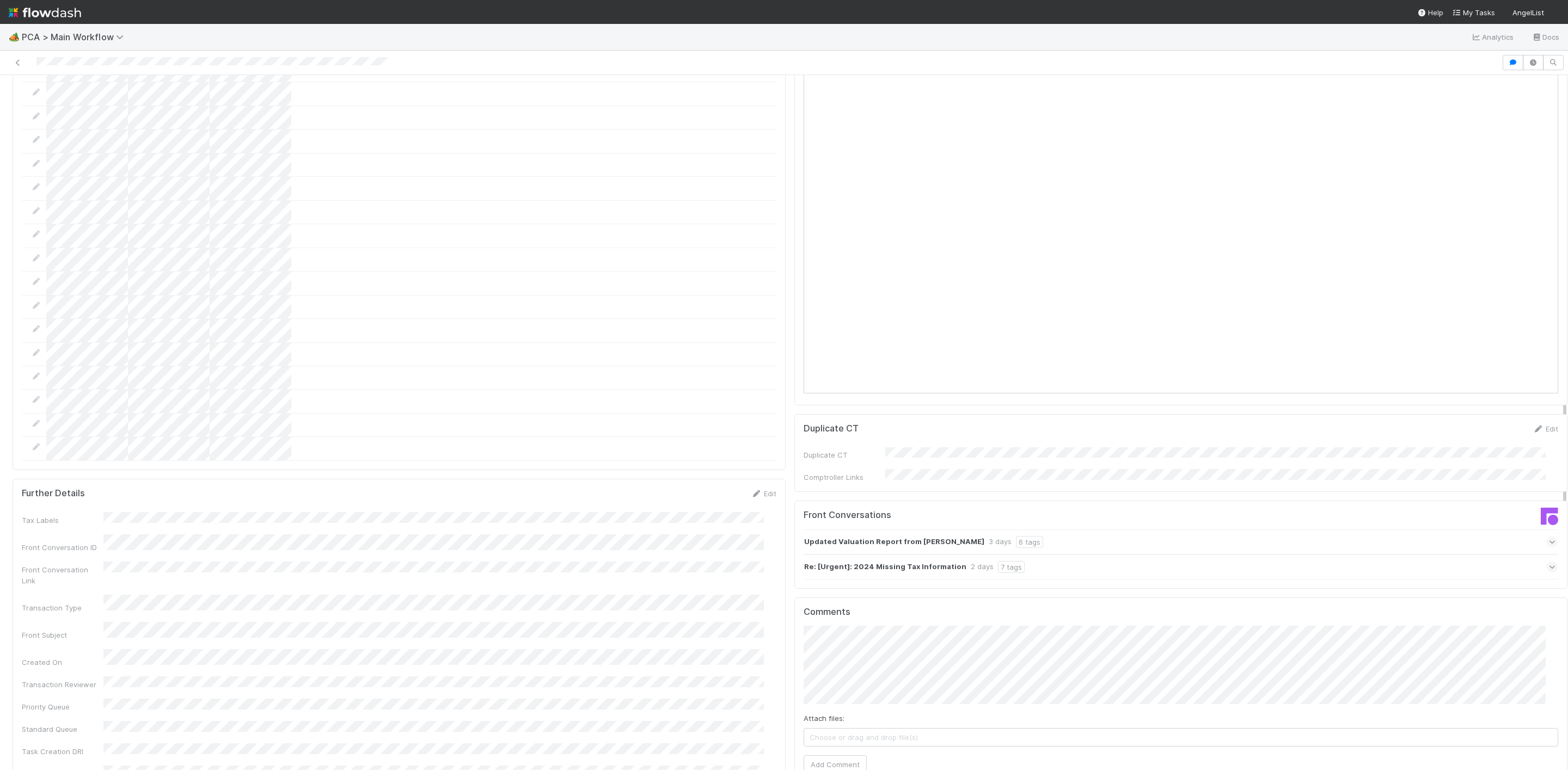
scroll to position [1062, 0]
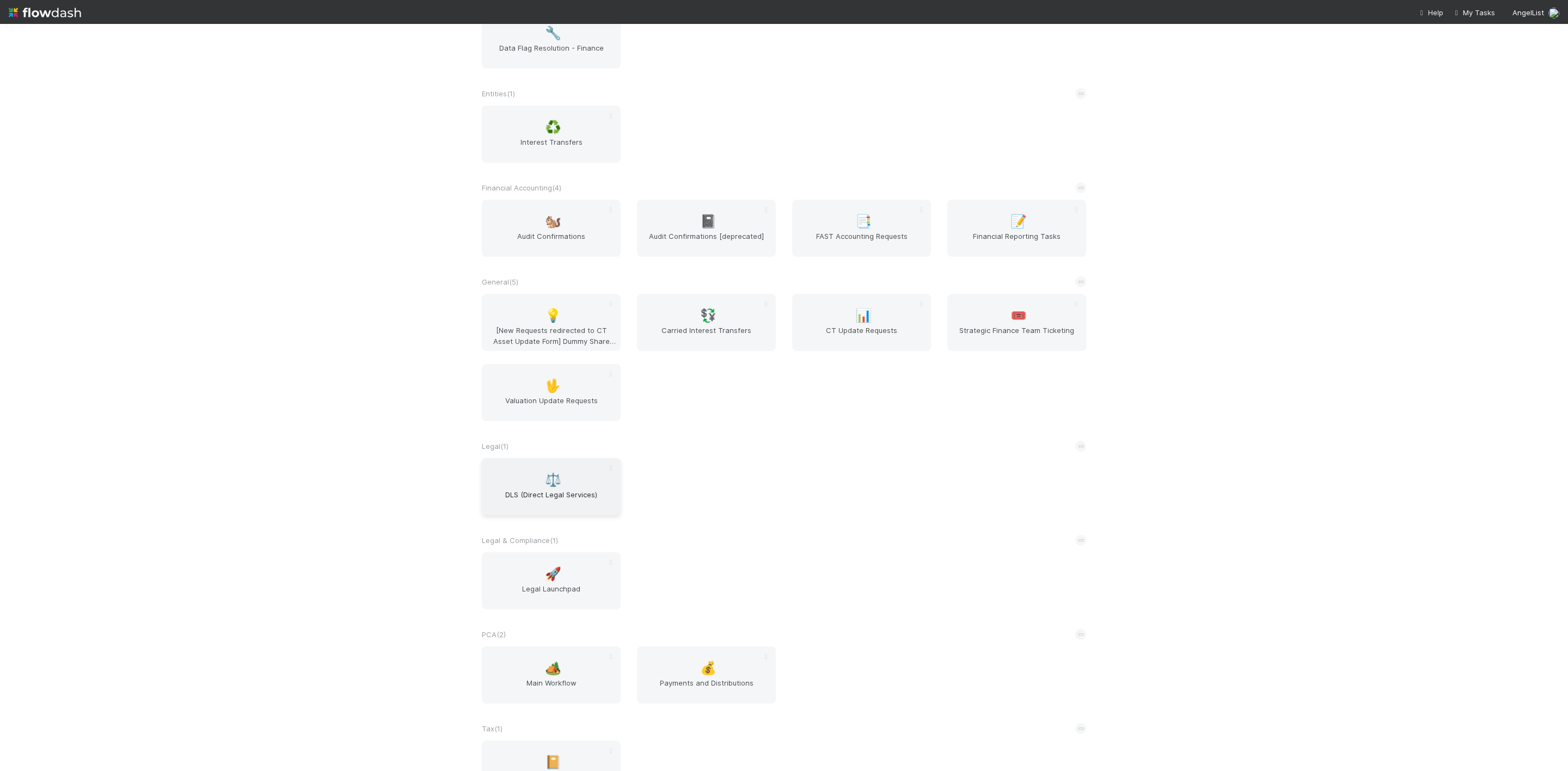
scroll to position [418, 0]
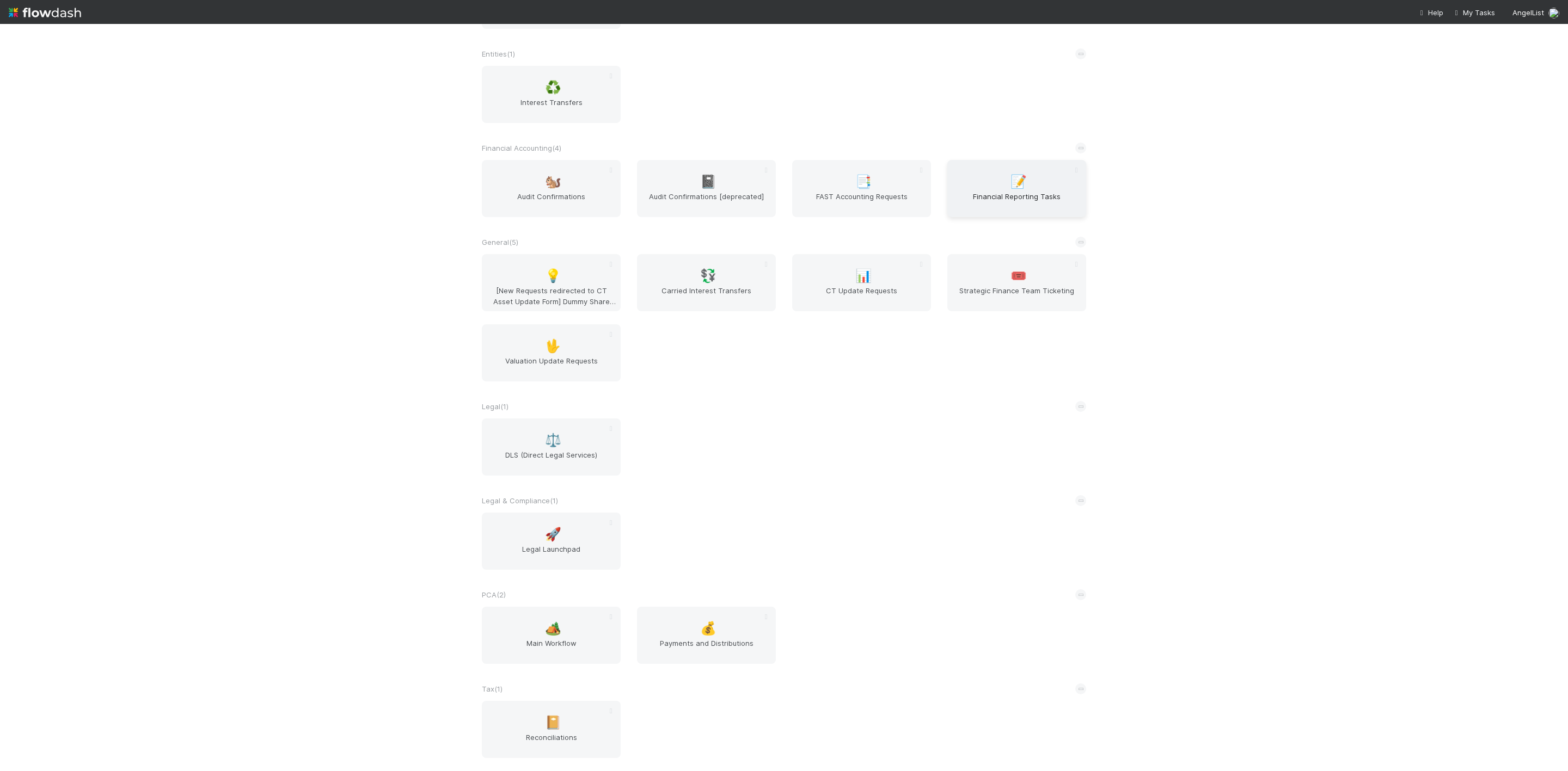
click at [1016, 204] on span "Financial Reporting Tasks" at bounding box center [1017, 202] width 130 height 22
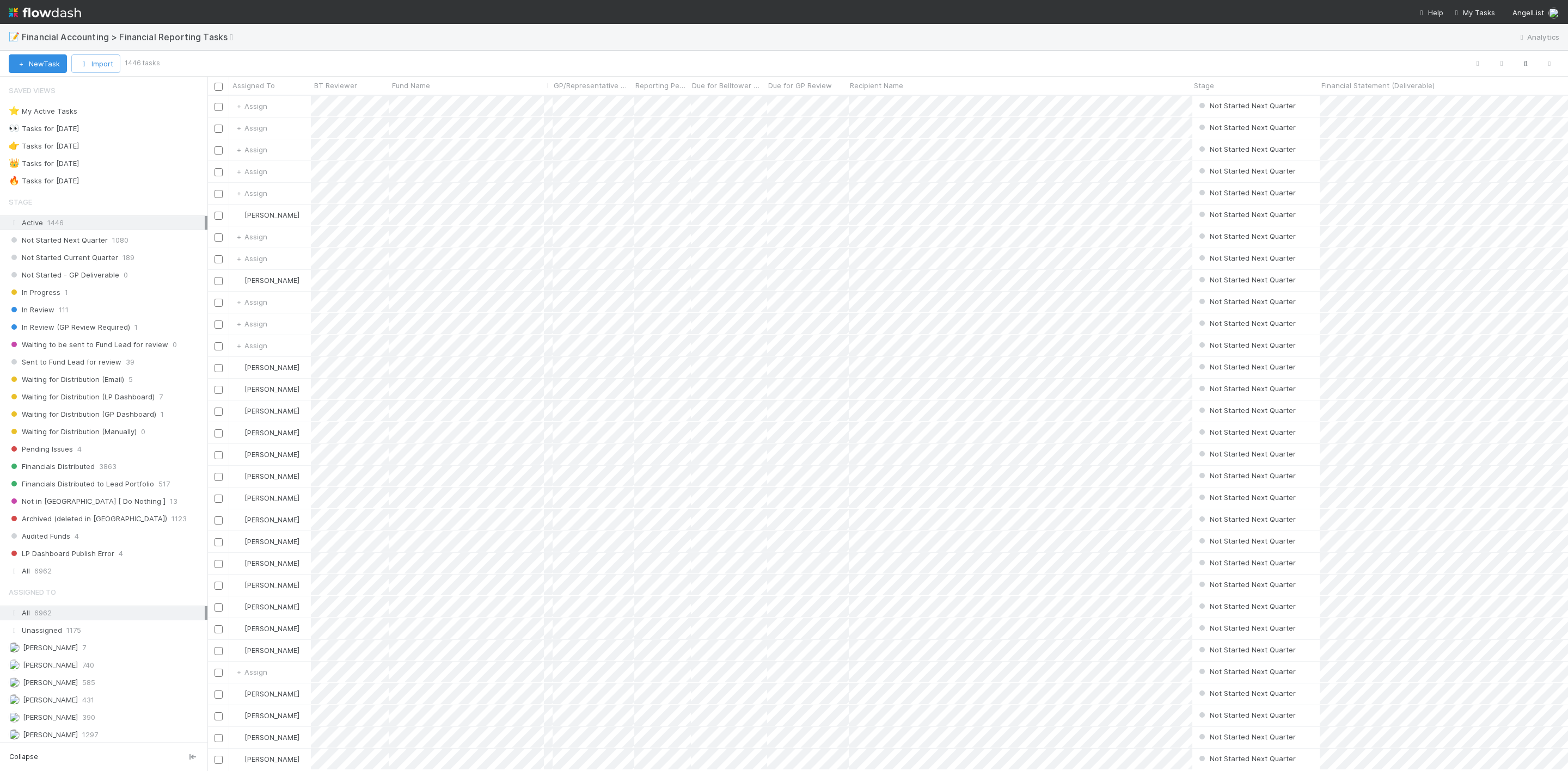
scroll to position [662, 1348]
drag, startPoint x: 87, startPoint y: 181, endPoint x: 191, endPoint y: 186, distance: 104.1
click at [79, 185] on div "🔥 Tasks for 2025-06-30" at bounding box center [43, 181] width 70 height 14
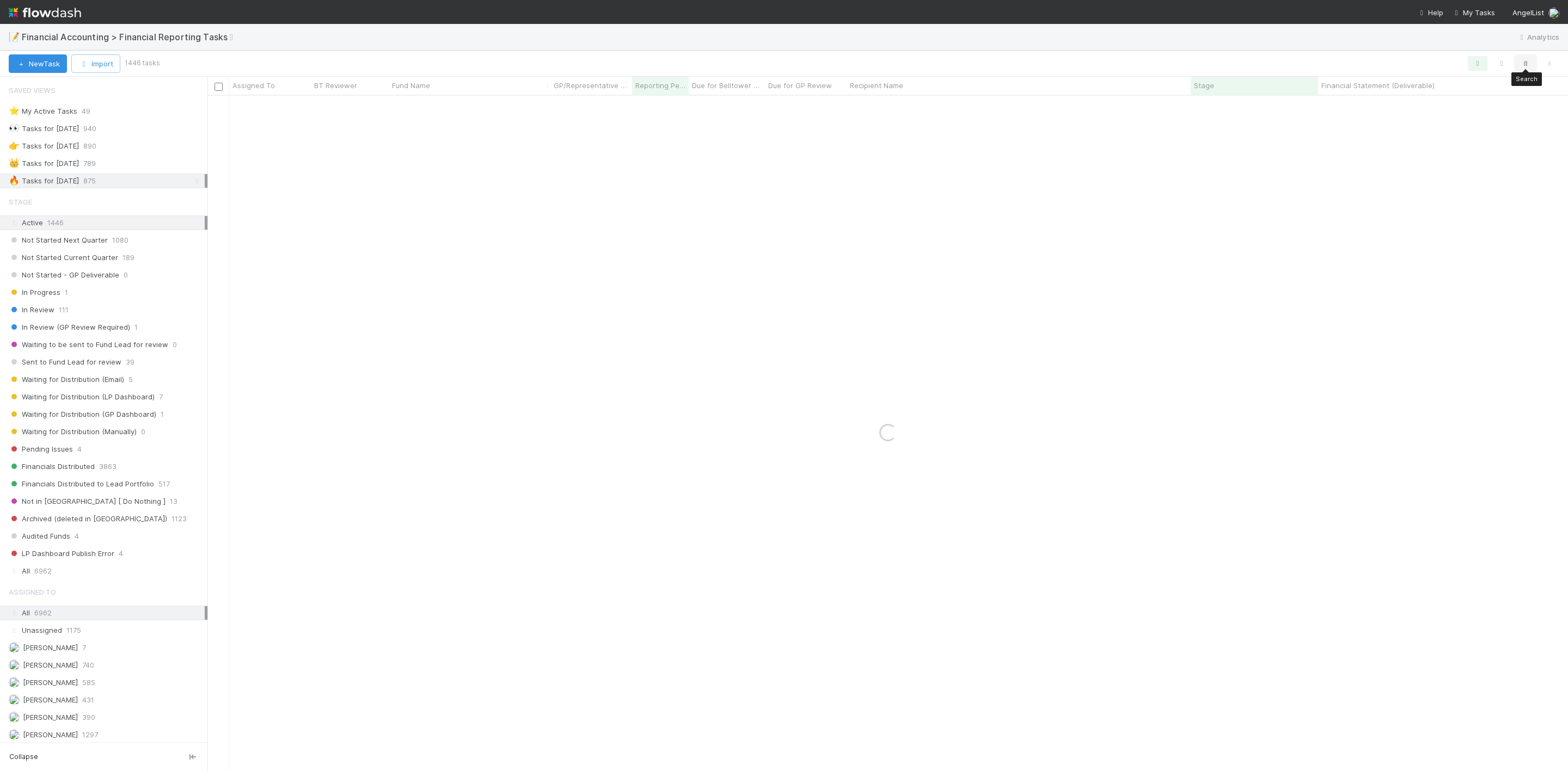
click at [1525, 68] on button "button" at bounding box center [1525, 63] width 20 height 14
click at [1444, 52] on div at bounding box center [1473, 44] width 122 height 16
click at [1443, 48] on input at bounding box center [1468, 44] width 109 height 13
paste input "Fund I, a series of Hivemind Ventures"
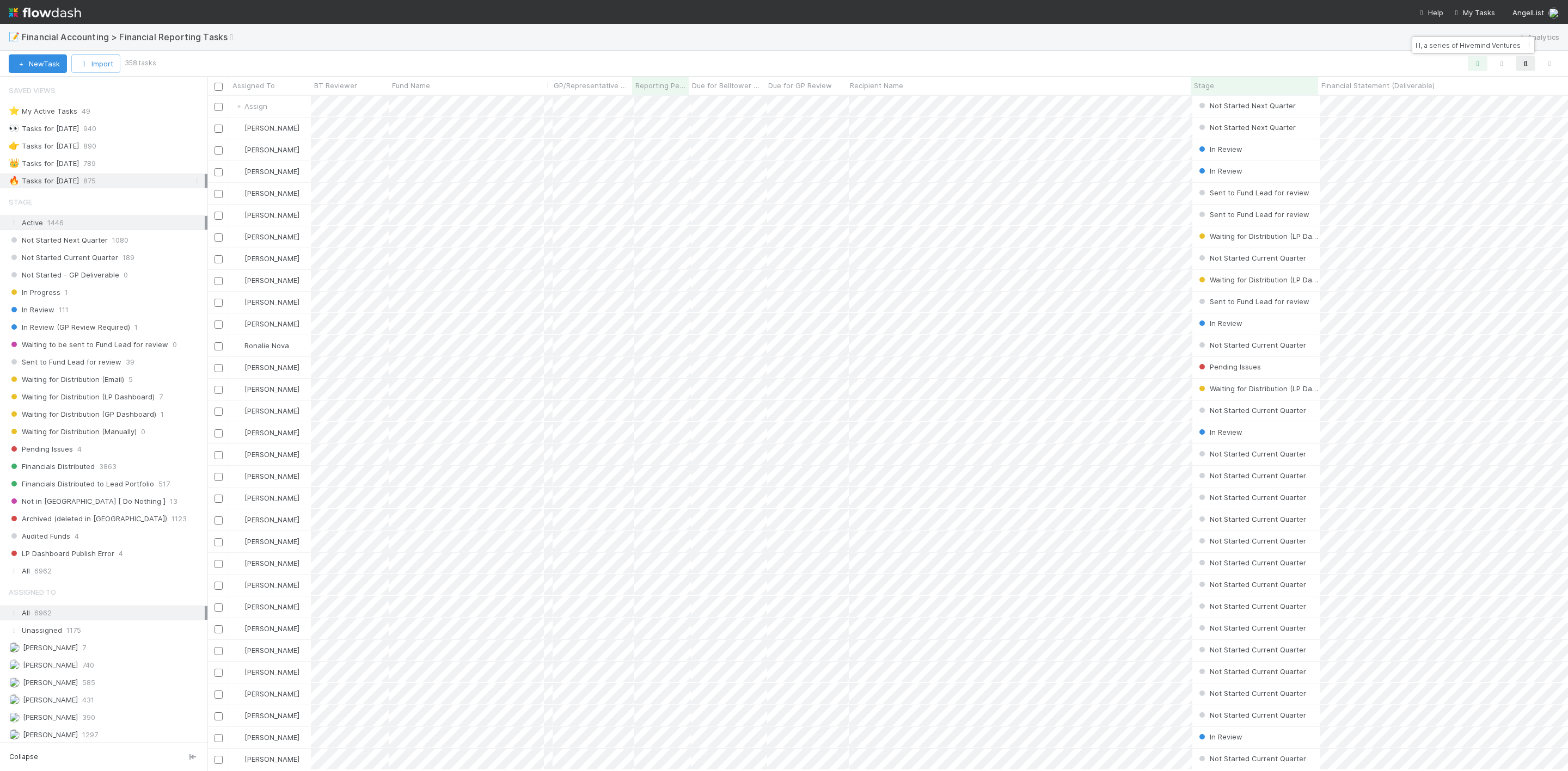
scroll to position [662, 1348]
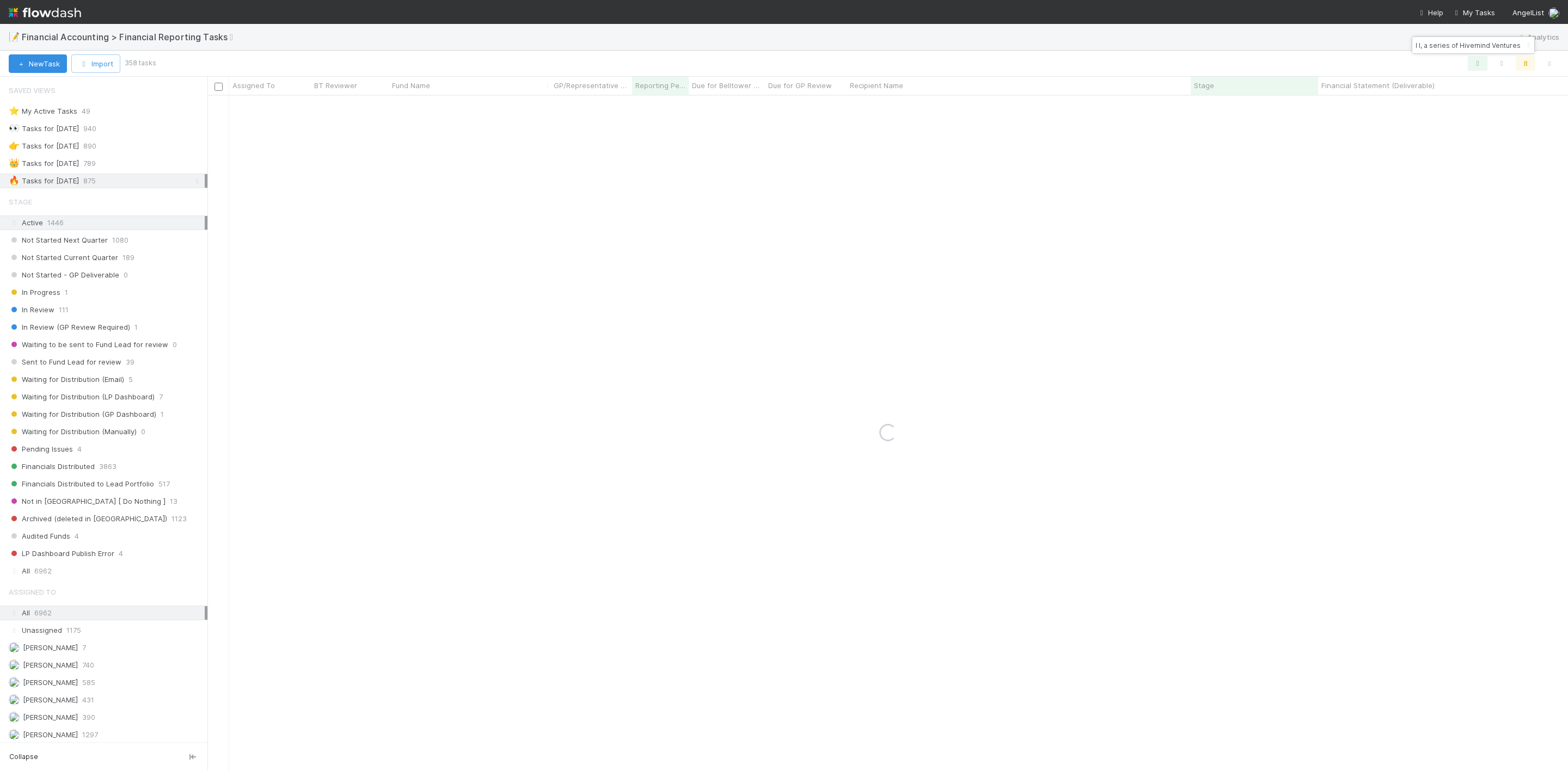
type input "Fund I, a series of Hivemind Ventures"
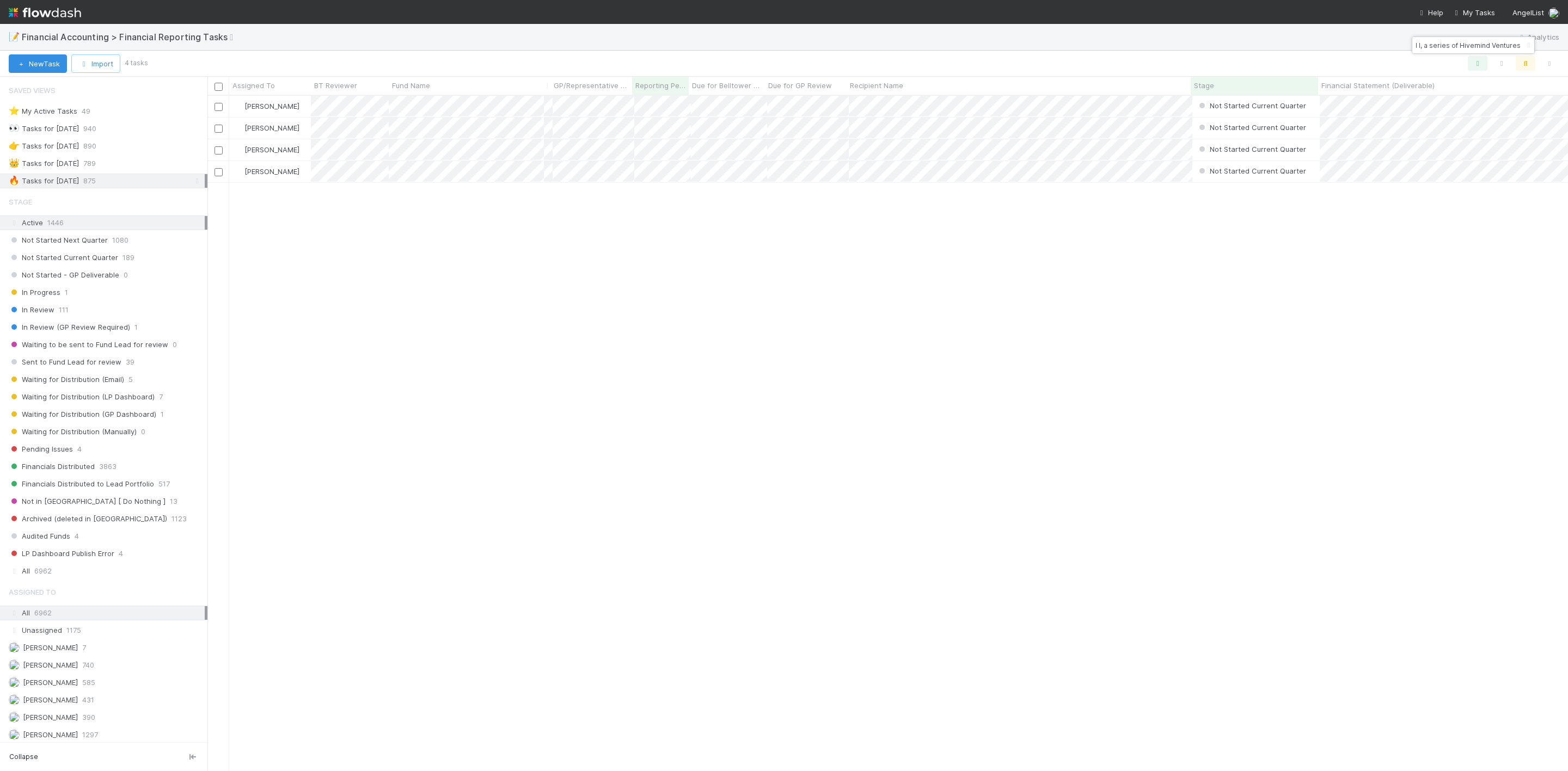
scroll to position [0, 0]
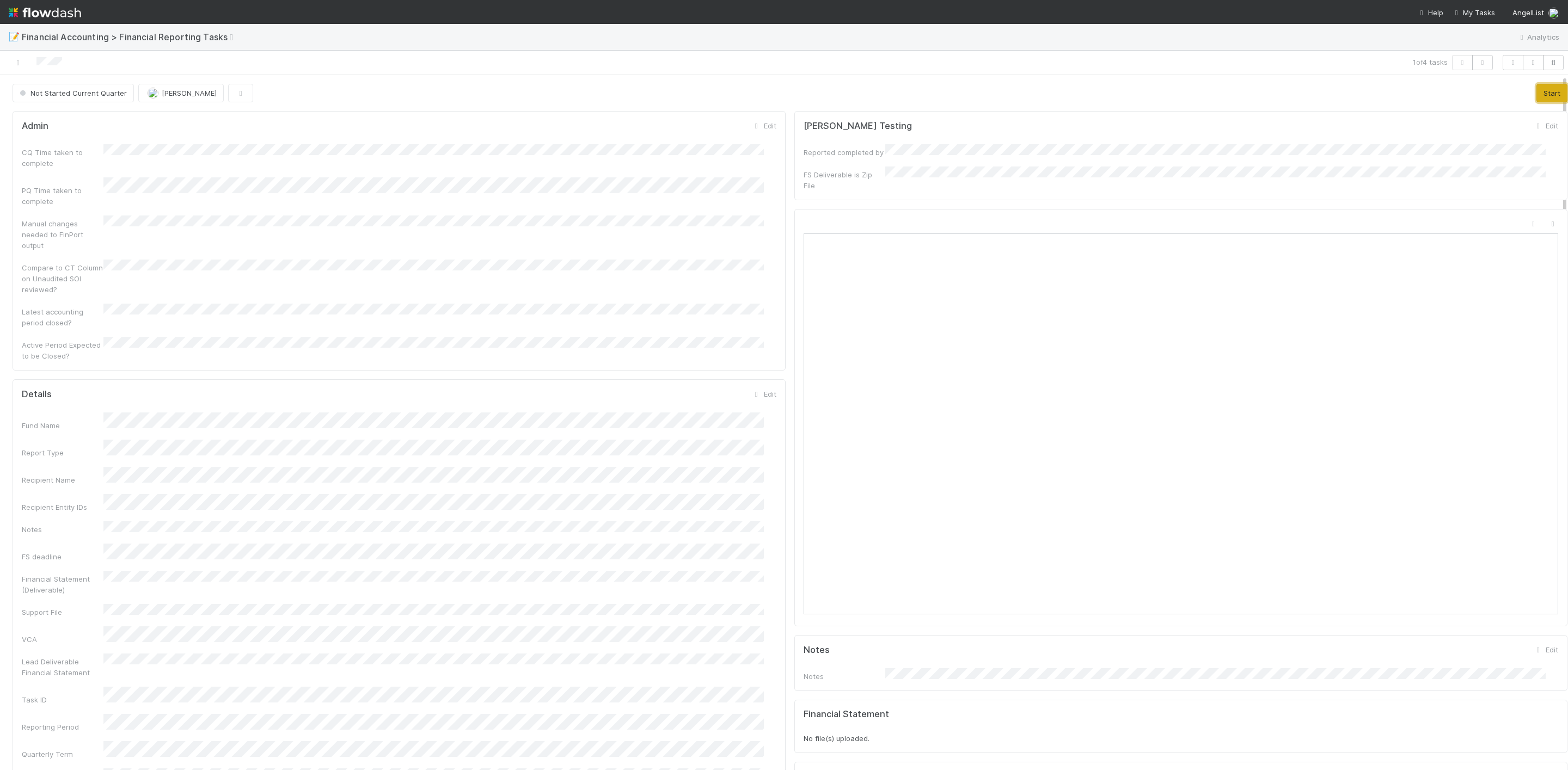
click at [1536, 90] on button "Start" at bounding box center [1552, 93] width 31 height 19
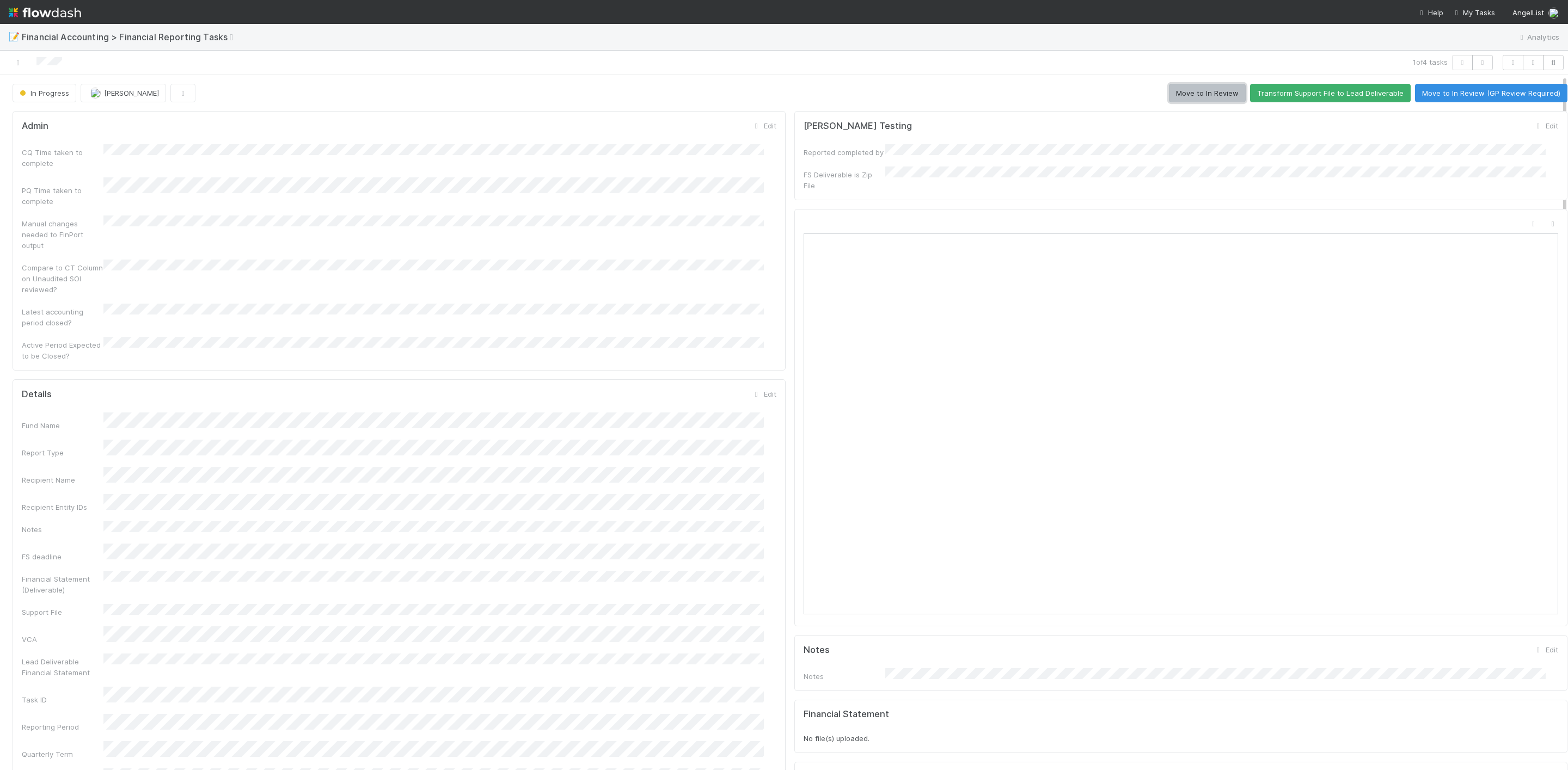
click at [1181, 101] on button "Move to In Review" at bounding box center [1208, 93] width 77 height 19
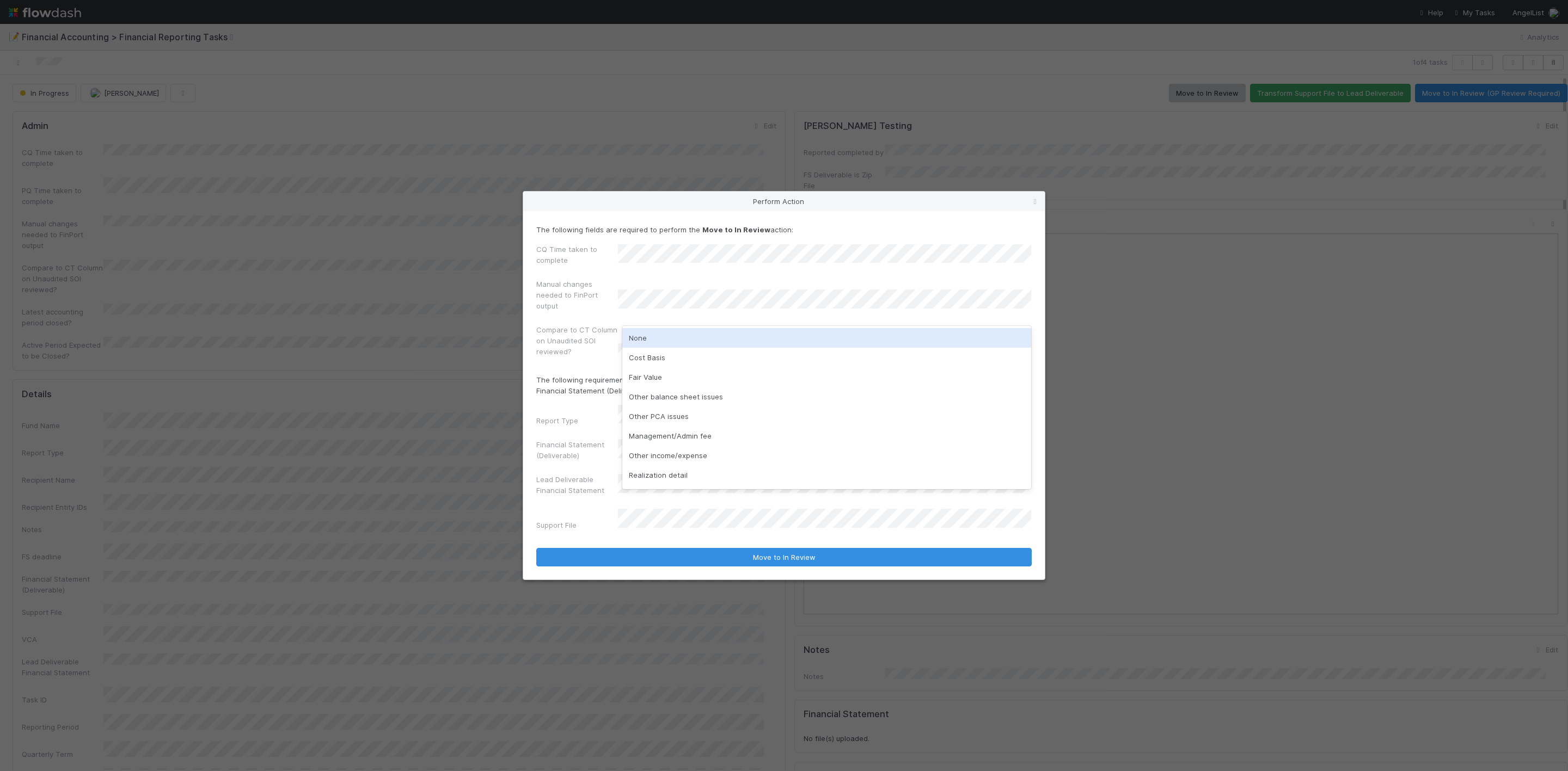
click at [654, 340] on div "None" at bounding box center [827, 337] width 409 height 20
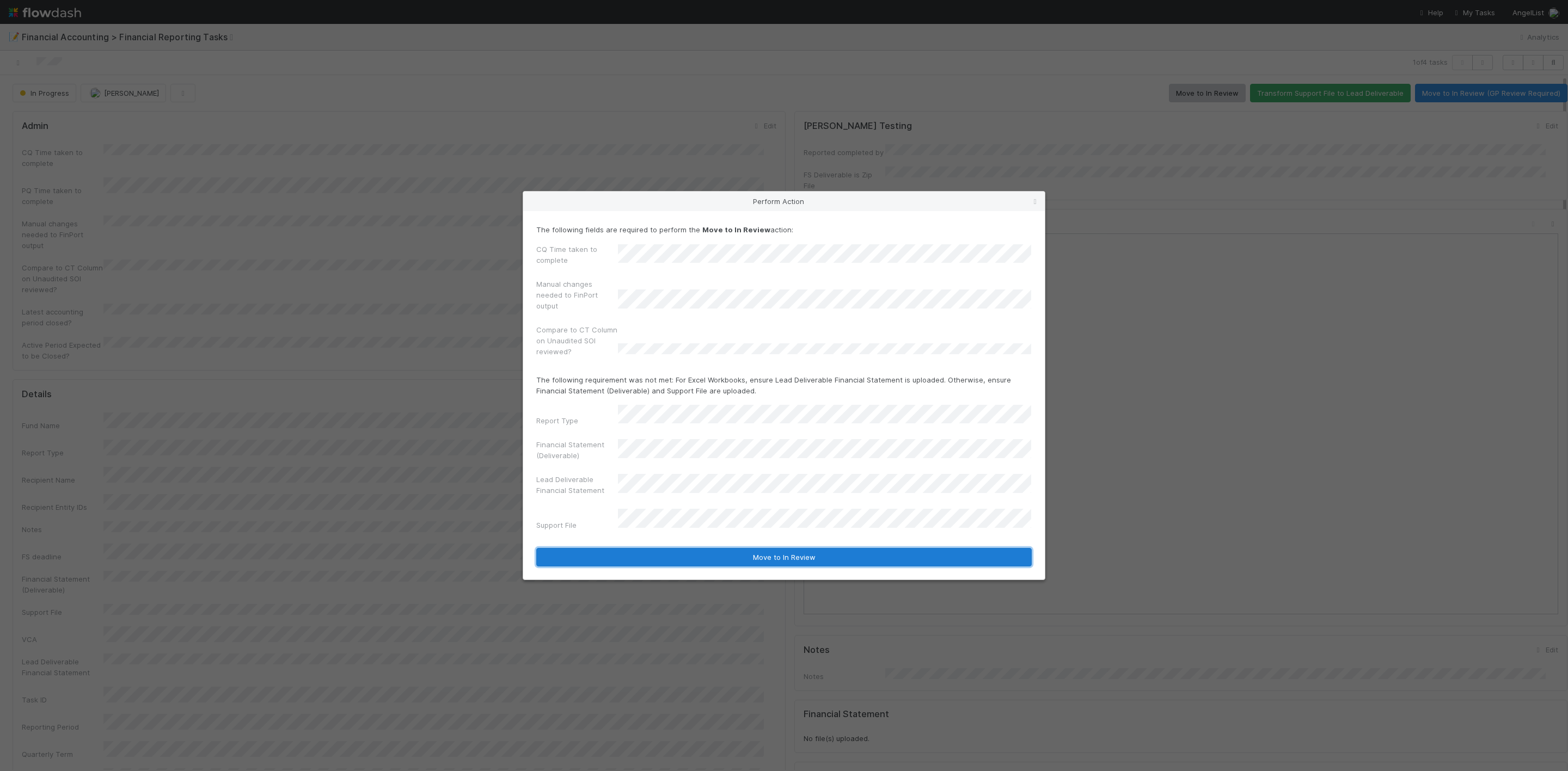
click at [800, 549] on button "Move to In Review" at bounding box center [783, 557] width 495 height 19
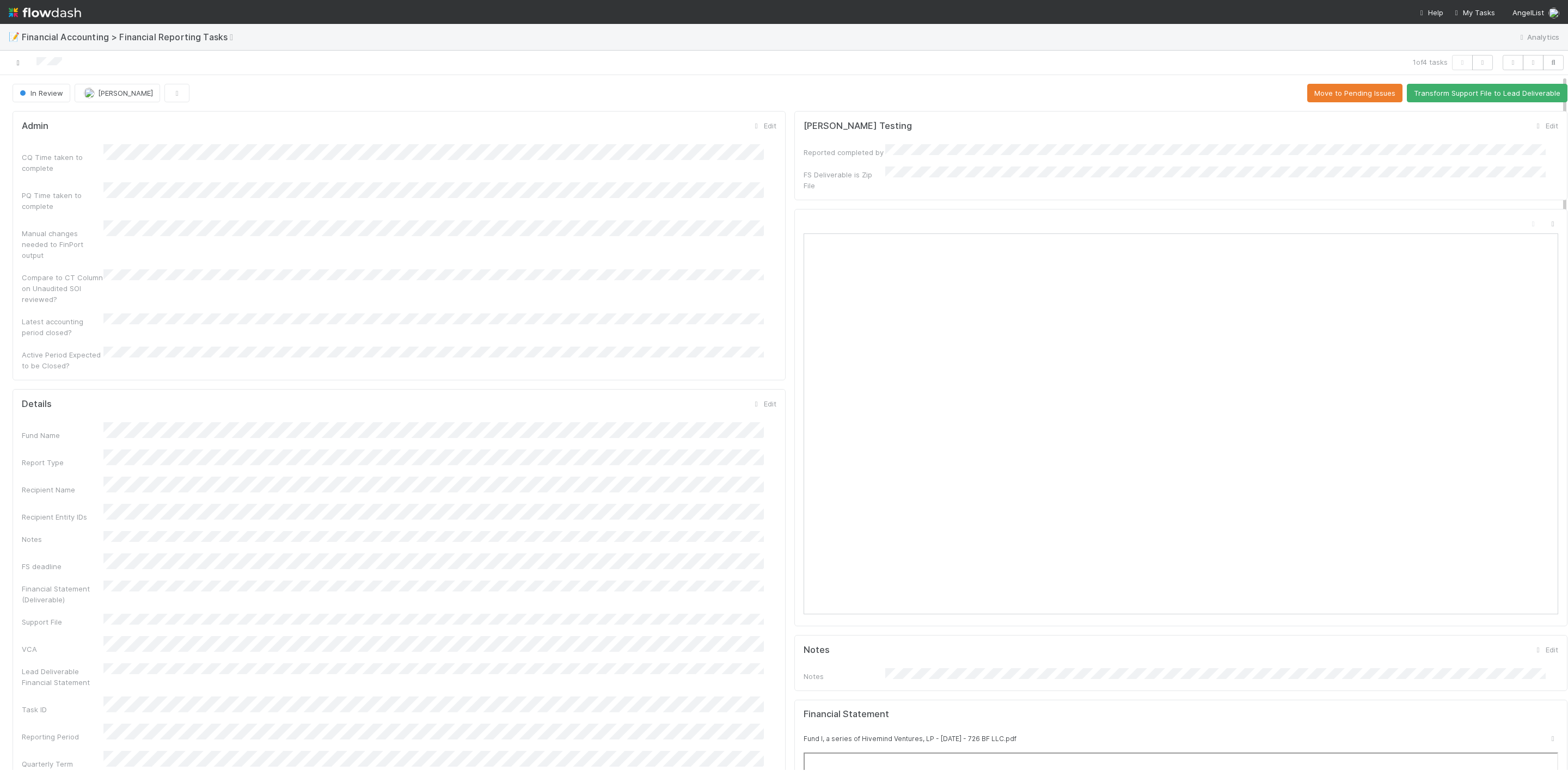
click at [19, 60] on icon at bounding box center [18, 63] width 11 height 7
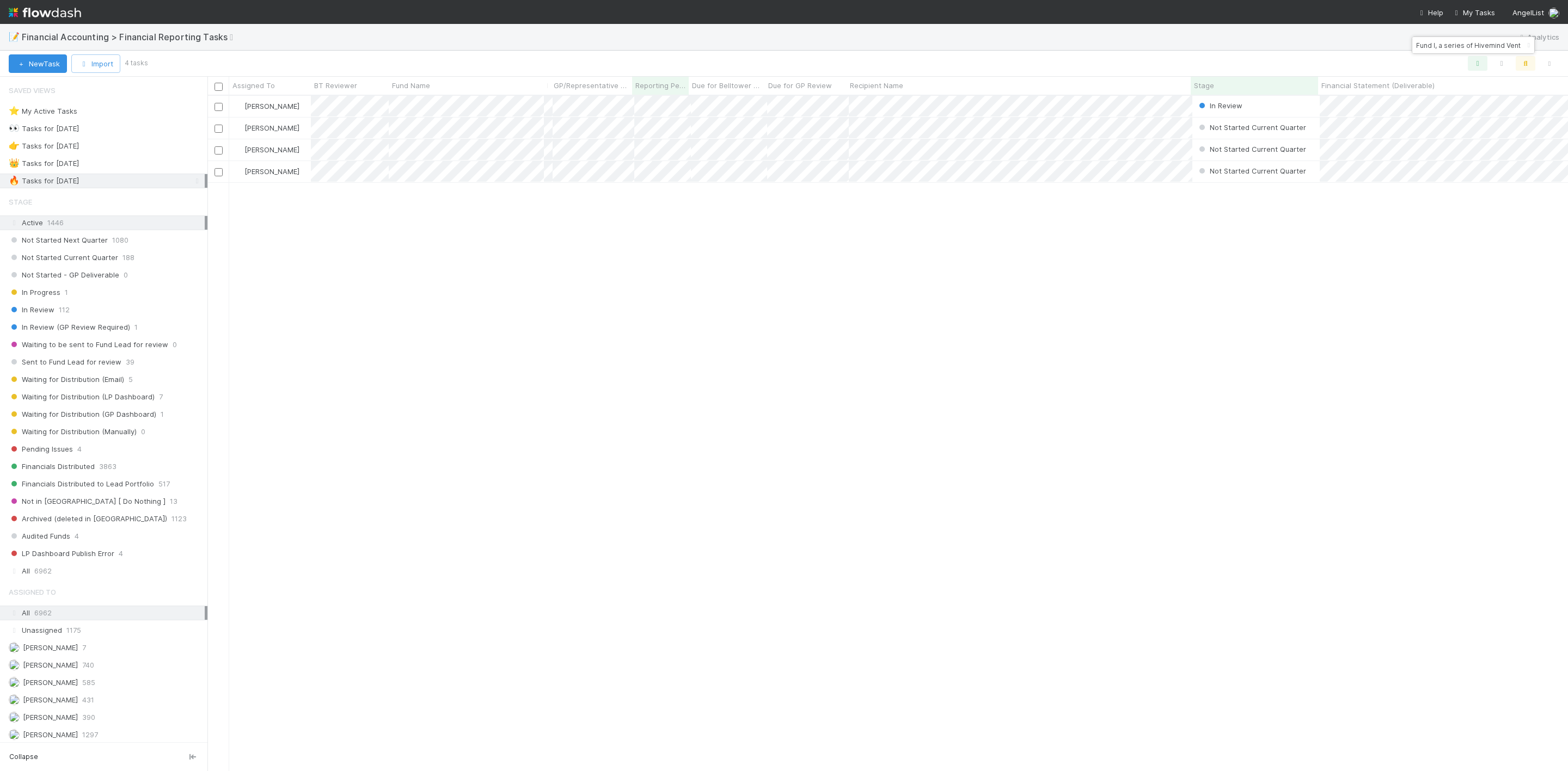
scroll to position [662, 1348]
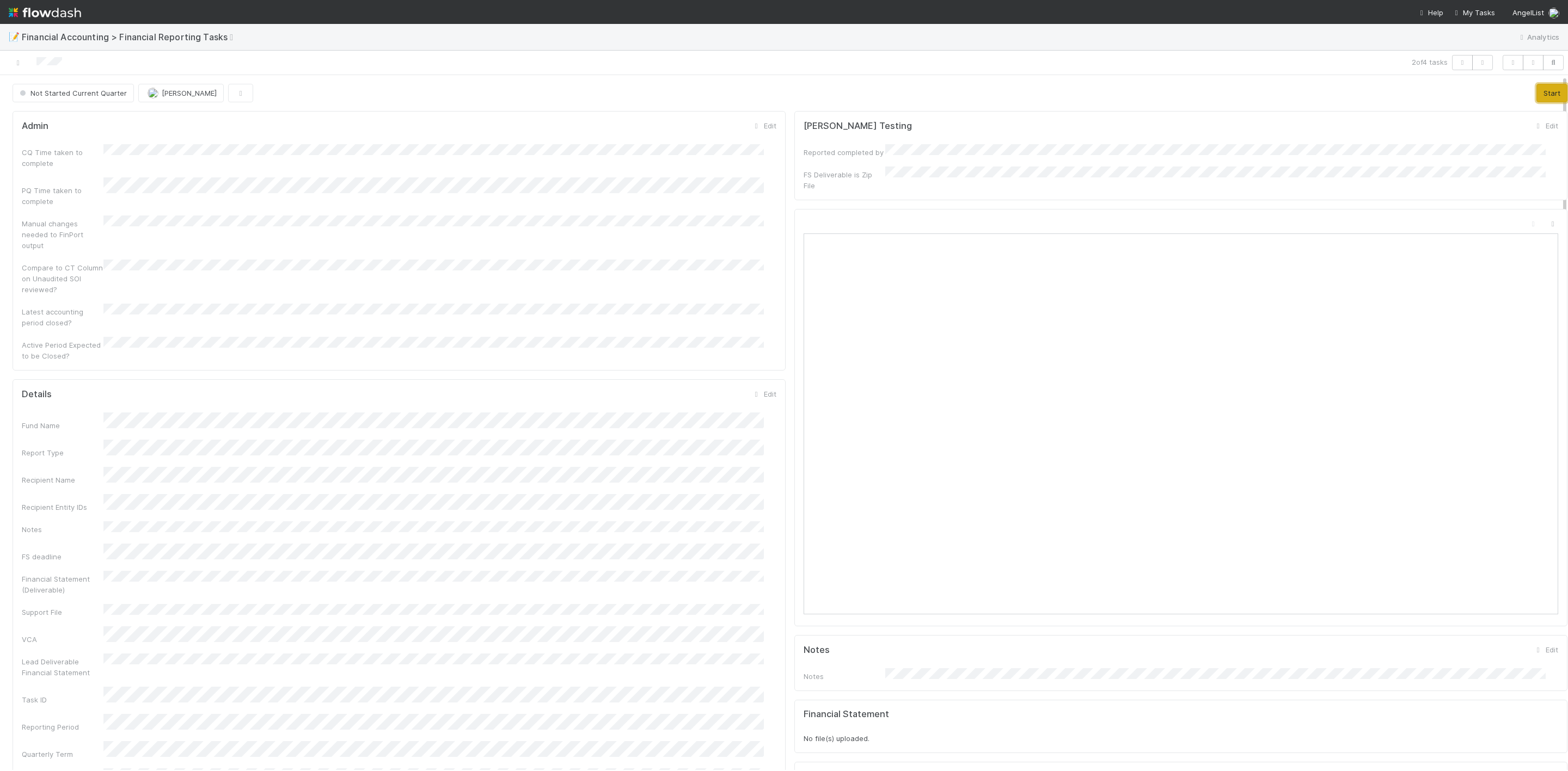
click at [1536, 94] on button "Start" at bounding box center [1552, 93] width 31 height 19
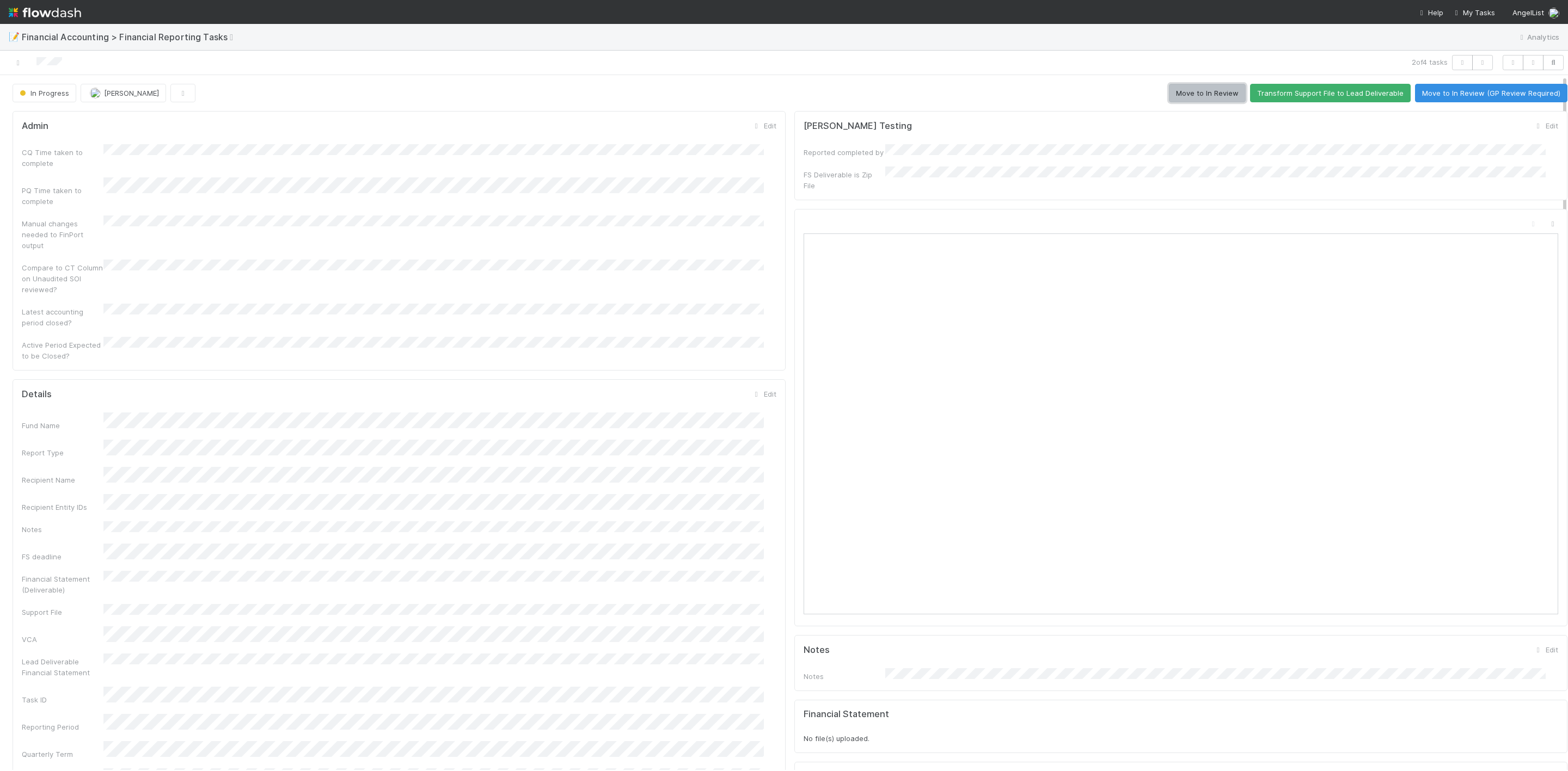
click at [1202, 92] on button "Move to In Review" at bounding box center [1208, 93] width 77 height 19
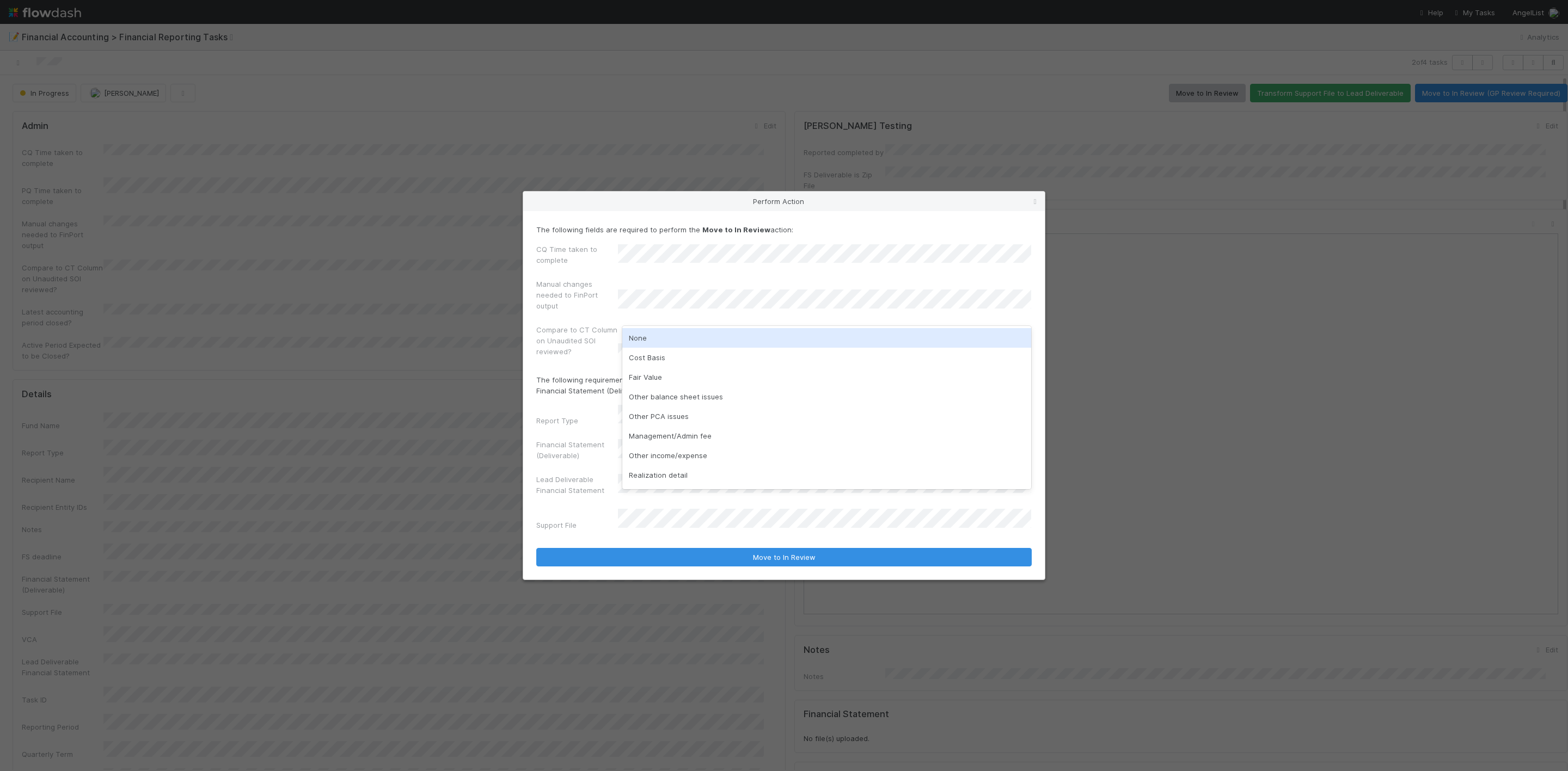
click at [672, 336] on div "None" at bounding box center [827, 337] width 409 height 20
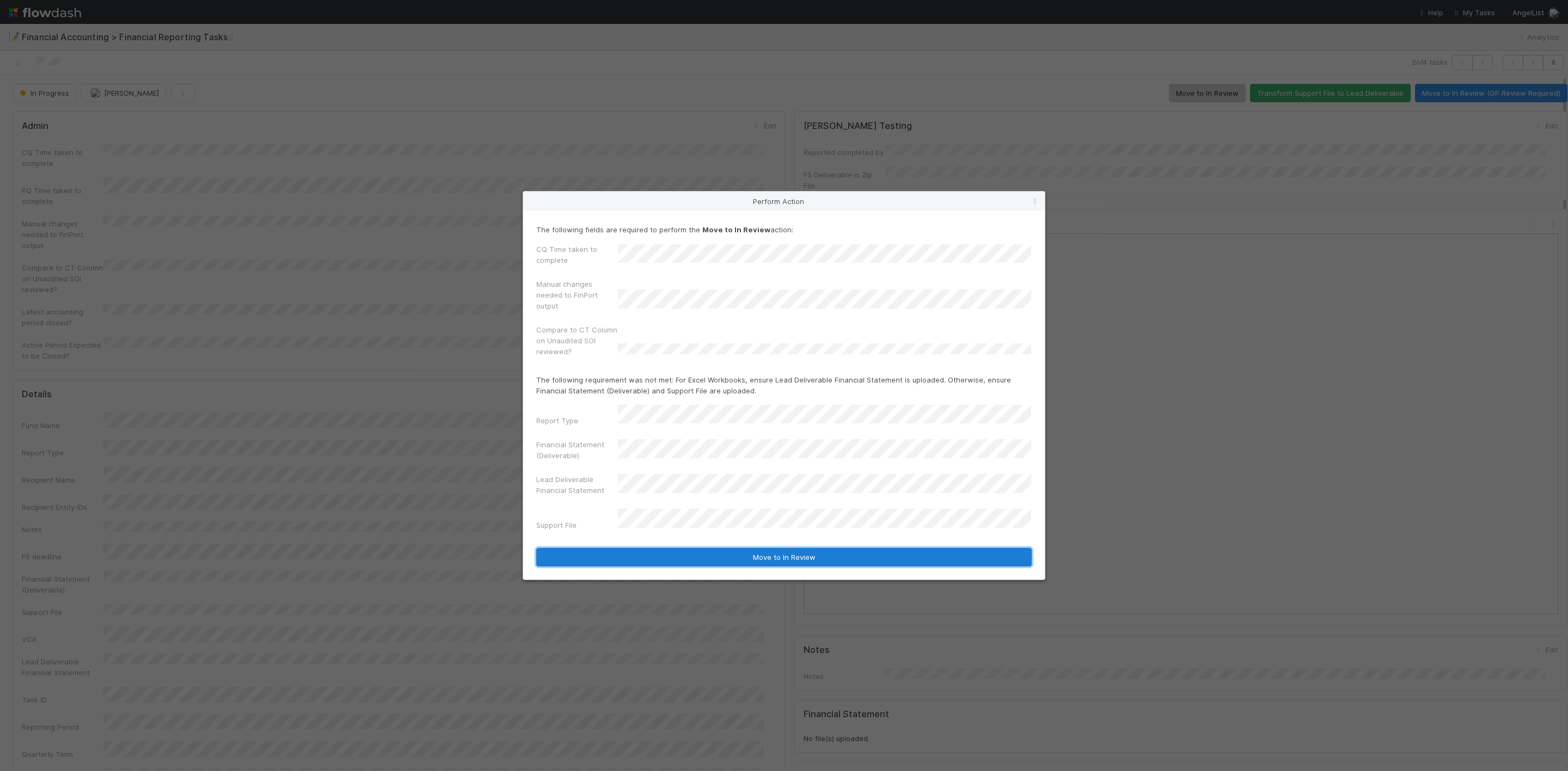
click at [804, 552] on button "Move to In Review" at bounding box center [783, 557] width 495 height 19
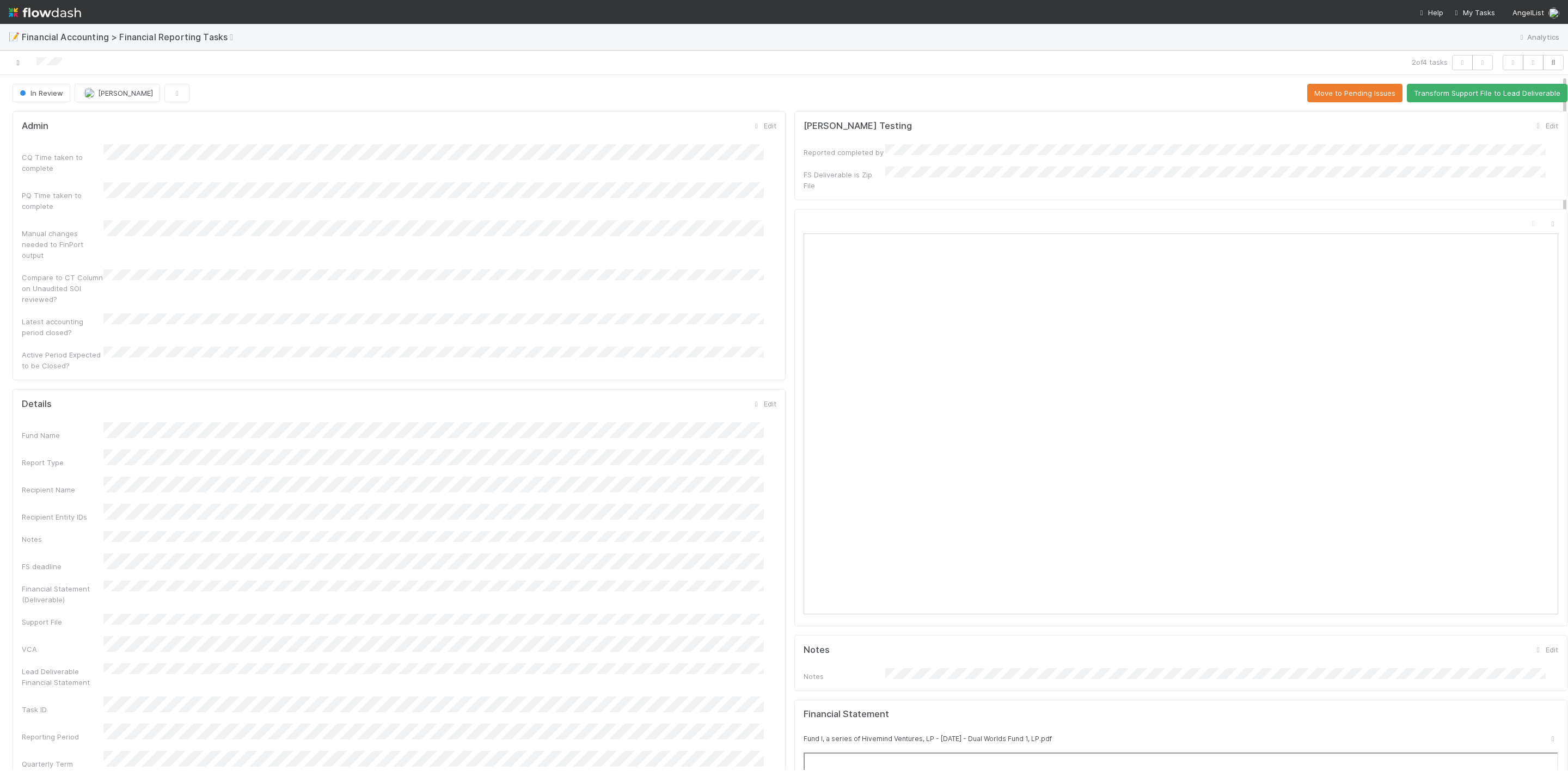
click at [13, 67] on link at bounding box center [18, 62] width 11 height 11
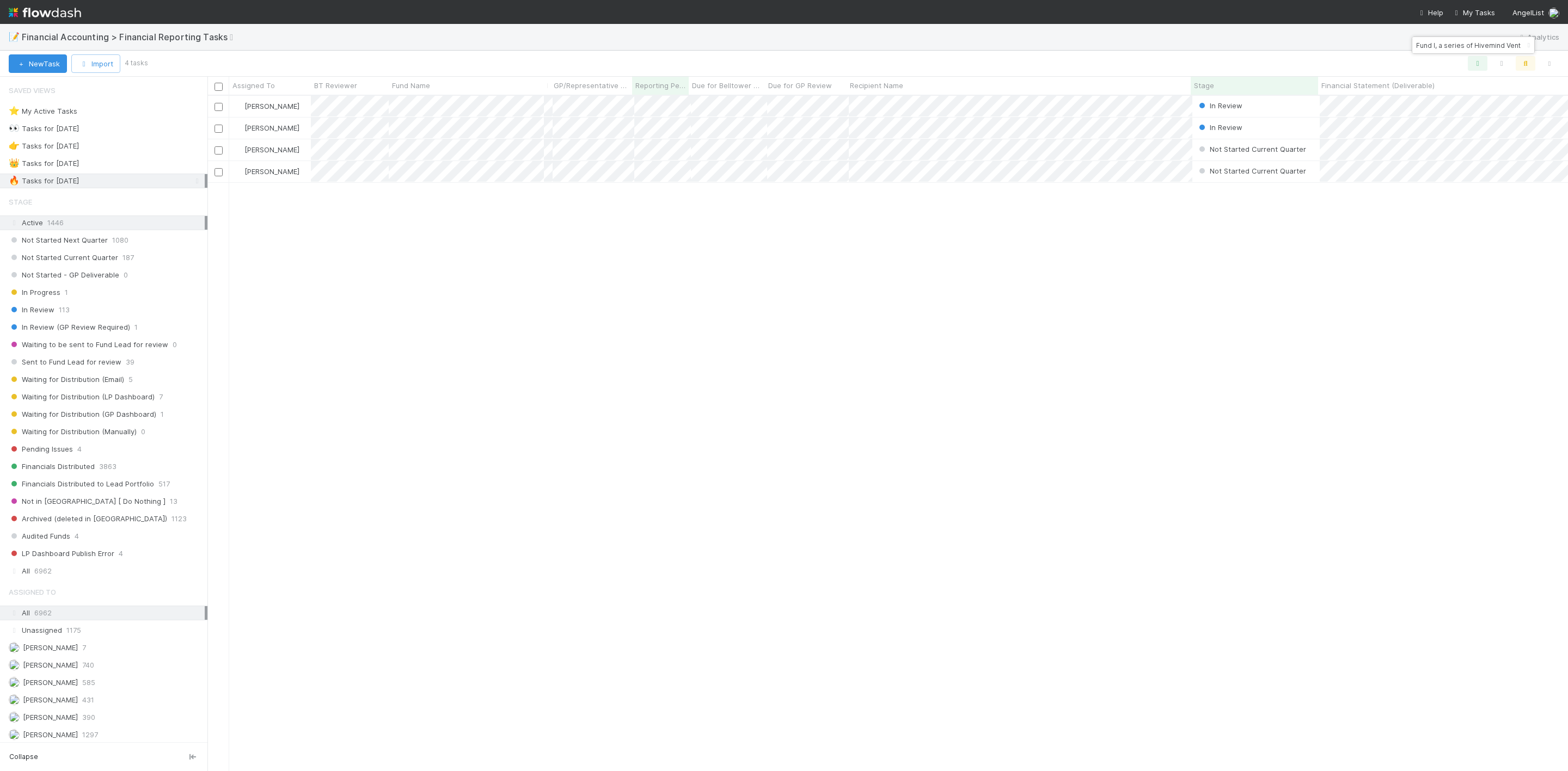
scroll to position [662, 1348]
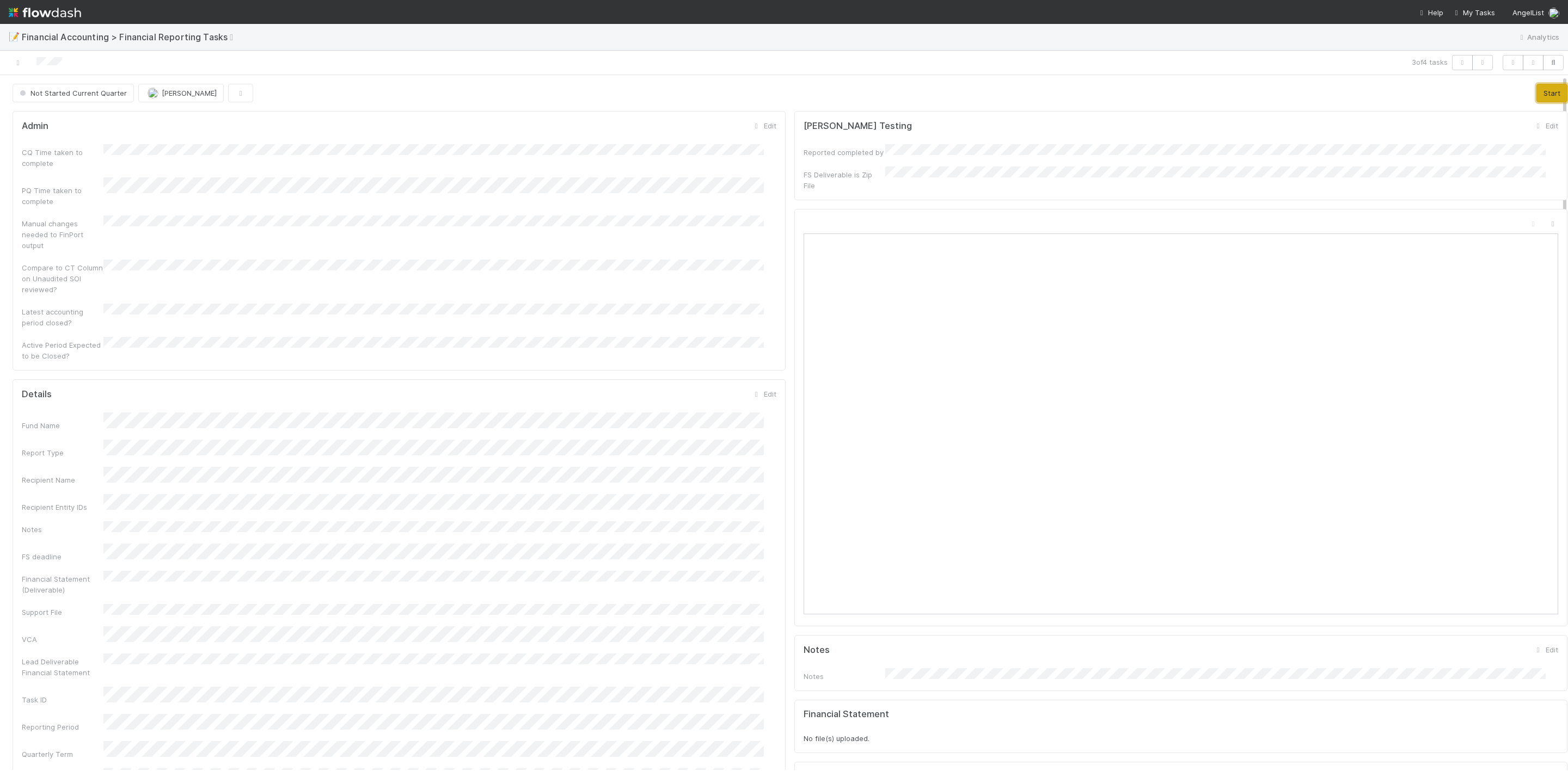
click at [1536, 100] on button "Start" at bounding box center [1552, 93] width 31 height 19
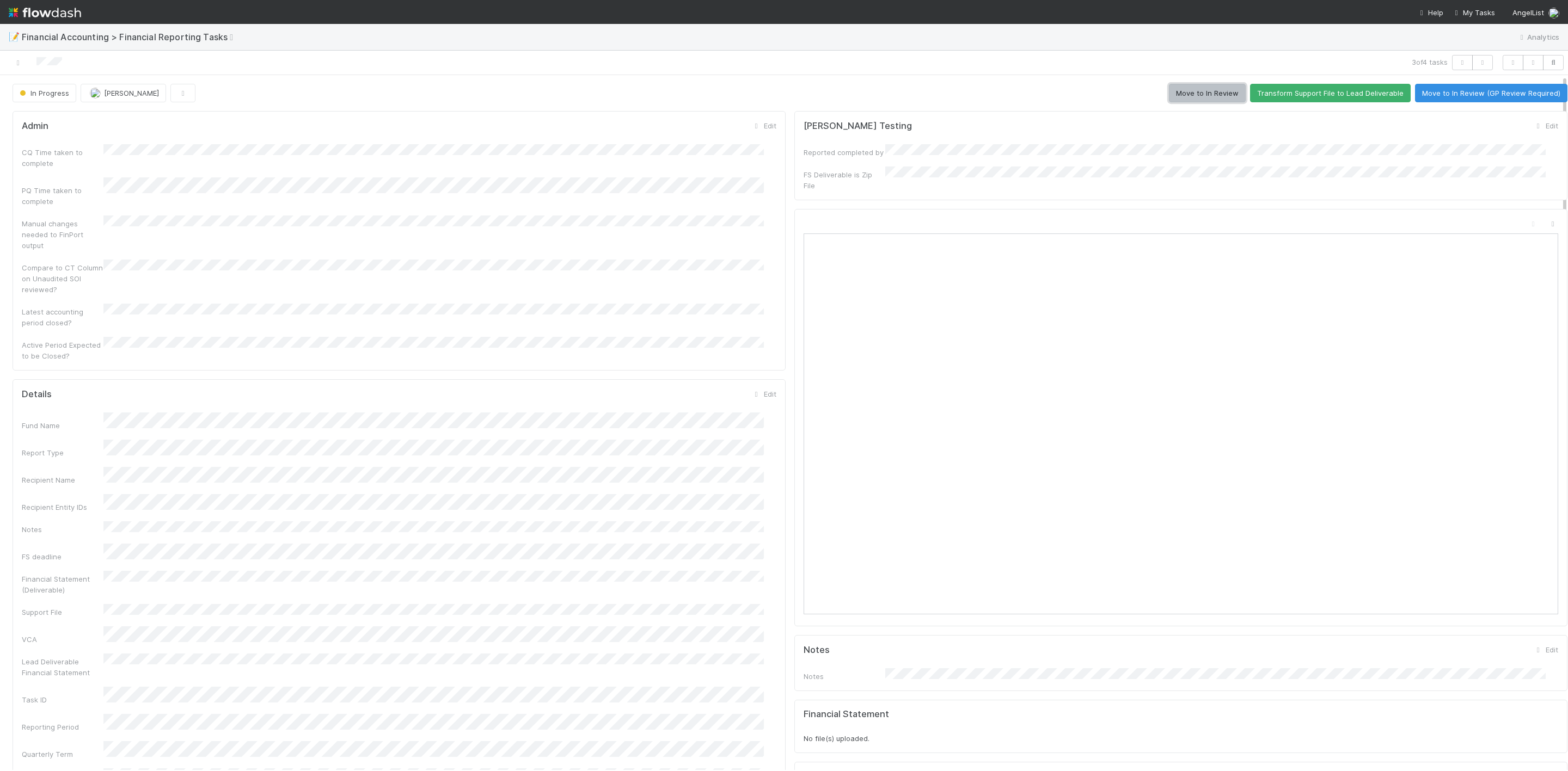
click at [1181, 96] on button "Move to In Review" at bounding box center [1208, 93] width 77 height 19
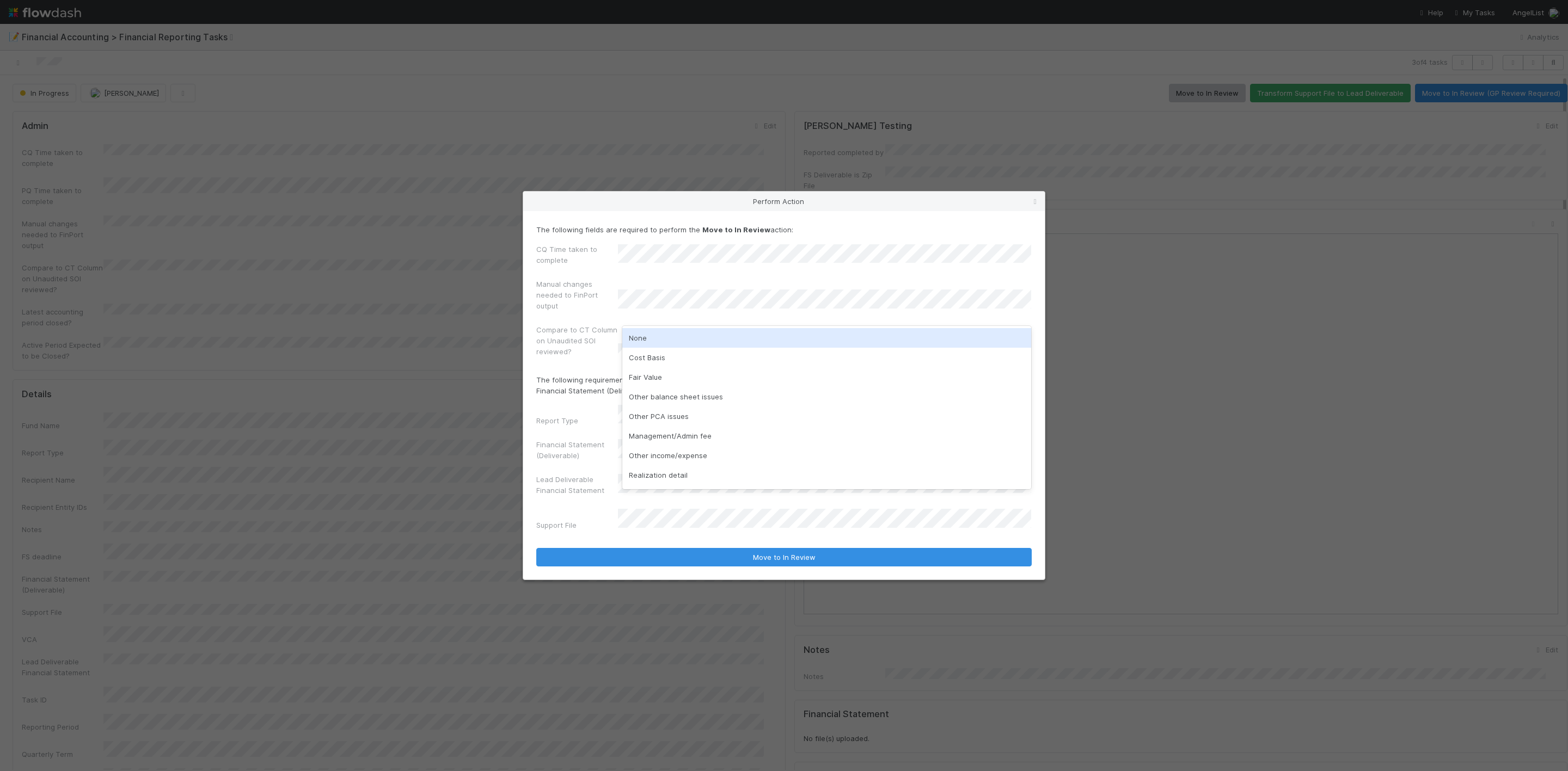
click at [645, 342] on div "None" at bounding box center [827, 337] width 409 height 20
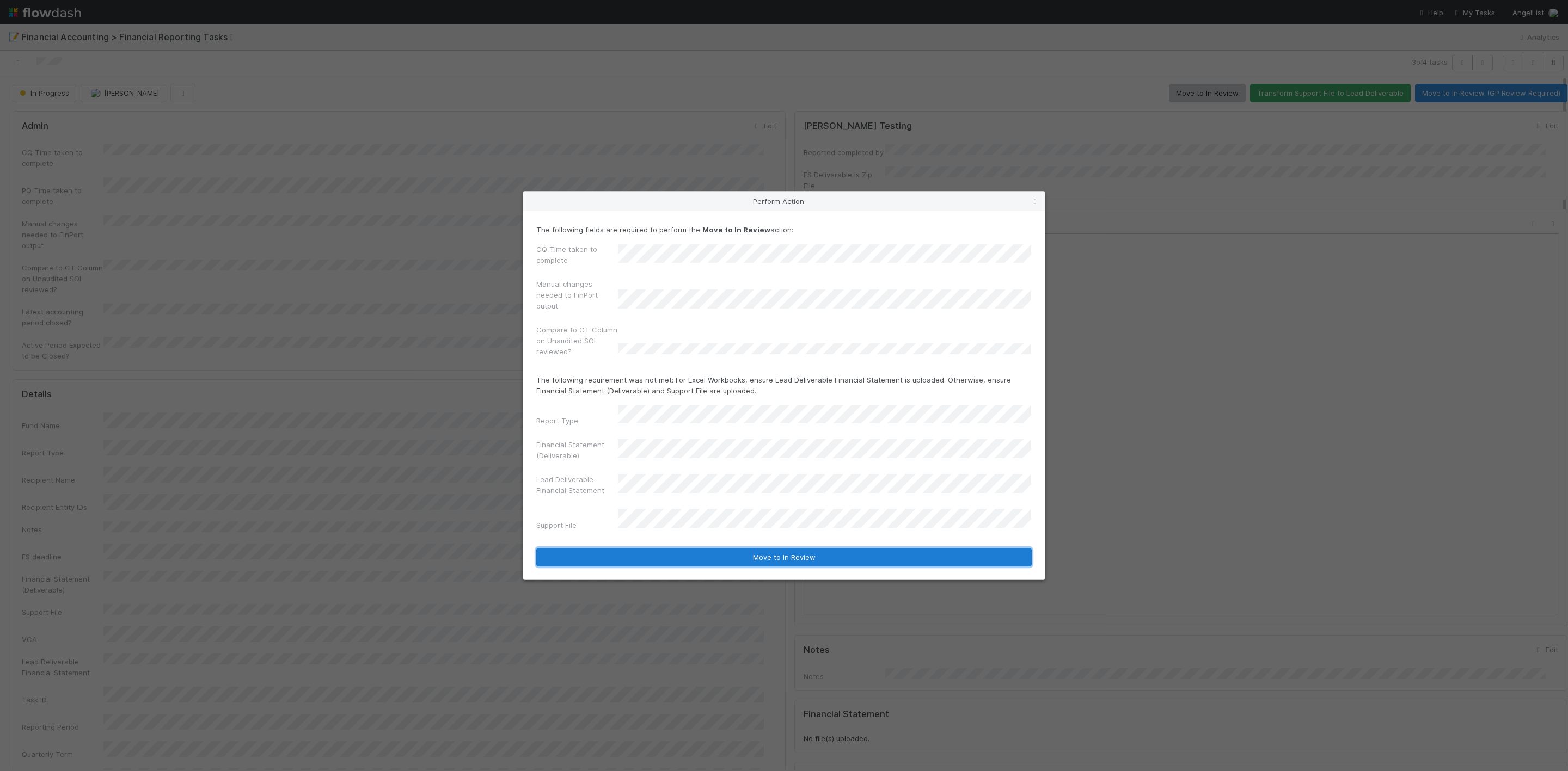
click at [781, 549] on button "Move to In Review" at bounding box center [783, 557] width 495 height 19
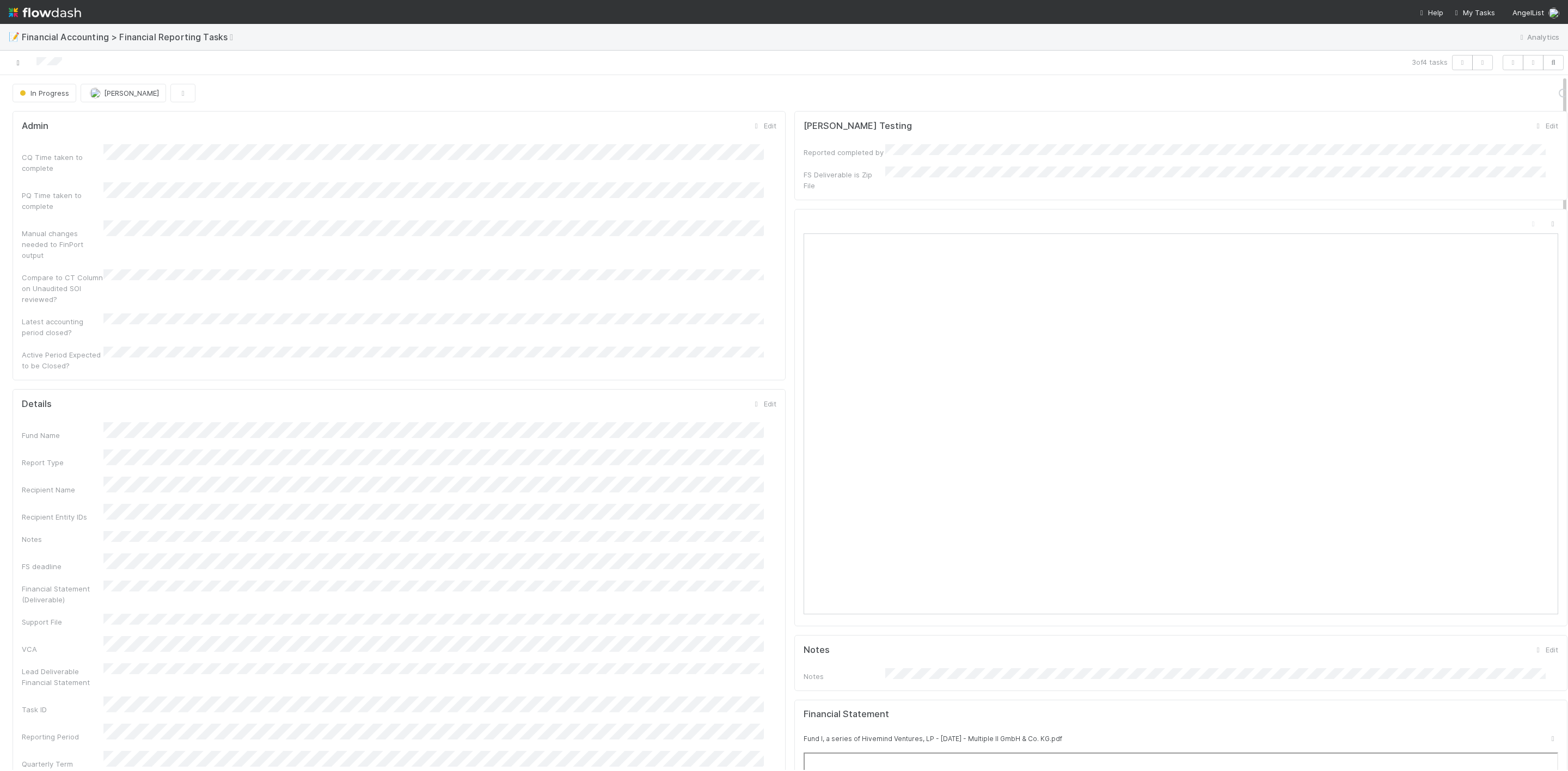
click at [21, 64] on icon at bounding box center [18, 63] width 11 height 7
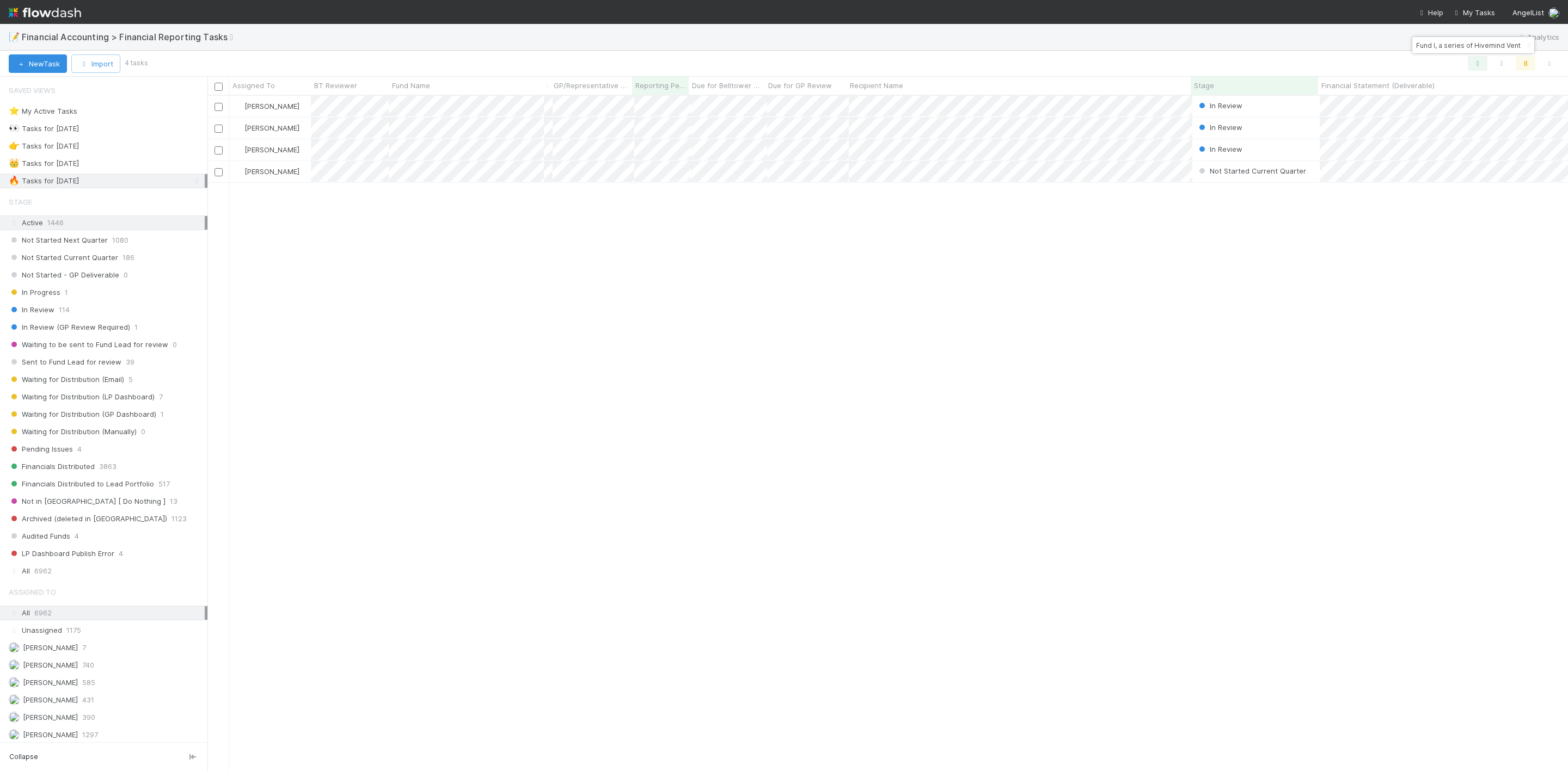
scroll to position [662, 1348]
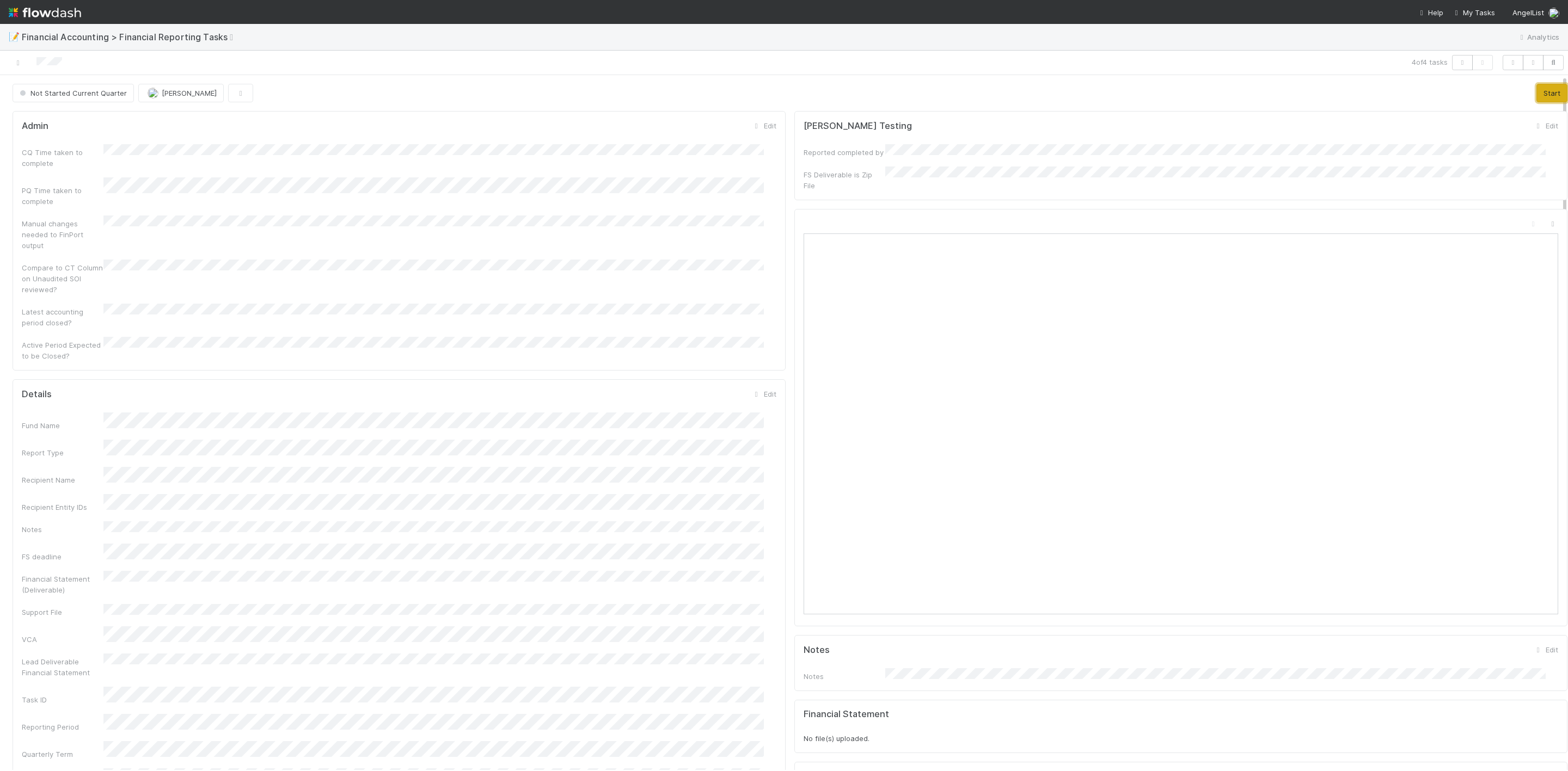
click at [1536, 88] on button "Start" at bounding box center [1552, 93] width 31 height 19
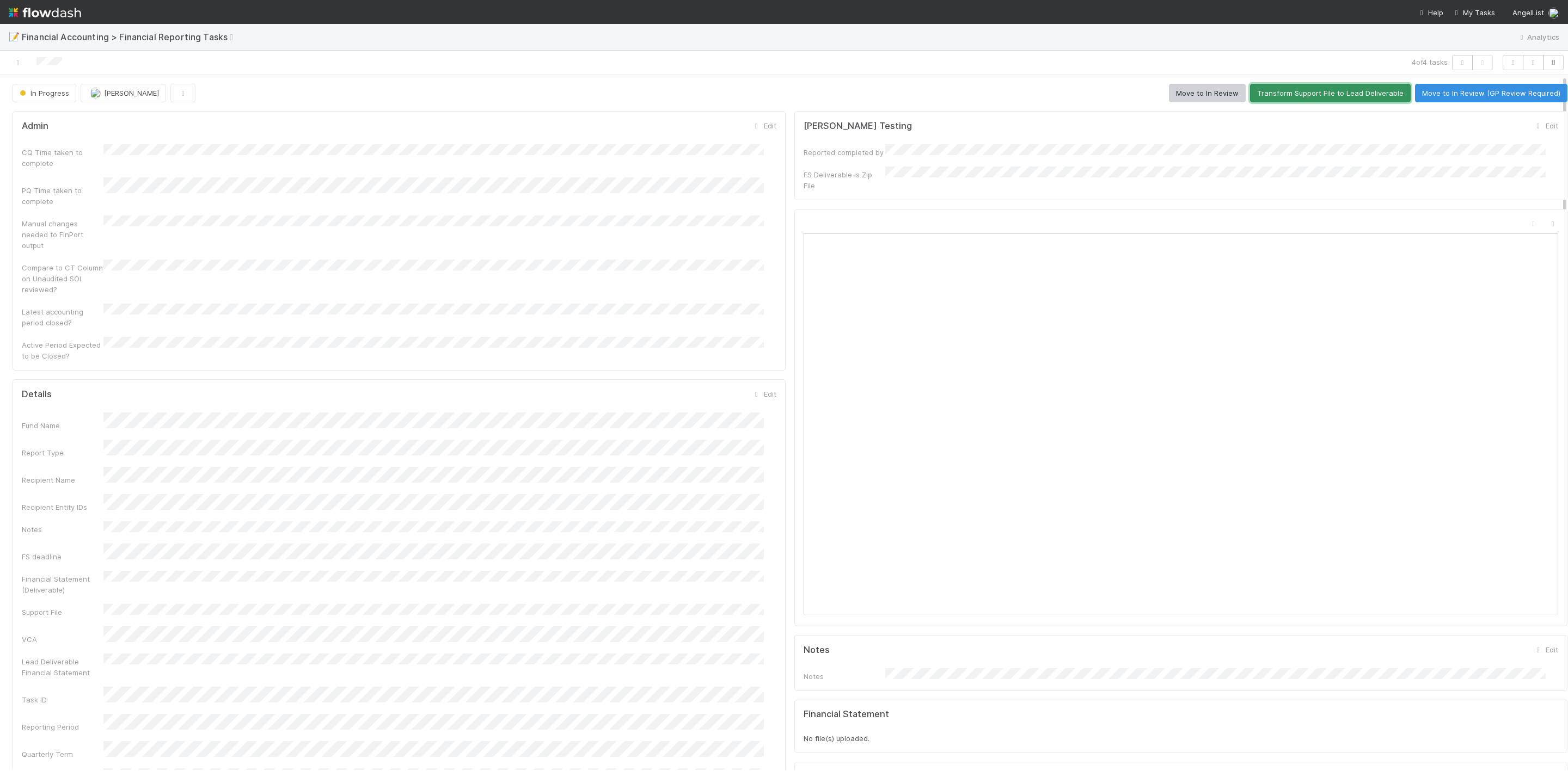
click at [1305, 91] on button "Transform Support File to Lead Deliverable" at bounding box center [1330, 93] width 160 height 19
click at [1452, 98] on button "Move to In Review (GP Review Required)" at bounding box center [1490, 93] width 153 height 19
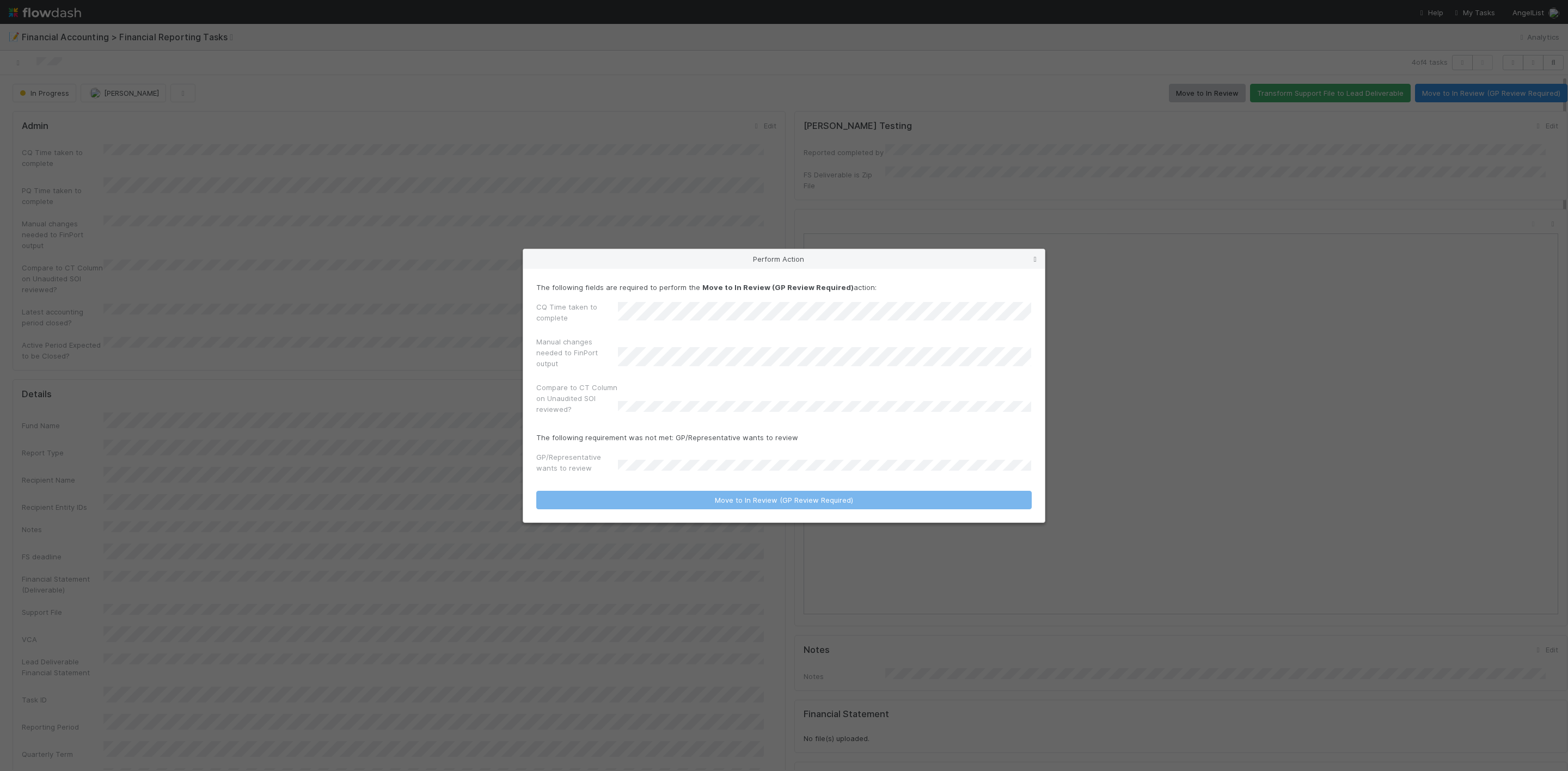
click at [1035, 256] on icon at bounding box center [1035, 259] width 11 height 7
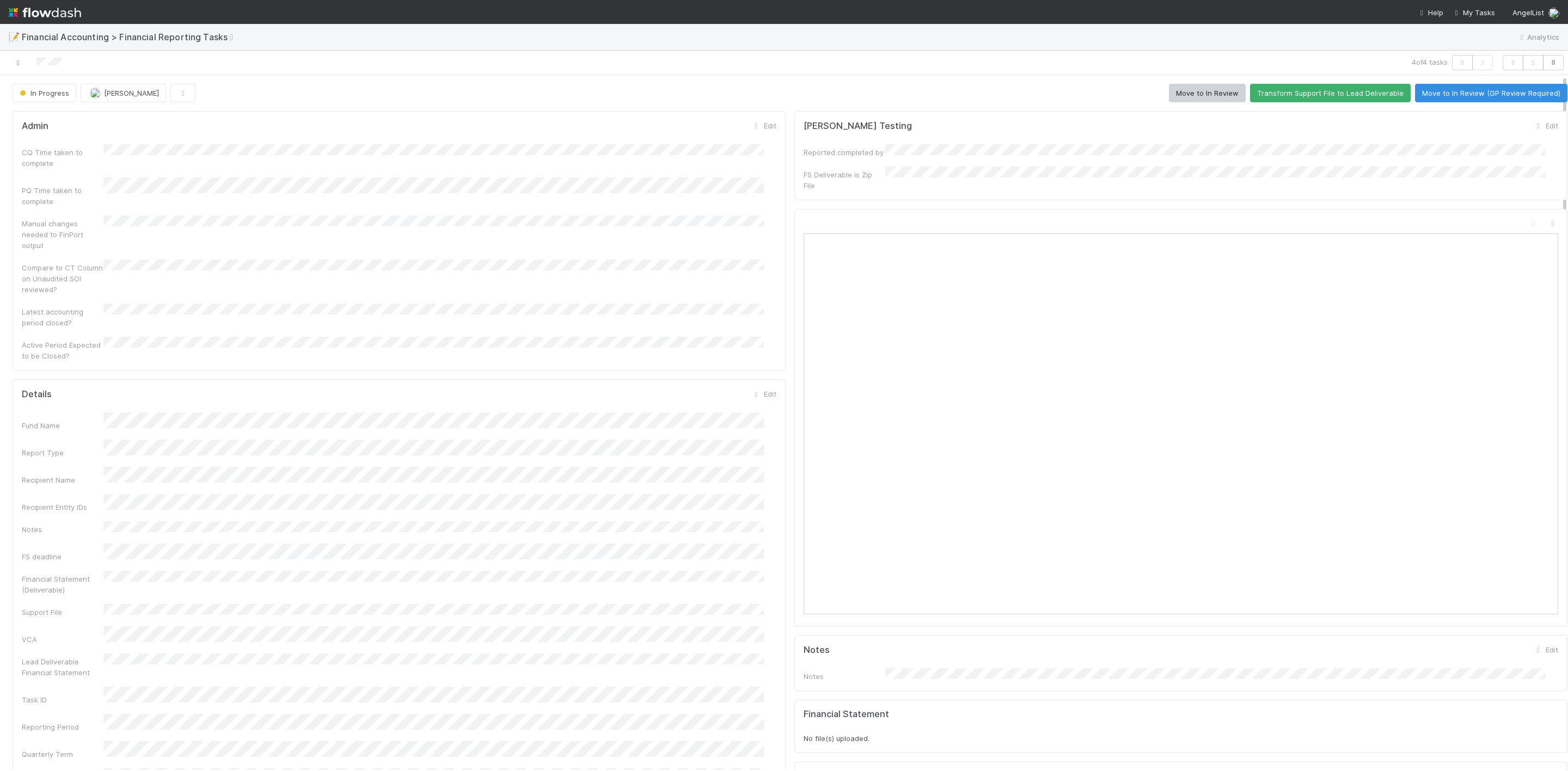
click at [21, 60] on icon at bounding box center [18, 63] width 11 height 7
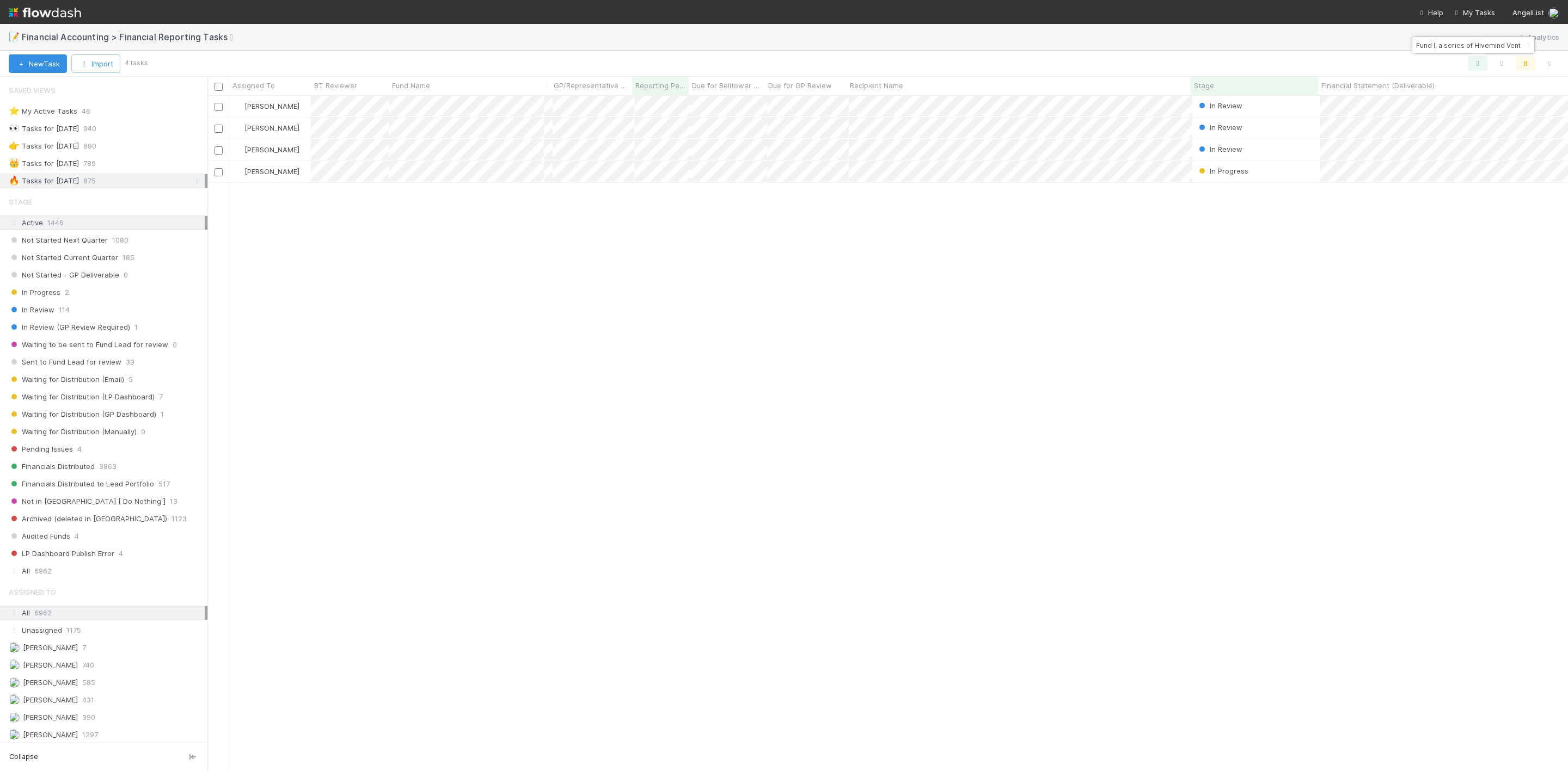
scroll to position [13, 13]
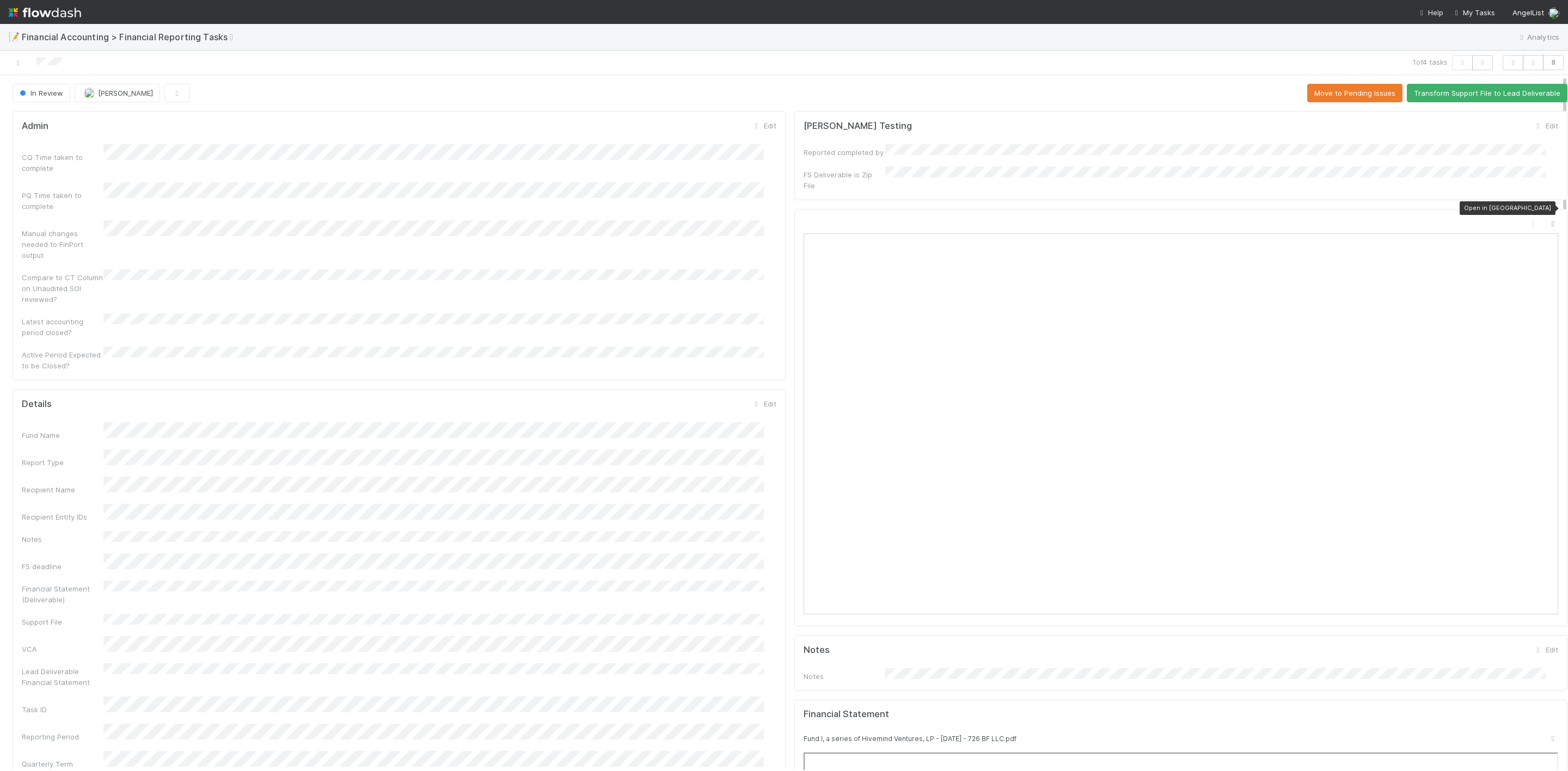
click at [1548, 221] on icon at bounding box center [1553, 224] width 11 height 7
click at [19, 62] on icon at bounding box center [18, 63] width 11 height 7
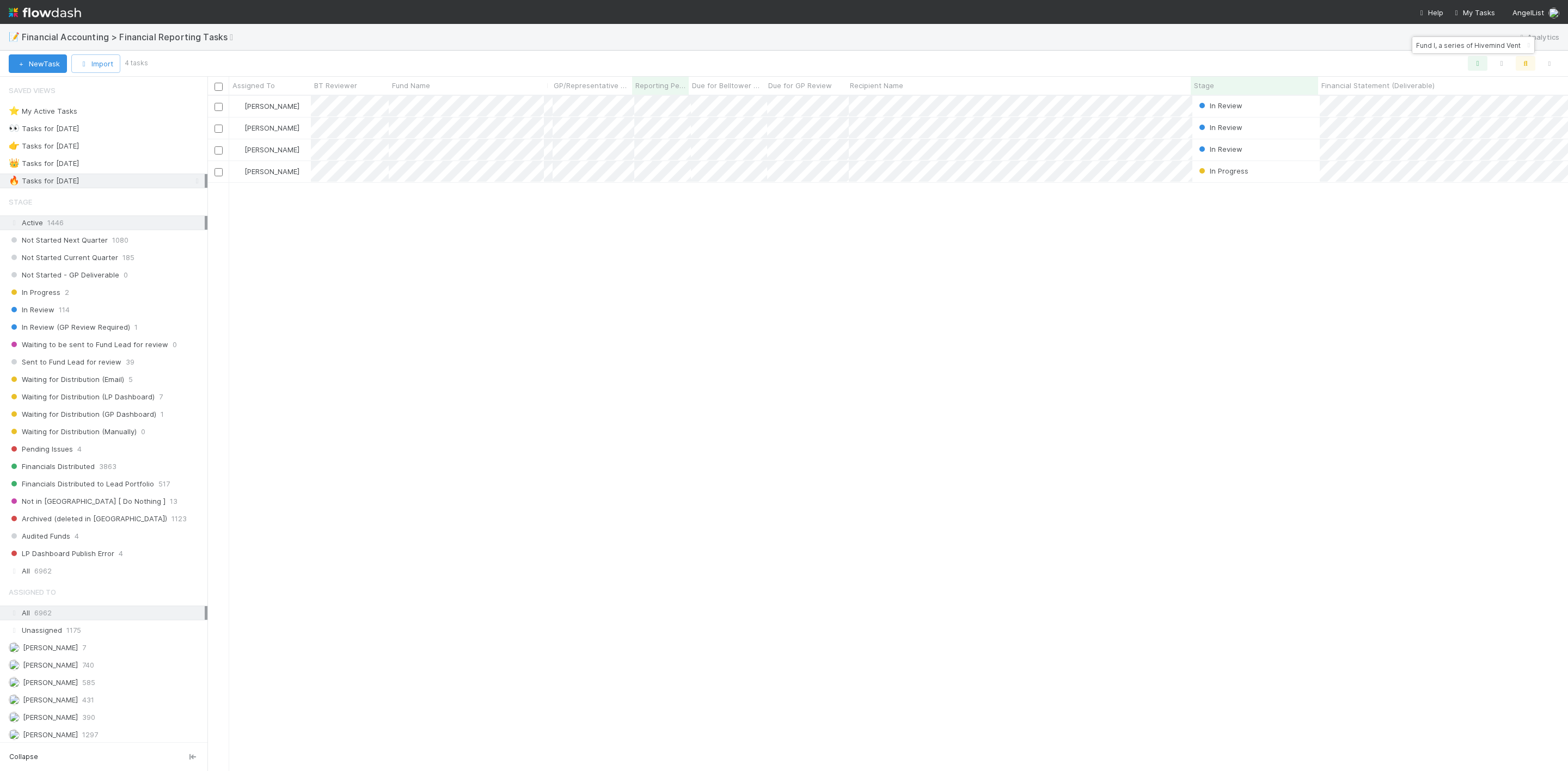
scroll to position [662, 1348]
click at [1465, 46] on input "Fund I, a series of Hivemind Ventures" at bounding box center [1468, 44] width 109 height 13
paste input "A-CRL-14-Fund, a series of AngelList Omnibus, LLC"
type input "A-CRL-14-Fund, a series of AngelList Omnibus, LLC"
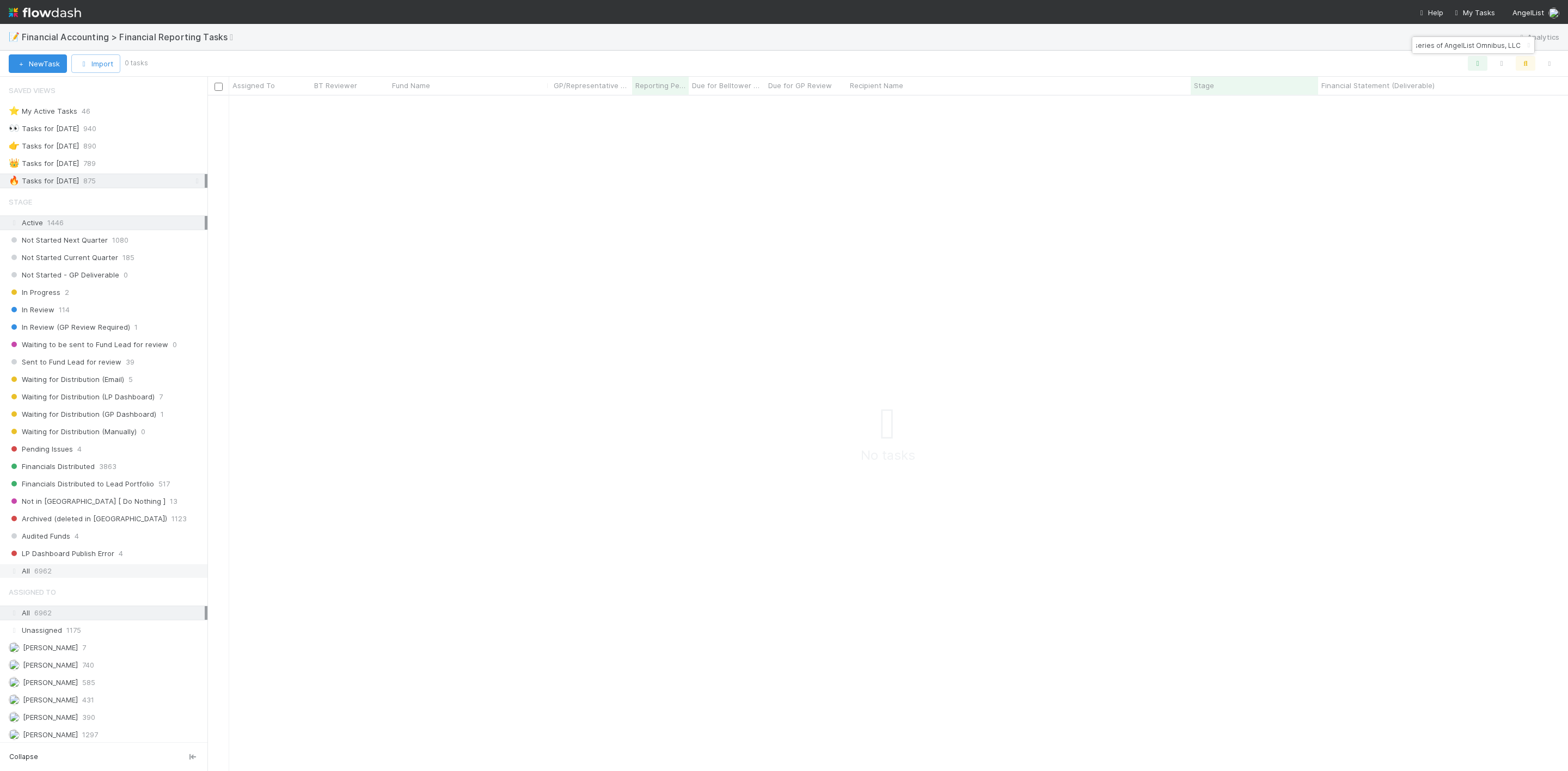
scroll to position [0, 0]
click at [66, 578] on div "All 6962" at bounding box center [107, 571] width 196 height 14
click at [192, 183] on icon at bounding box center [197, 181] width 11 height 7
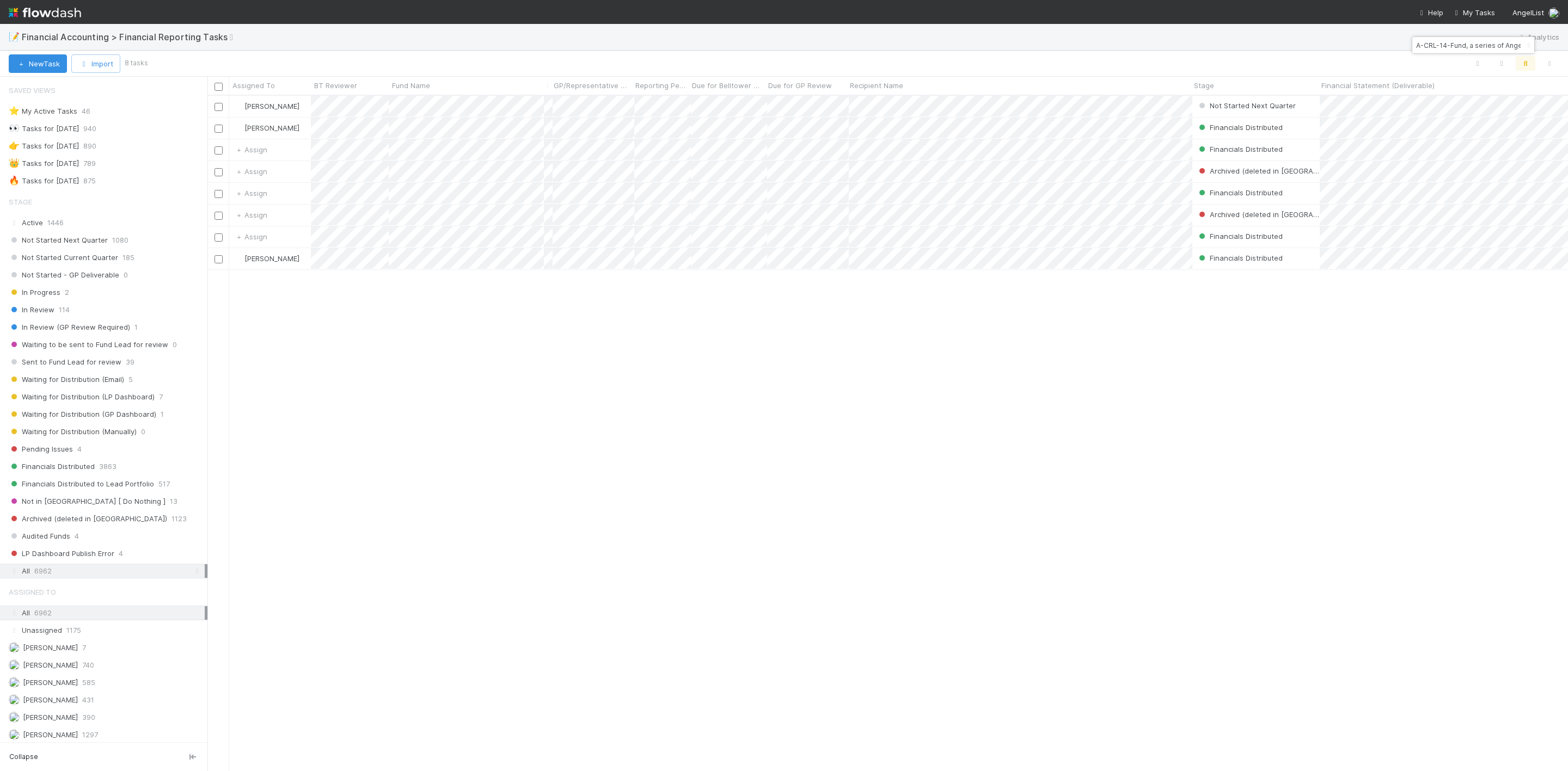
scroll to position [662, 1348]
click at [667, 89] on span "Reporting Period" at bounding box center [660, 85] width 50 height 11
click at [676, 103] on div "Sort Oldest → Newest" at bounding box center [699, 106] width 124 height 16
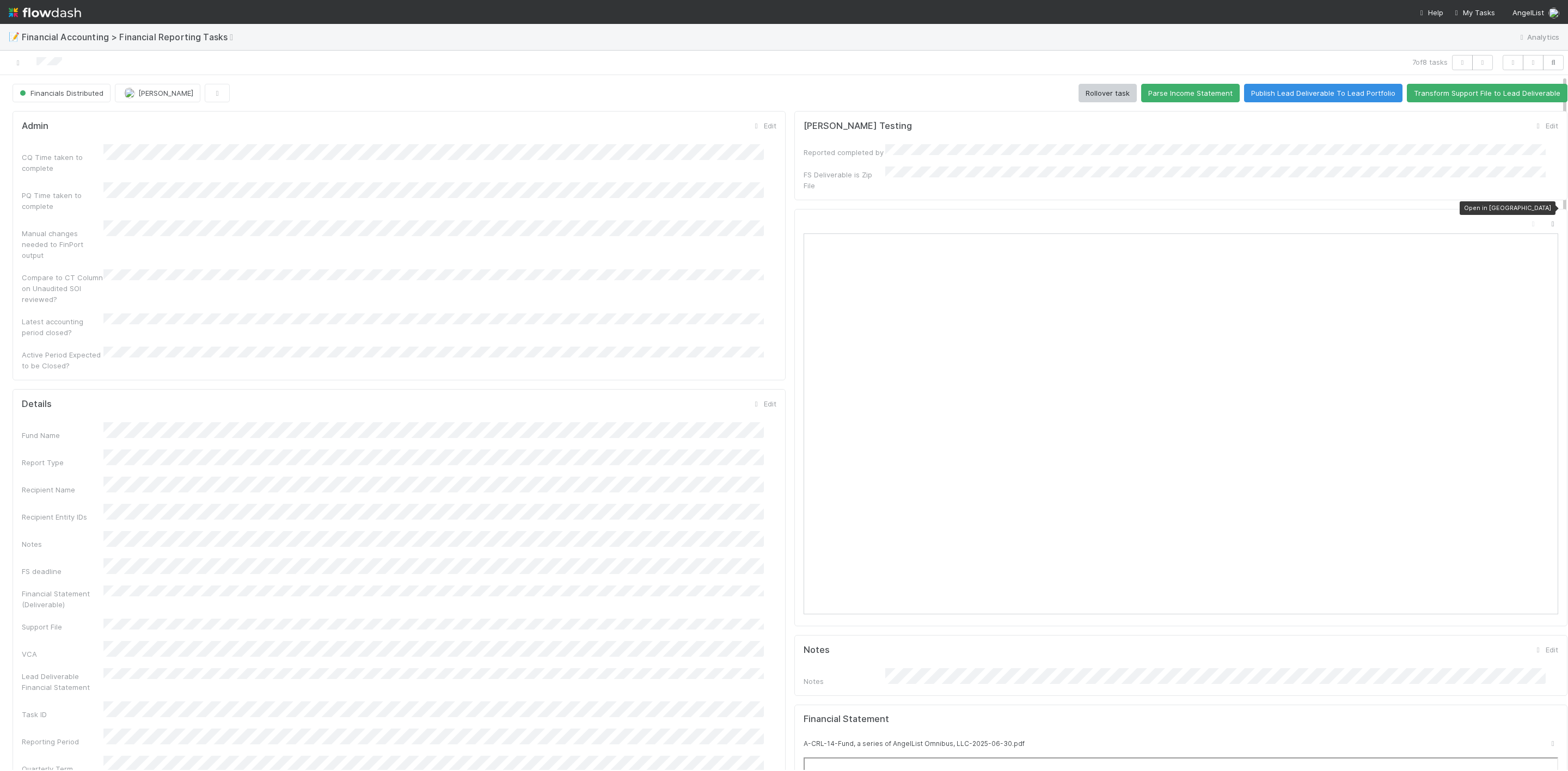
click at [1548, 221] on icon at bounding box center [1553, 224] width 11 height 7
click at [15, 56] on div at bounding box center [378, 63] width 748 height 15
click at [17, 68] on div at bounding box center [378, 63] width 748 height 15
click at [14, 62] on icon at bounding box center [18, 63] width 11 height 7
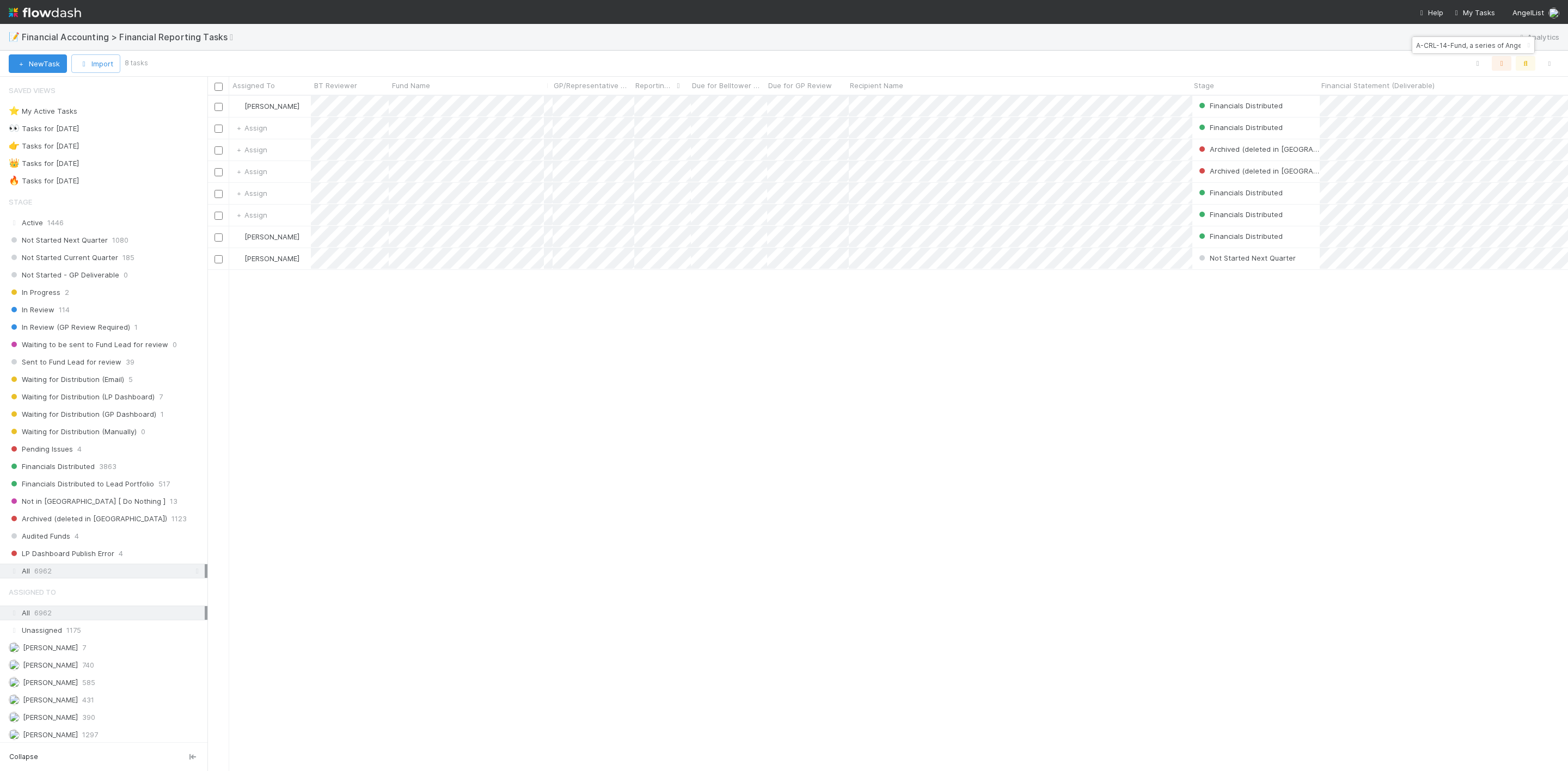
scroll to position [662, 1348]
click at [1446, 48] on input "A-CRL-14-Fund, a series of AngelList Omnibus, LLC" at bounding box center [1468, 44] width 109 height 13
paste input "Fund II, a series of The MBA VC Fund, LP"
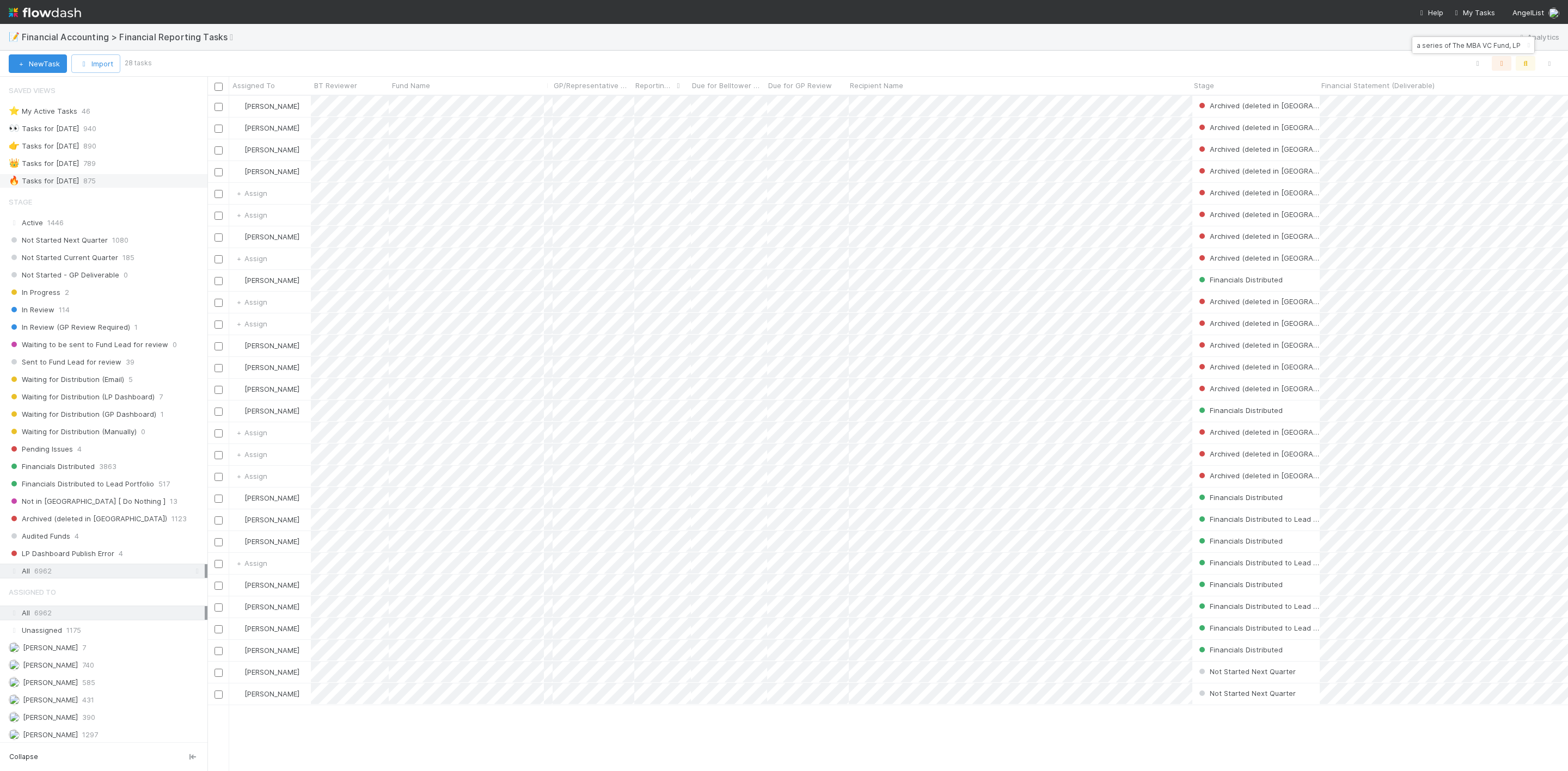
type input "Fund II, a series of The MBA VC Fund, LP"
click at [95, 185] on span "875" at bounding box center [89, 181] width 13 height 14
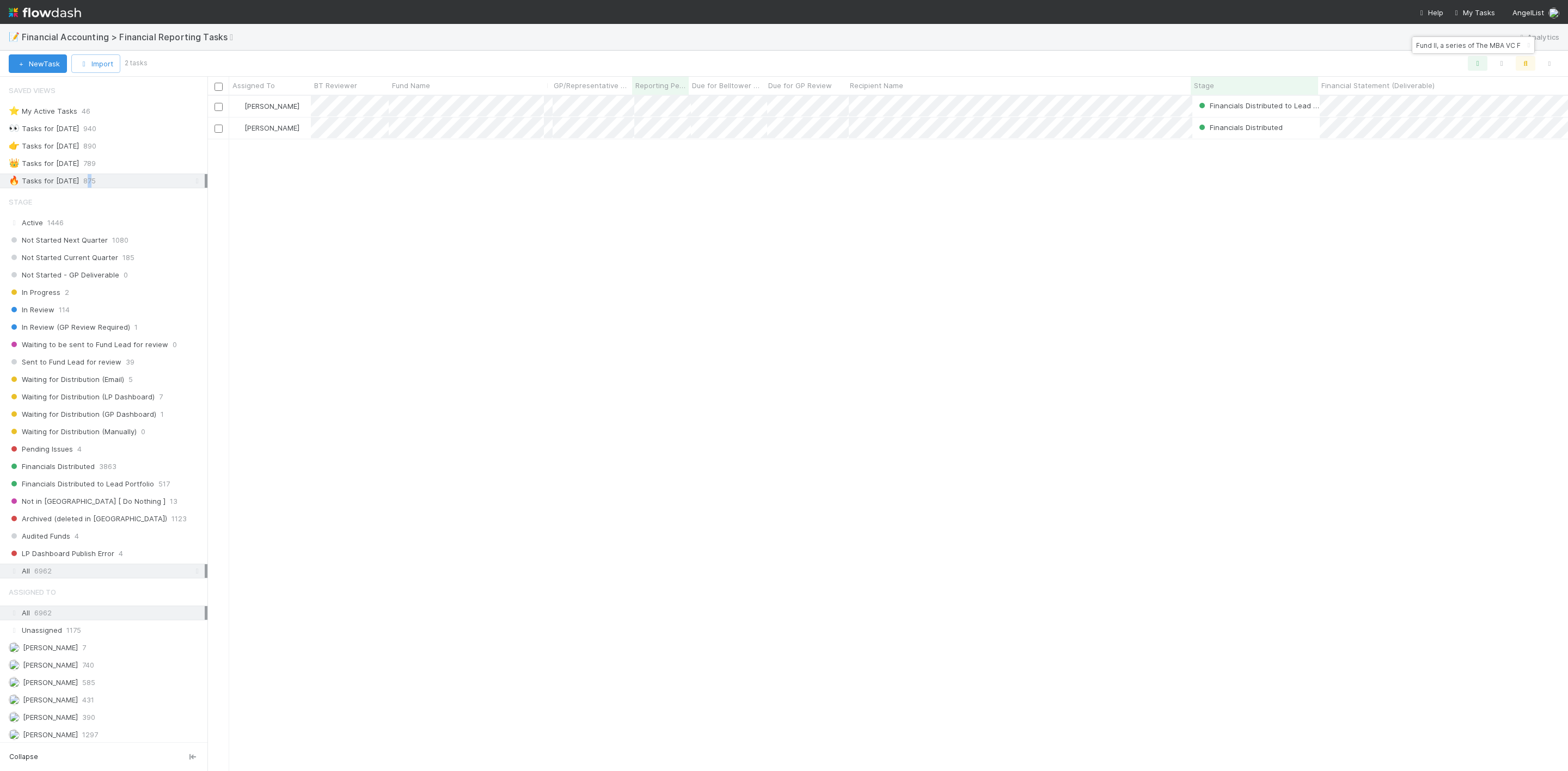
scroll to position [662, 1348]
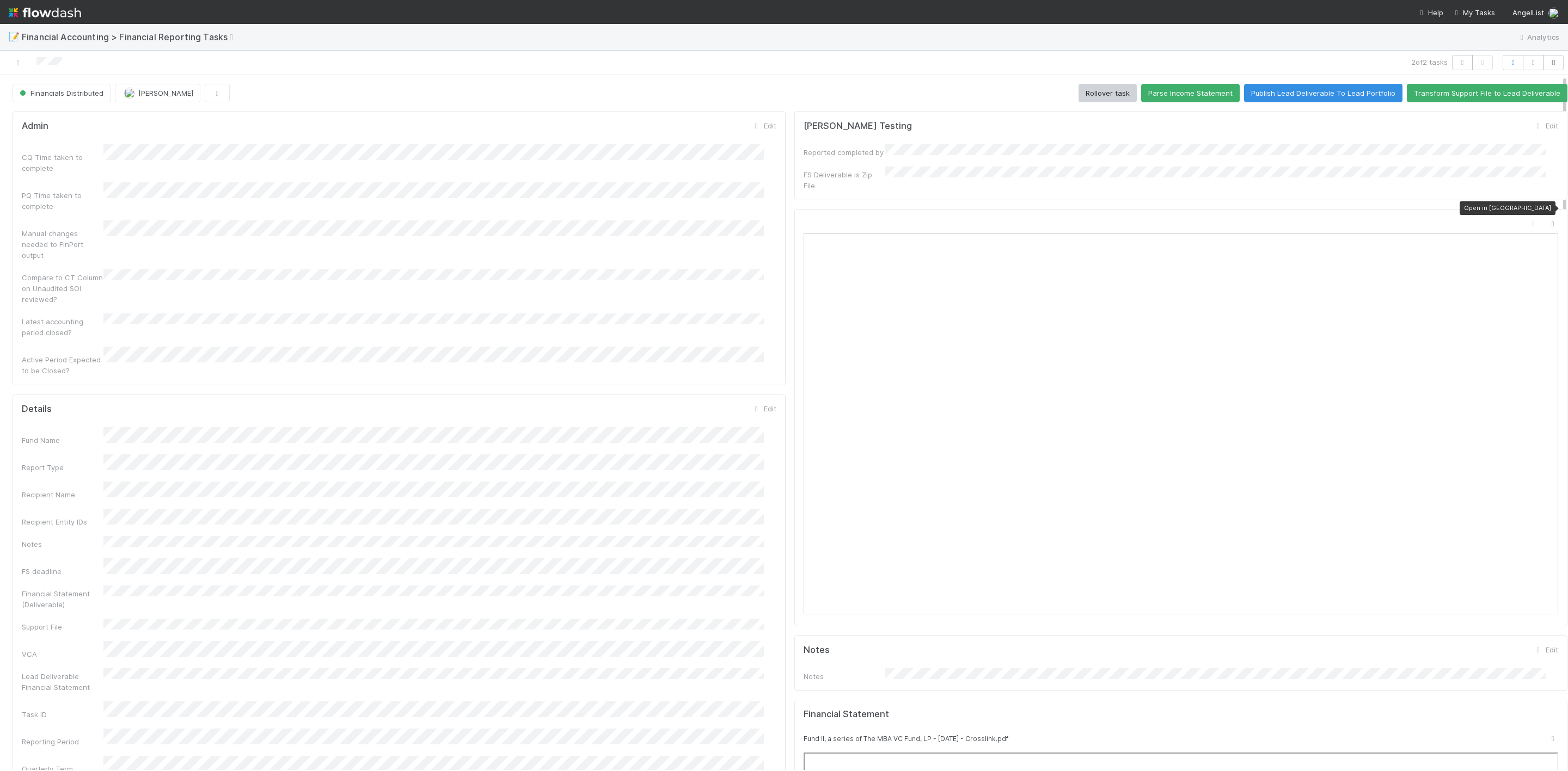
click at [1548, 221] on icon at bounding box center [1553, 224] width 11 height 7
click at [18, 64] on icon at bounding box center [18, 63] width 11 height 7
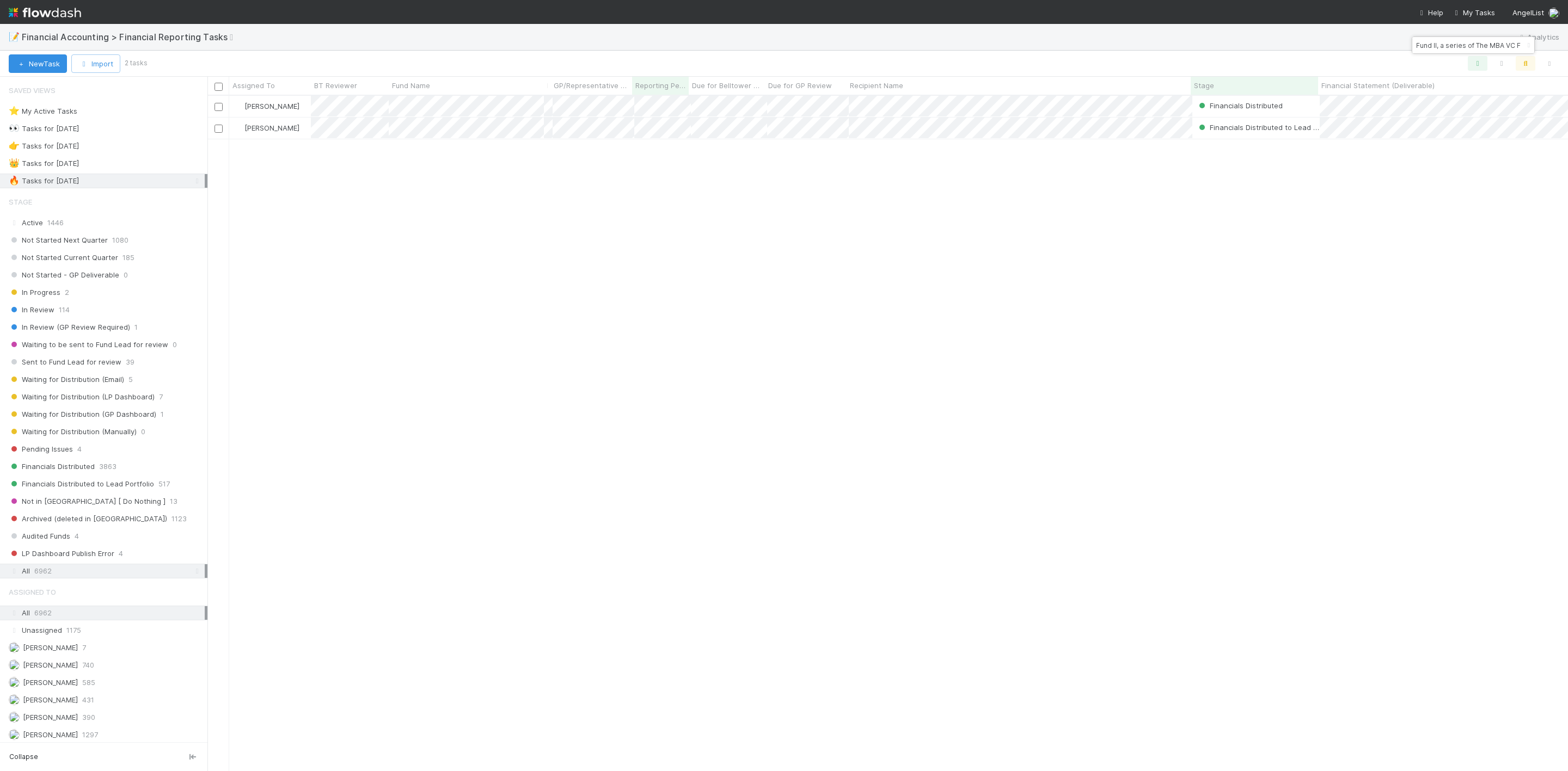
scroll to position [662, 1348]
click at [1478, 49] on input "Fund II, a series of The MBA VC Fund, LP" at bounding box center [1468, 44] width 109 height 13
paste input "Rice Capital Fund I"
type input "Rice Capital Fund I, LP"
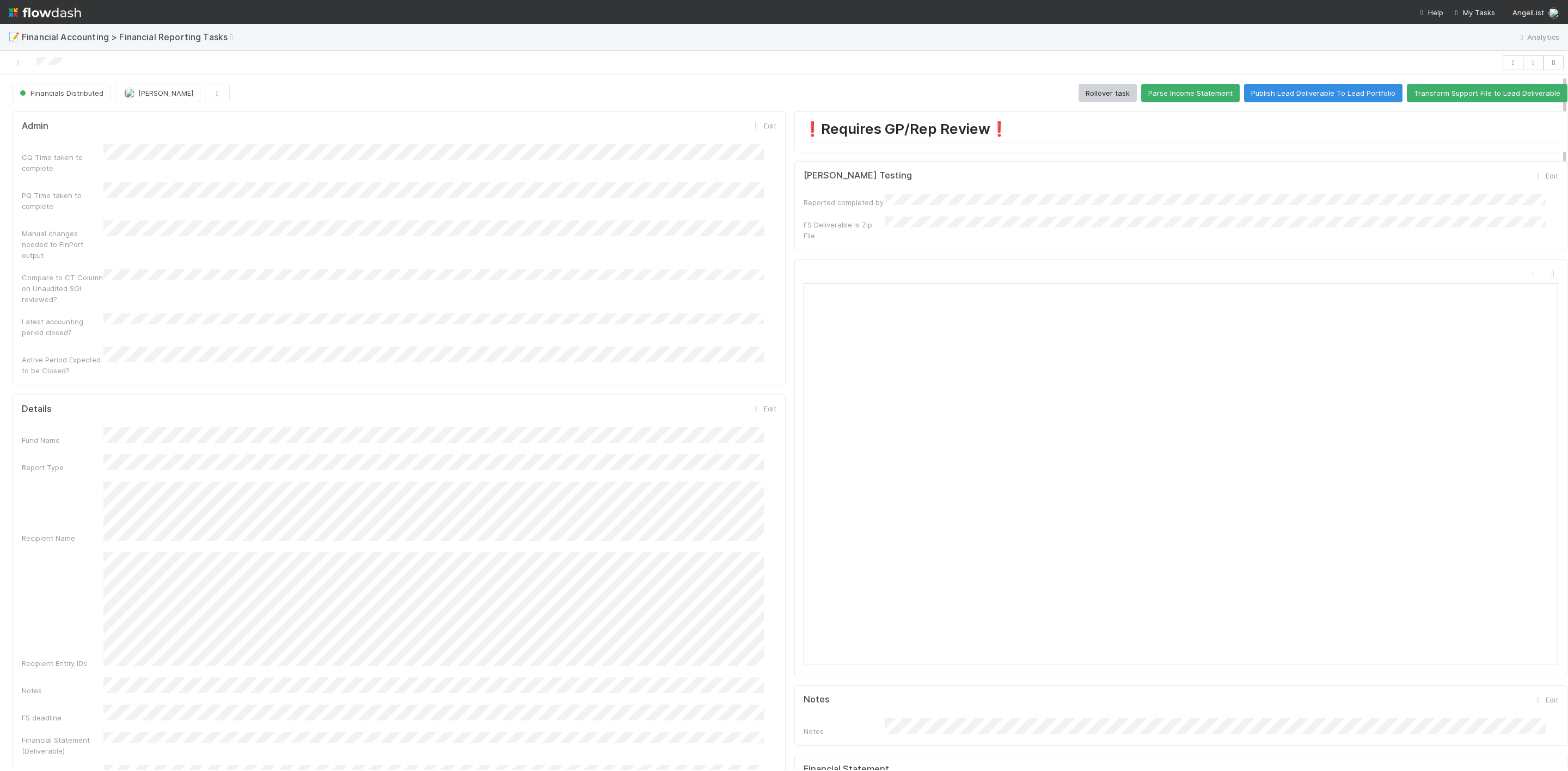
click at [1528, 268] on div at bounding box center [1543, 276] width 31 height 15
click at [1548, 268] on div at bounding box center [1553, 273] width 11 height 11
click at [22, 58] on link at bounding box center [18, 62] width 11 height 11
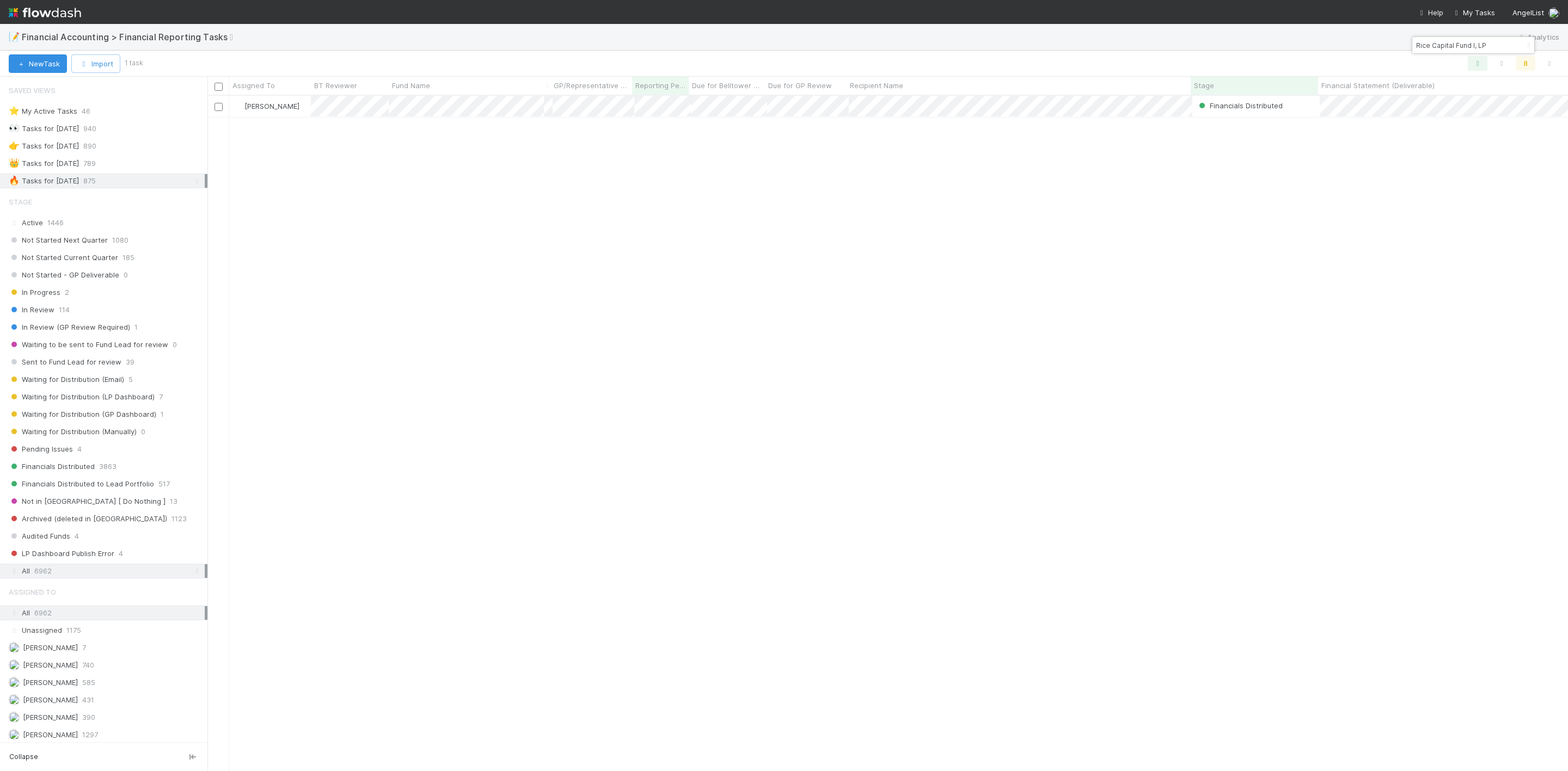
scroll to position [13, 13]
click at [441, 250] on div "Zach Byers Financials Distributed 4/1/25, 3:05:48 PM 8/15/25, 11:10:58 PM 0 0 0" at bounding box center [887, 432] width 1360 height 674
click at [1441, 49] on input "Rice Capital Fund I, LP" at bounding box center [1468, 44] width 109 height 13
paste input "Fund I, a series of Deep Checks Fund"
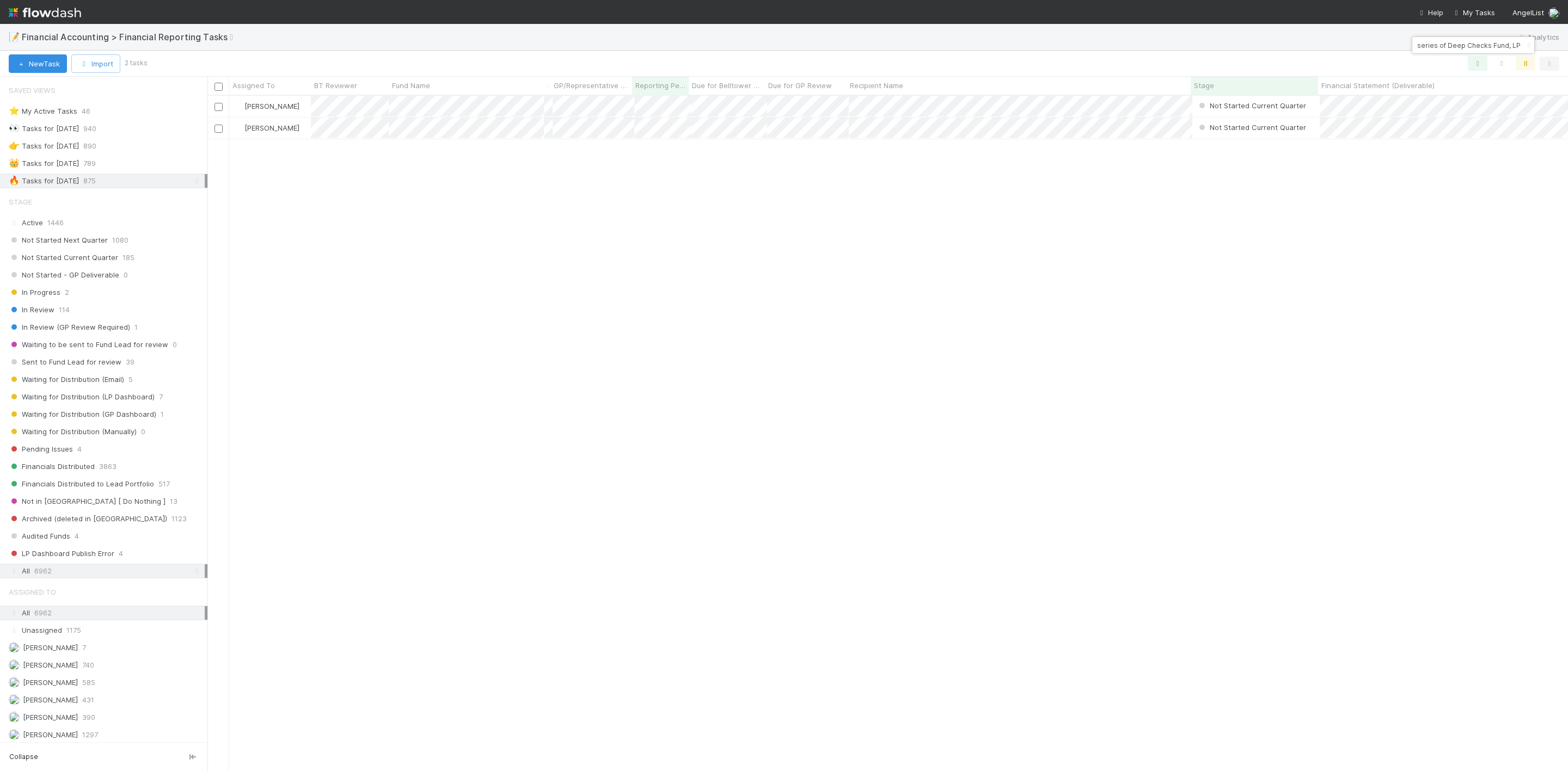
type input "Fund I, a series of Deep Checks Fund, LP"
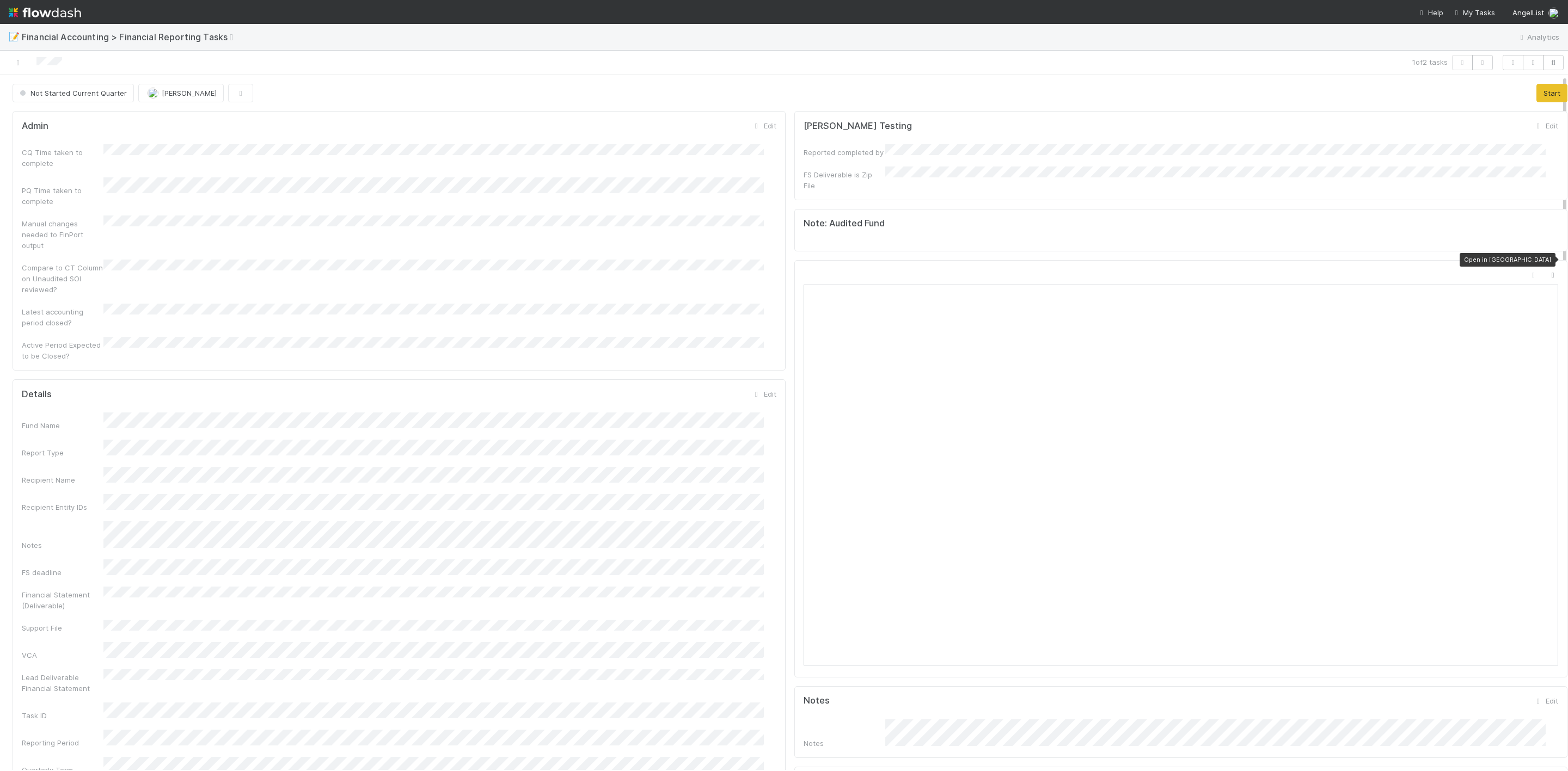
click at [1548, 269] on div at bounding box center [1553, 274] width 11 height 11
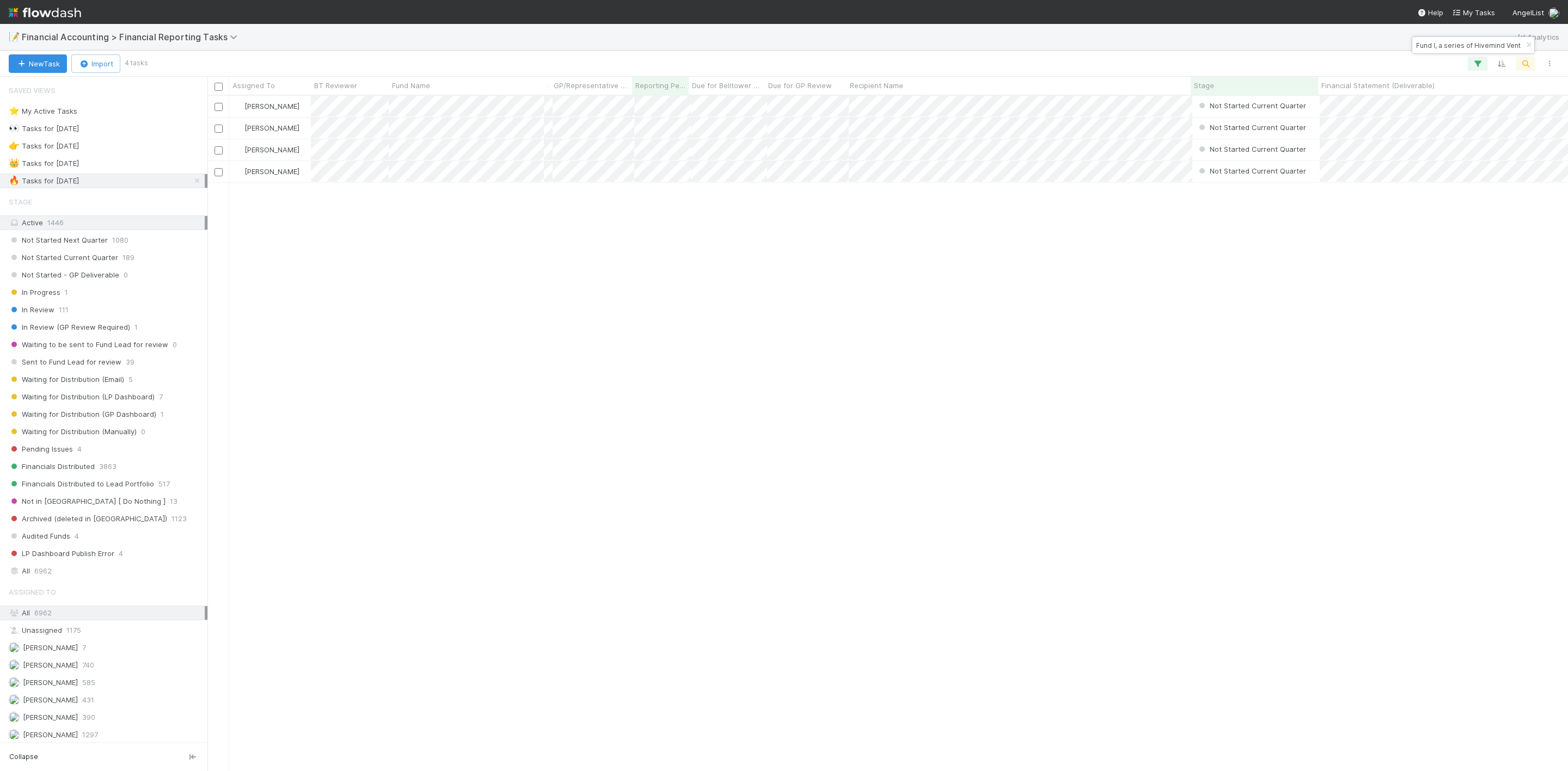
scroll to position [662, 1348]
click at [78, 167] on div "👑 Tasks for [DATE]" at bounding box center [43, 164] width 70 height 14
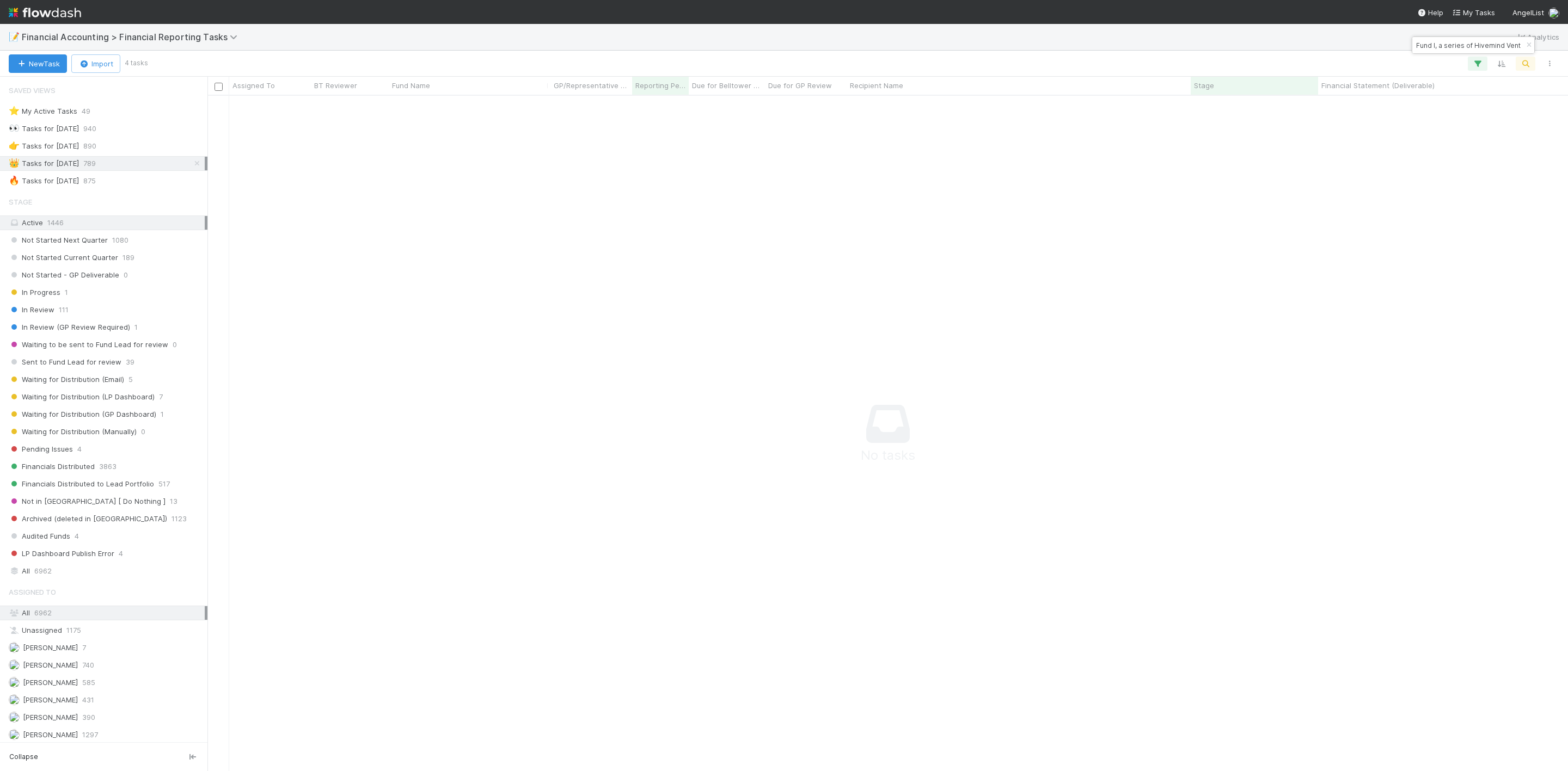
scroll to position [650, 1336]
click at [1451, 48] on input "Fund I, a series of Hivemind Ventures" at bounding box center [1468, 44] width 109 height 13
click at [70, 578] on div "All 6962" at bounding box center [107, 571] width 196 height 14
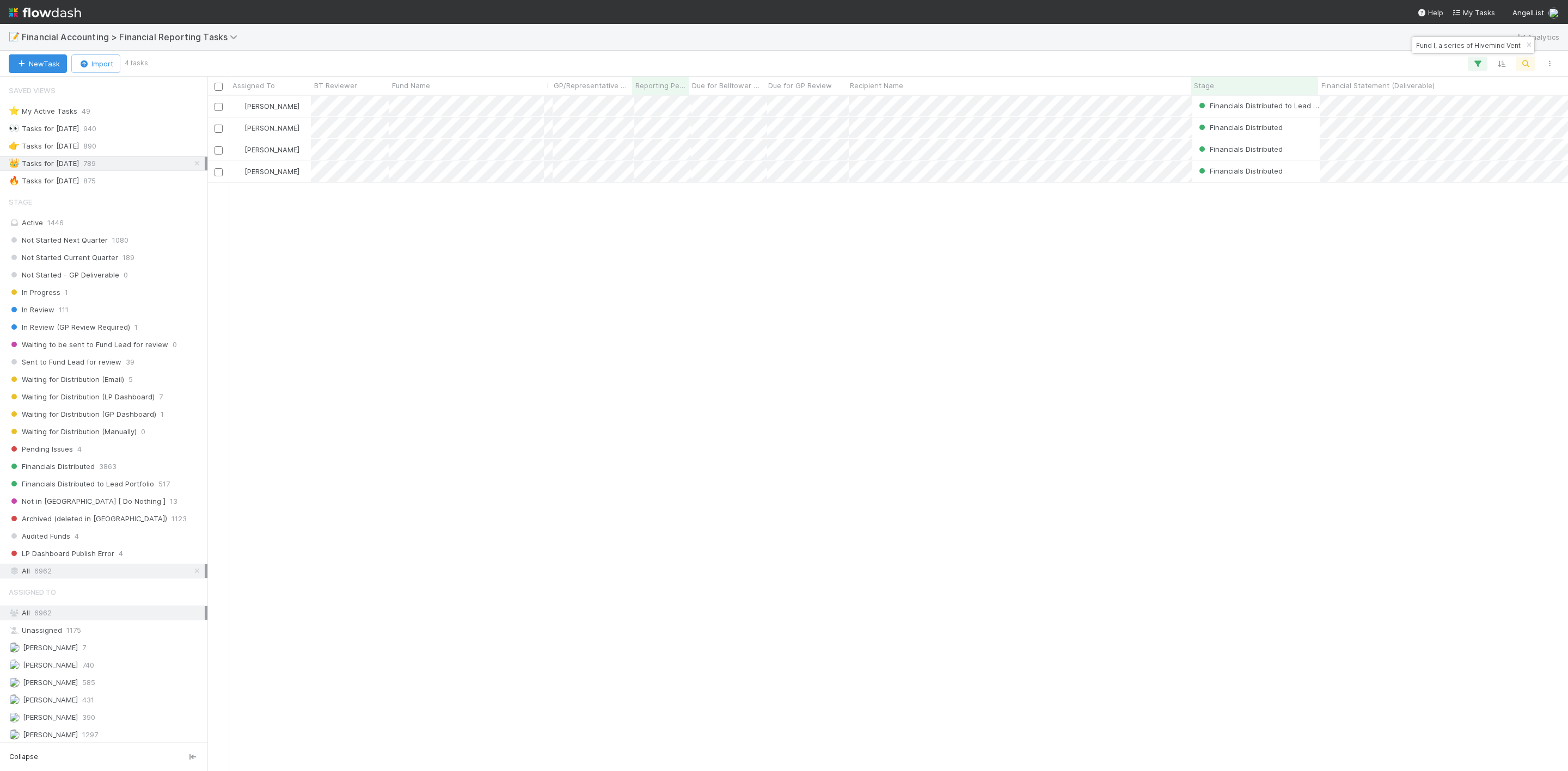
scroll to position [662, 1348]
click at [1461, 44] on input "Fund I, a series of Hivemind Ventures" at bounding box center [1468, 44] width 109 height 13
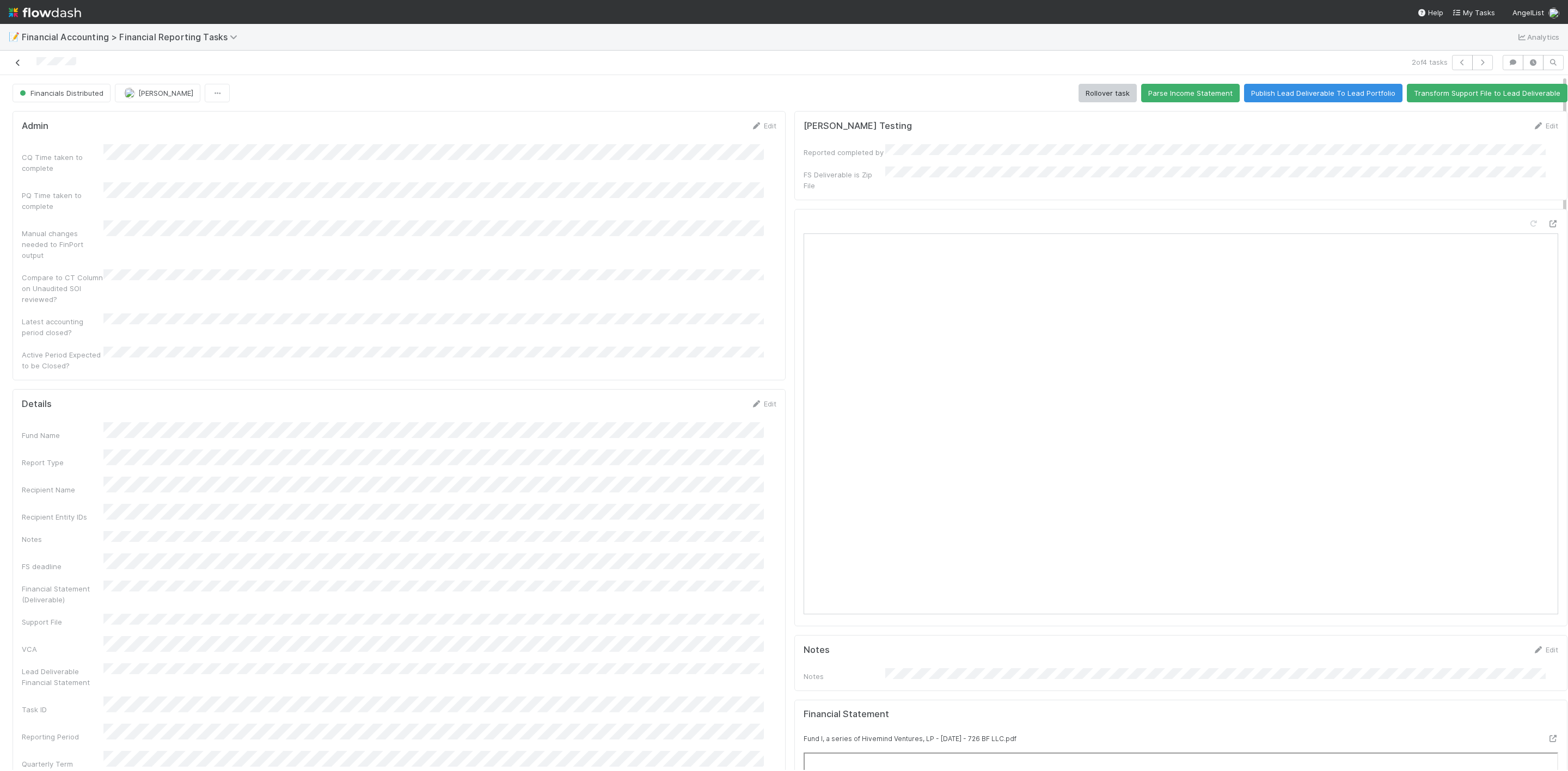
click at [19, 62] on icon at bounding box center [18, 63] width 11 height 7
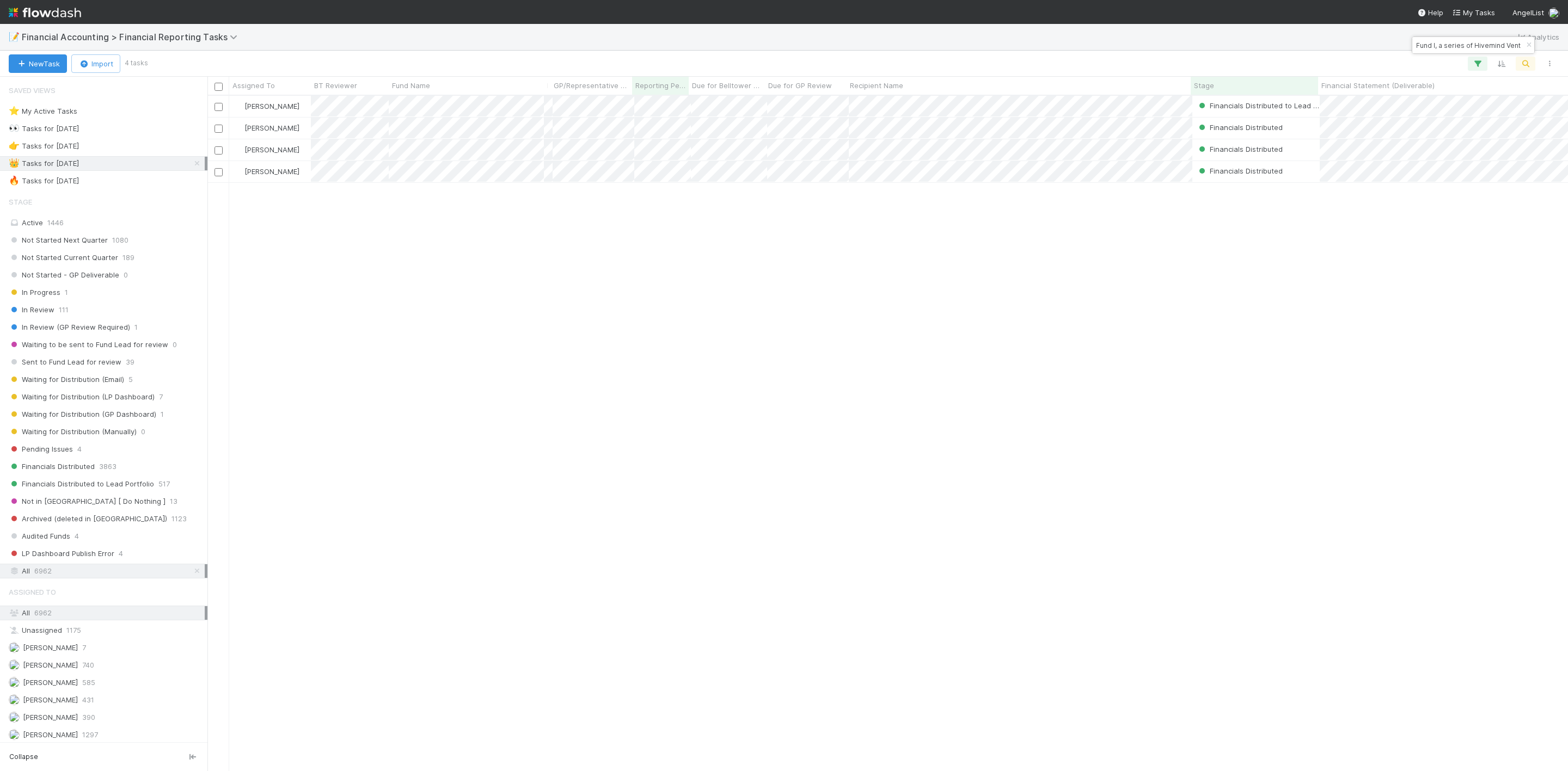
scroll to position [662, 1348]
click at [977, 151] on div at bounding box center [784, 385] width 1568 height 771
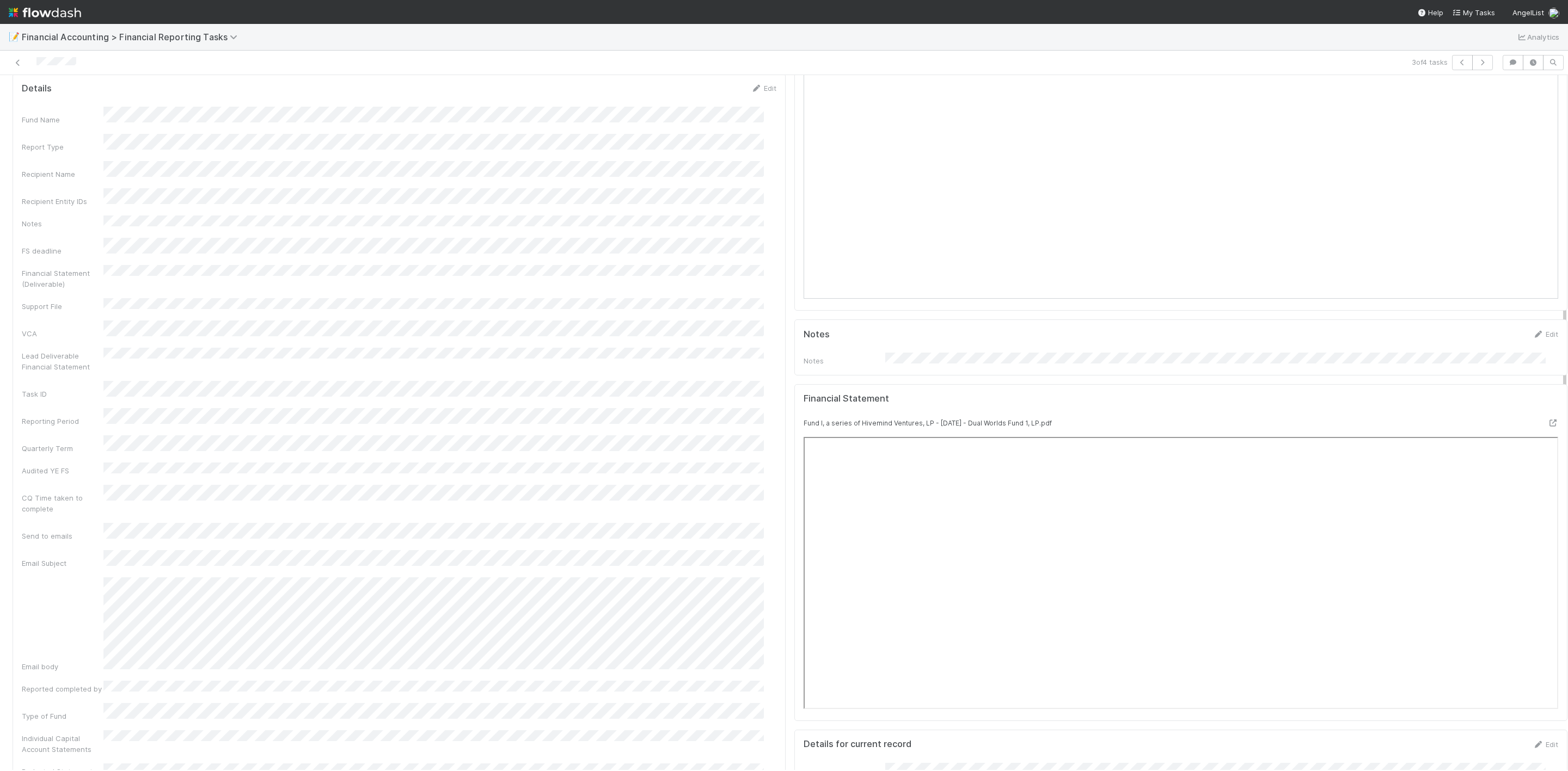
scroll to position [326, 0]
click at [22, 60] on icon at bounding box center [18, 63] width 11 height 7
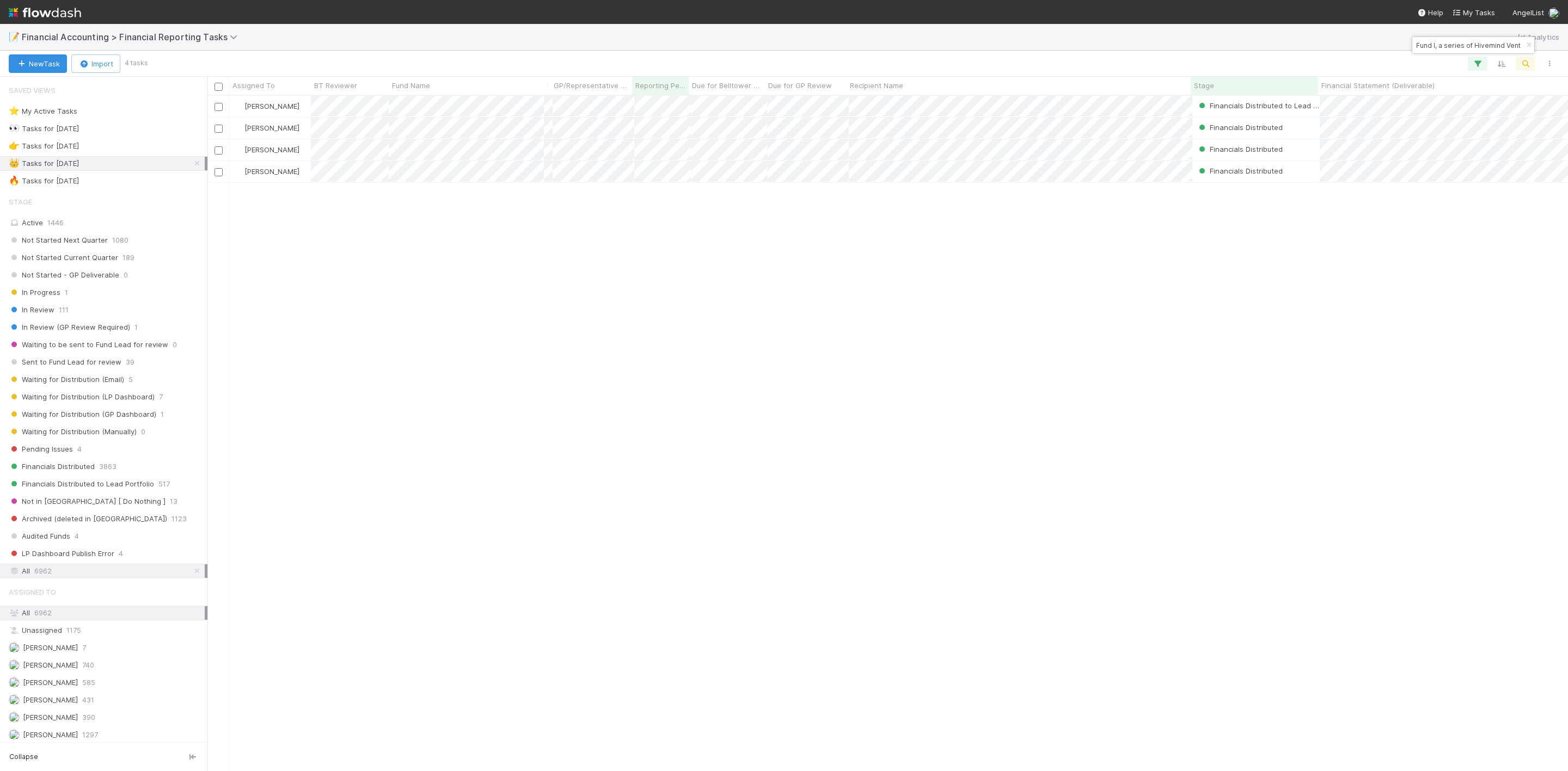
scroll to position [662, 1348]
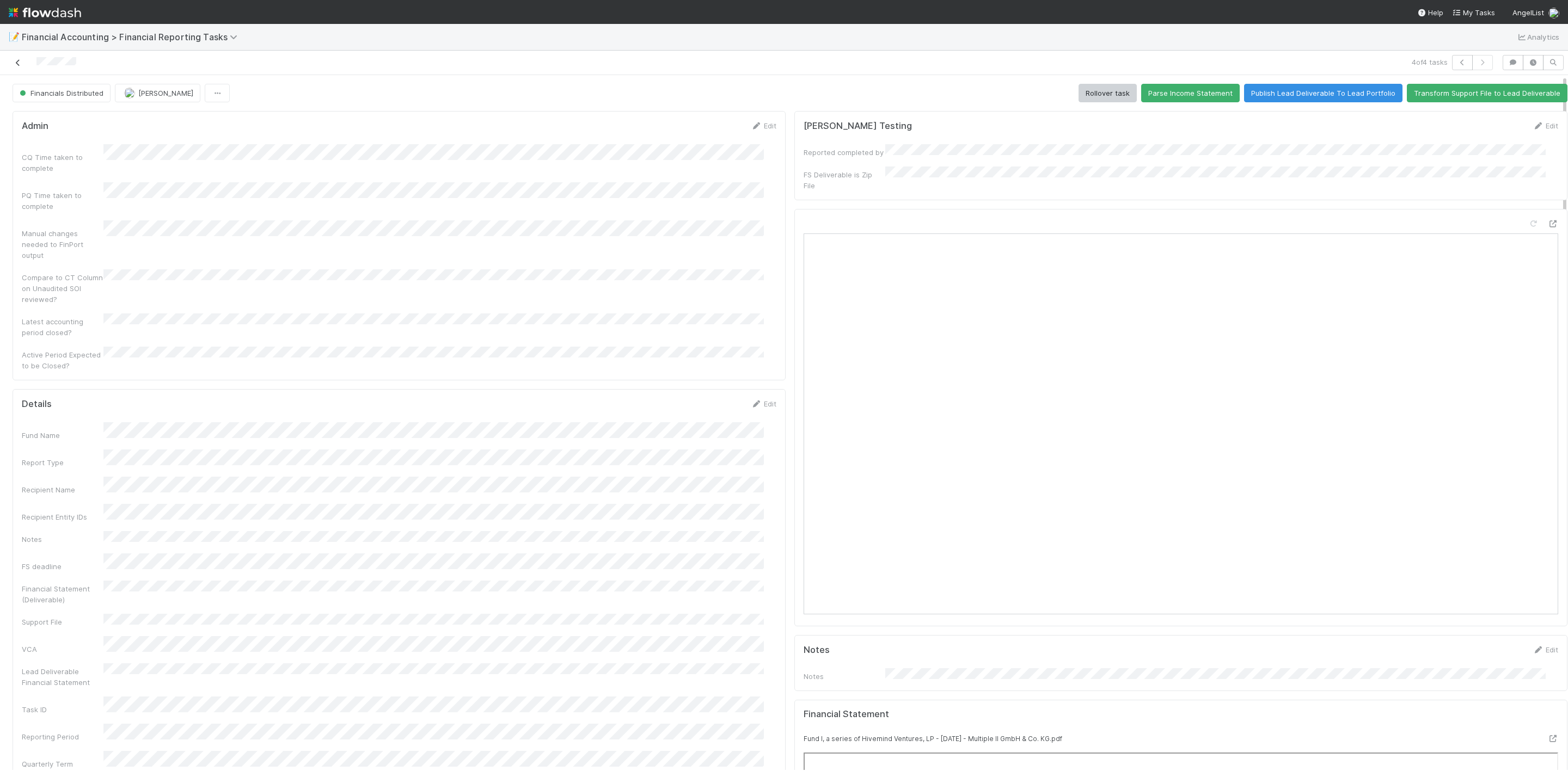
click at [13, 66] on icon at bounding box center [18, 63] width 11 height 7
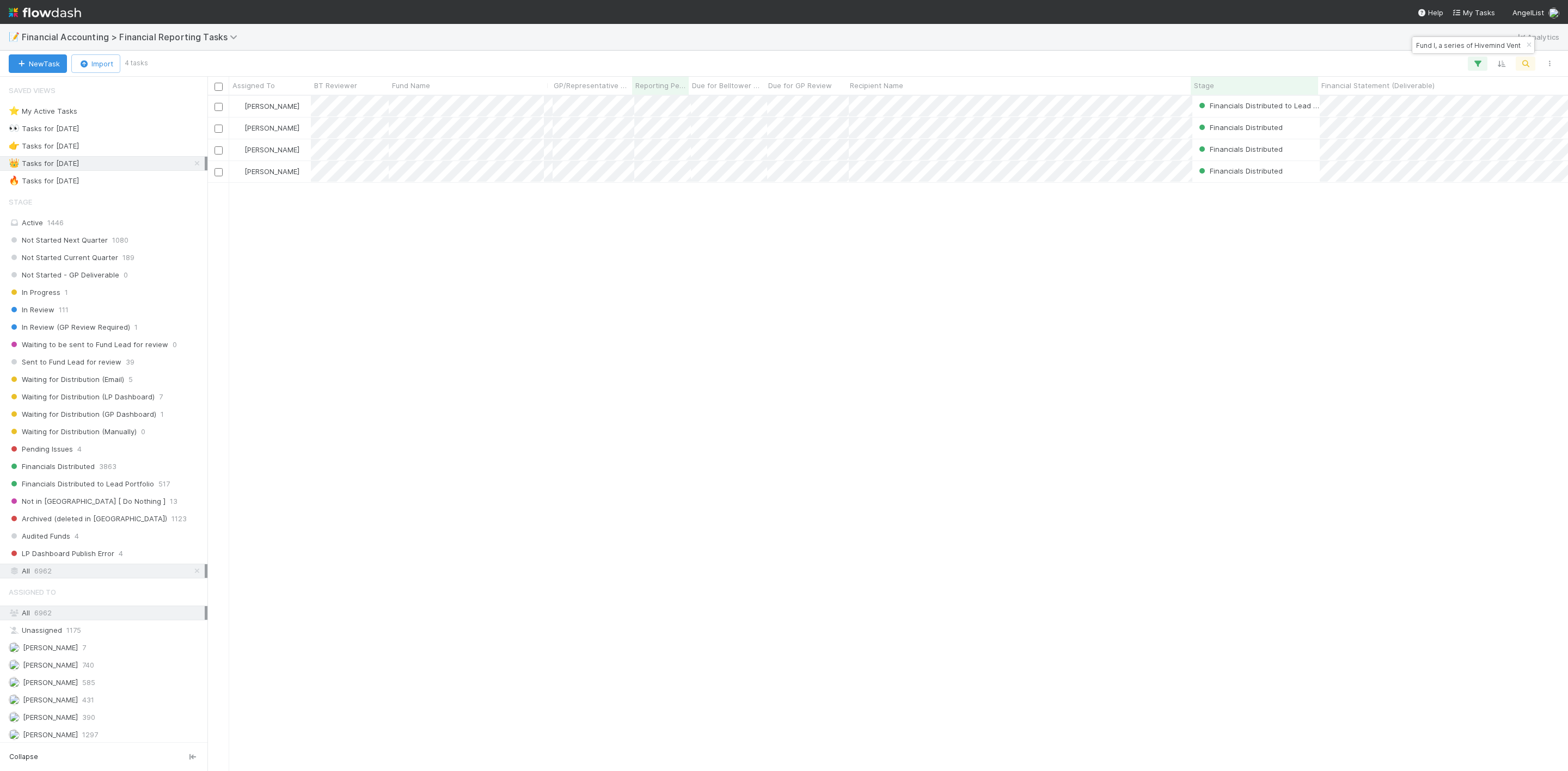
scroll to position [662, 1348]
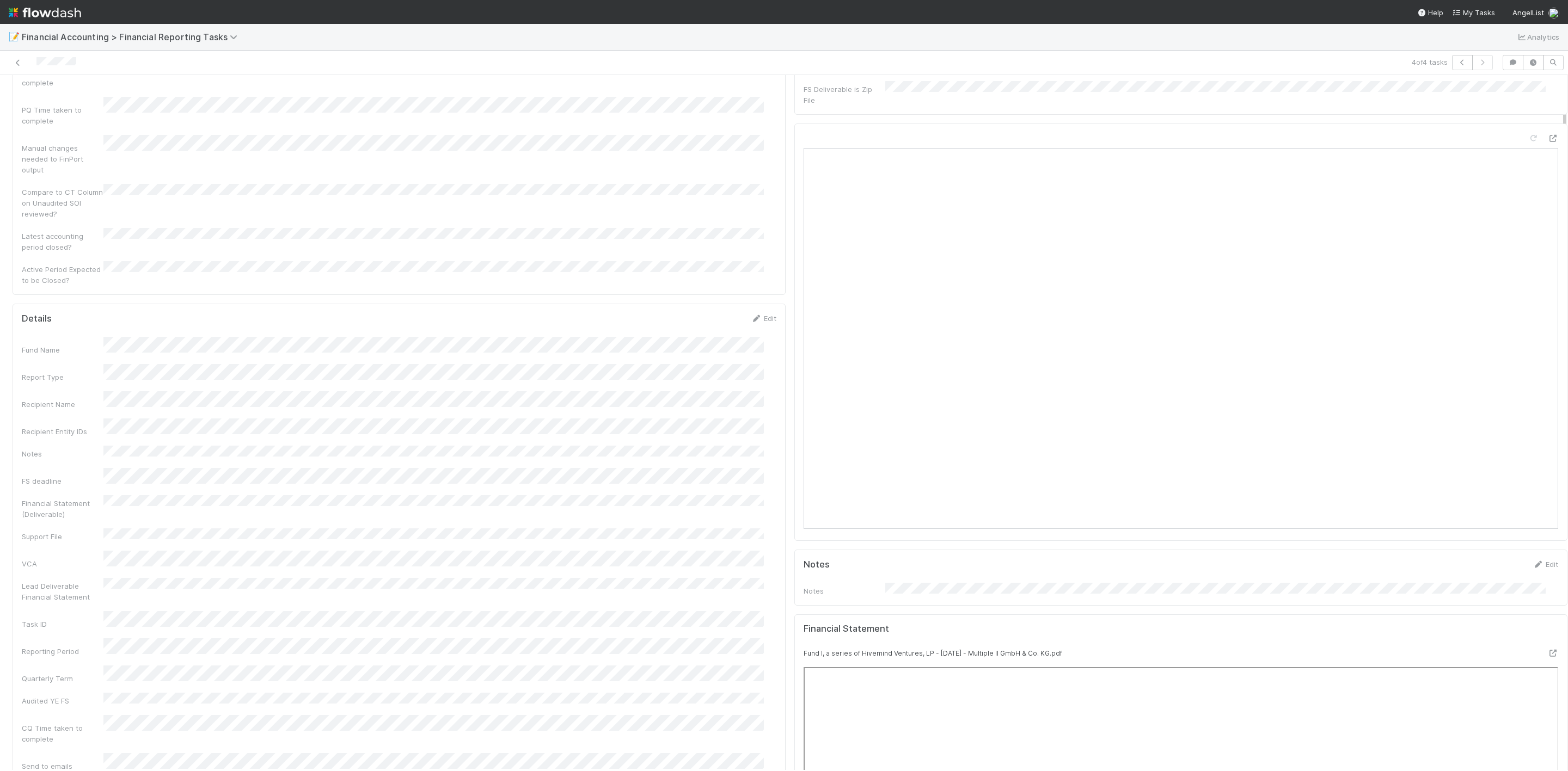
scroll to position [245, 0]
click at [18, 58] on link at bounding box center [18, 62] width 11 height 11
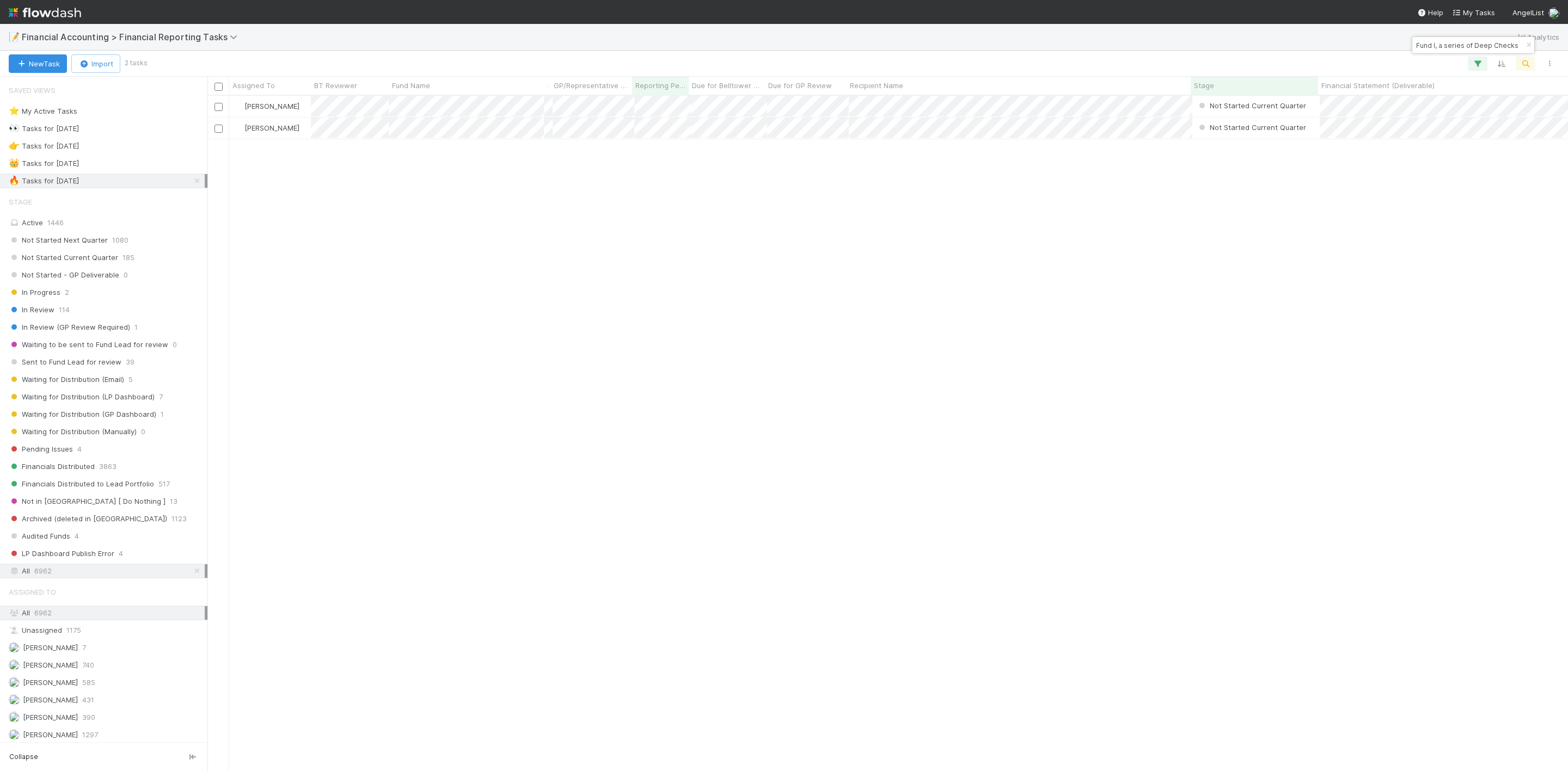
scroll to position [662, 1348]
click at [95, 168] on span "789" at bounding box center [89, 164] width 13 height 14
